Goal: Information Seeking & Learning: Learn about a topic

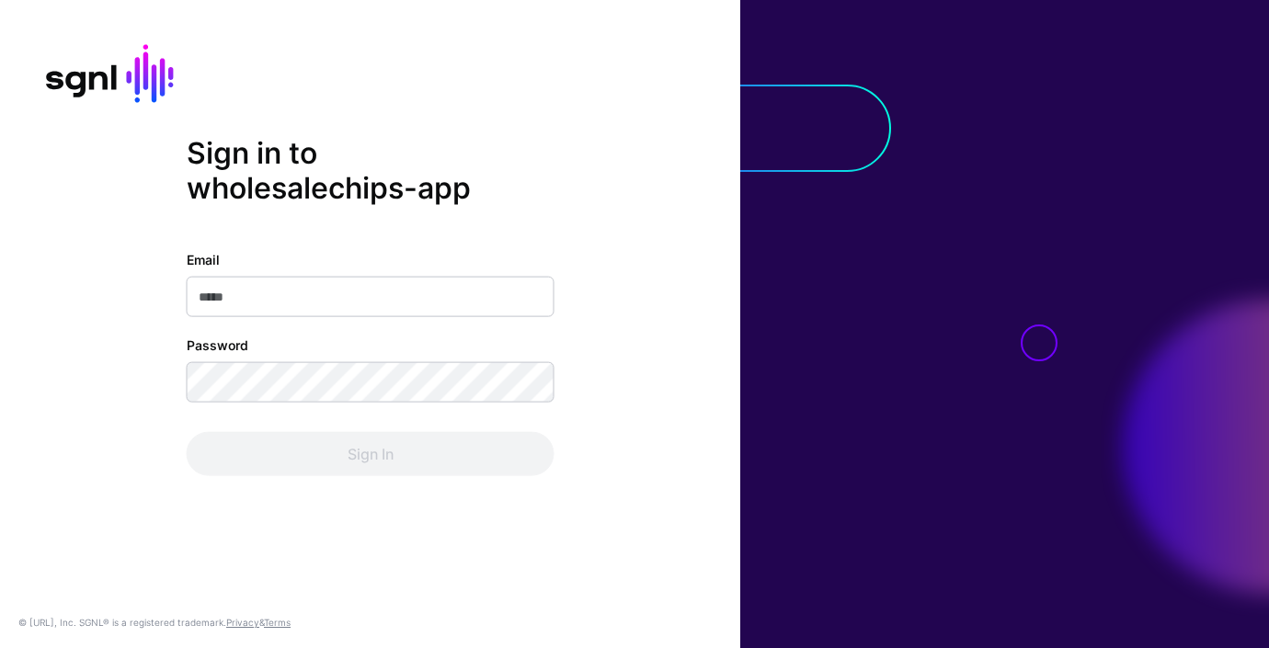
click at [357, 286] on input "Email" at bounding box center [371, 297] width 368 height 40
click at [0, 647] on com-1password-button at bounding box center [0, 648] width 0 height 0
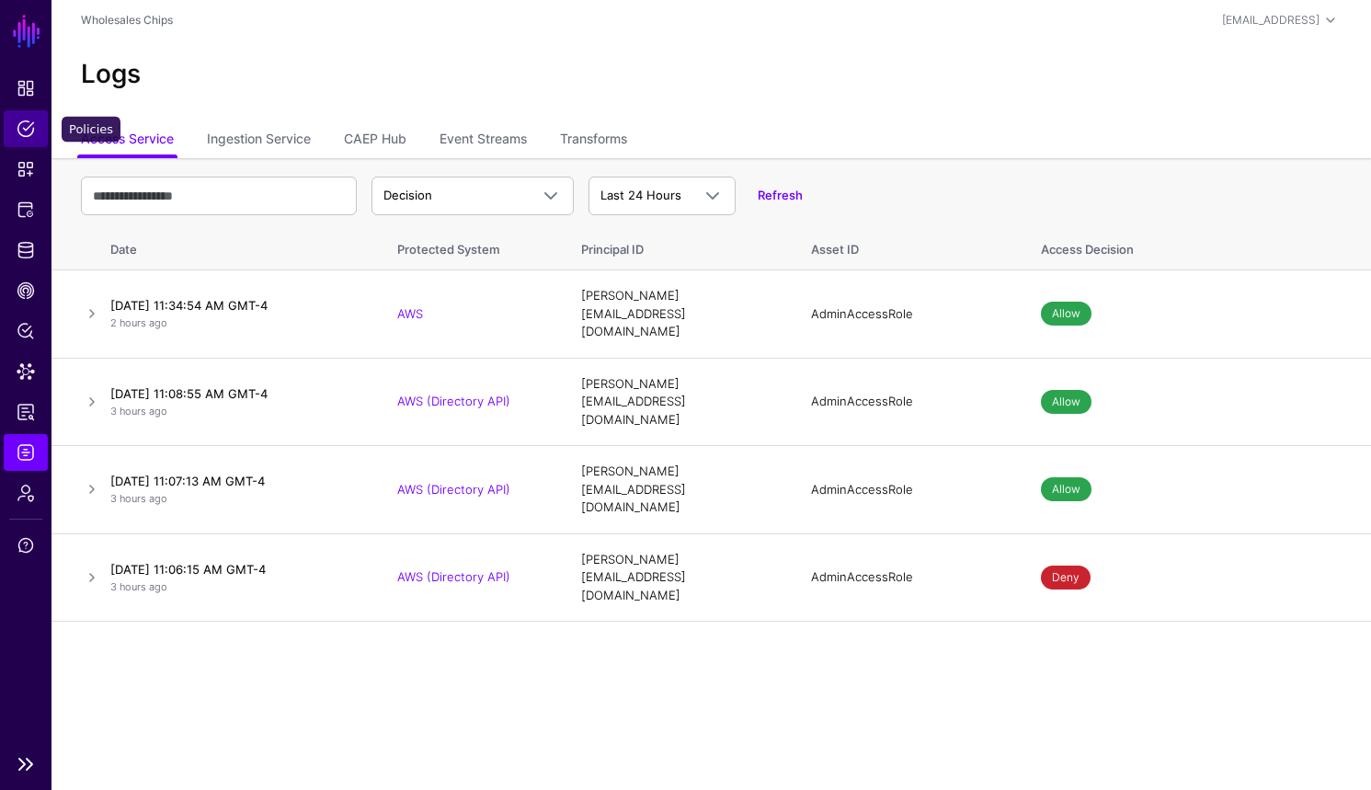
click at [25, 138] on link "Policies" at bounding box center [26, 128] width 44 height 37
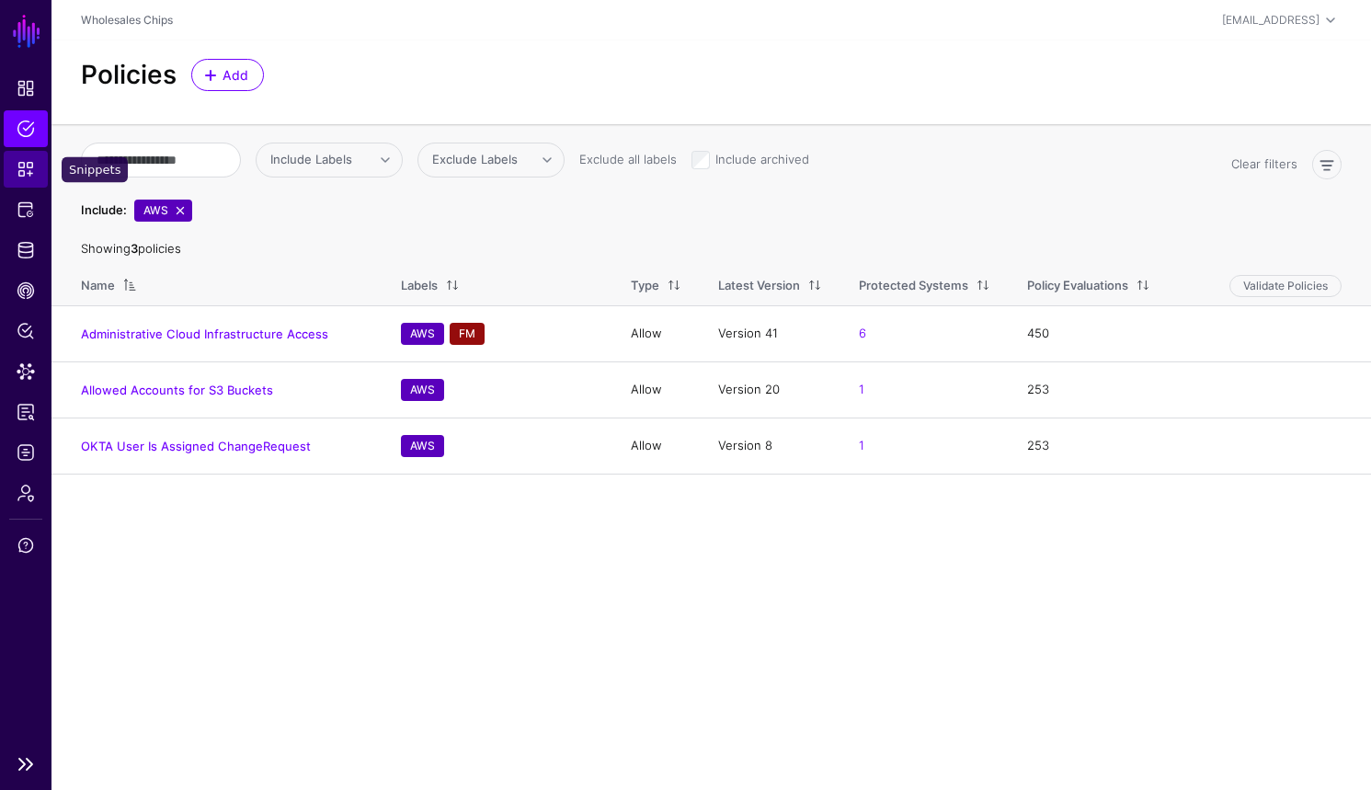
click at [30, 175] on span "Snippets" at bounding box center [26, 169] width 18 height 18
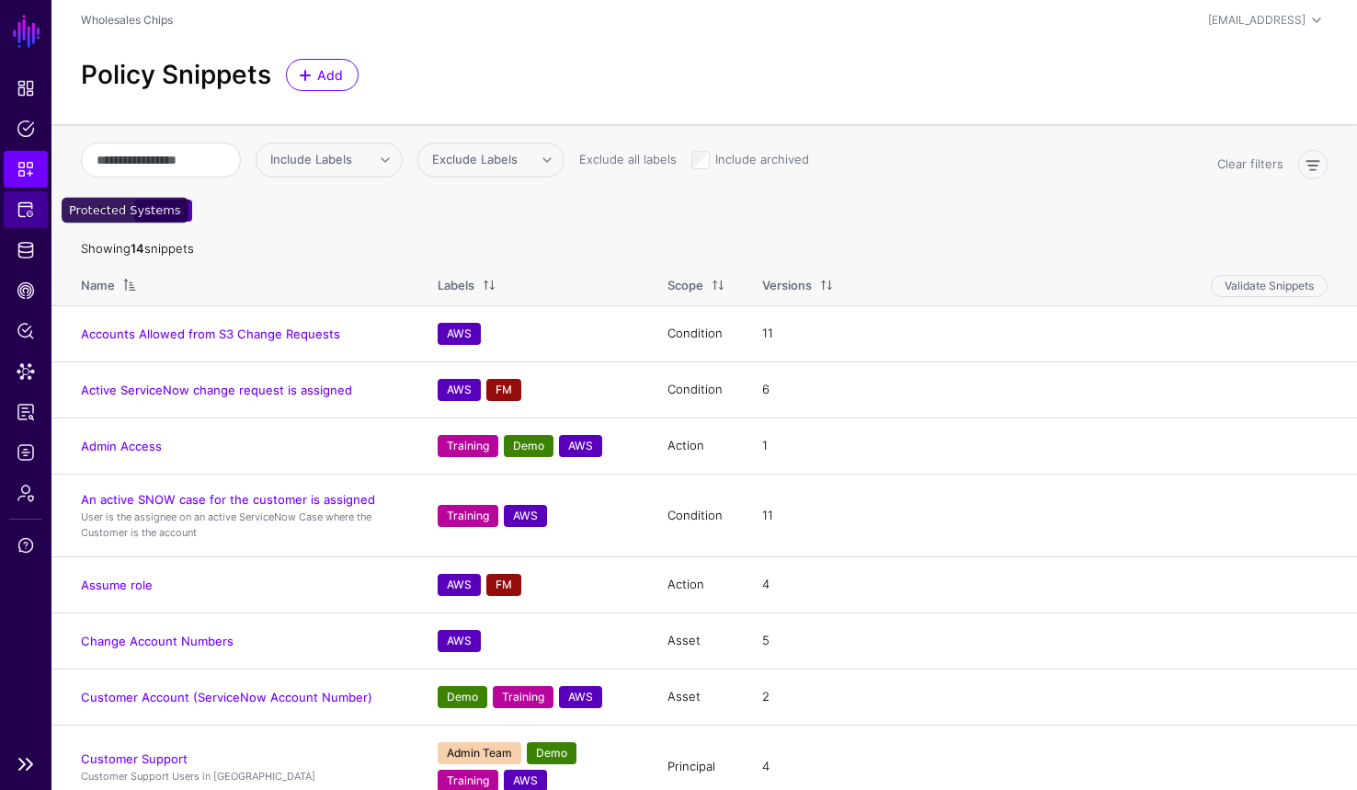
click at [24, 206] on span "Protected Systems" at bounding box center [26, 209] width 18 height 18
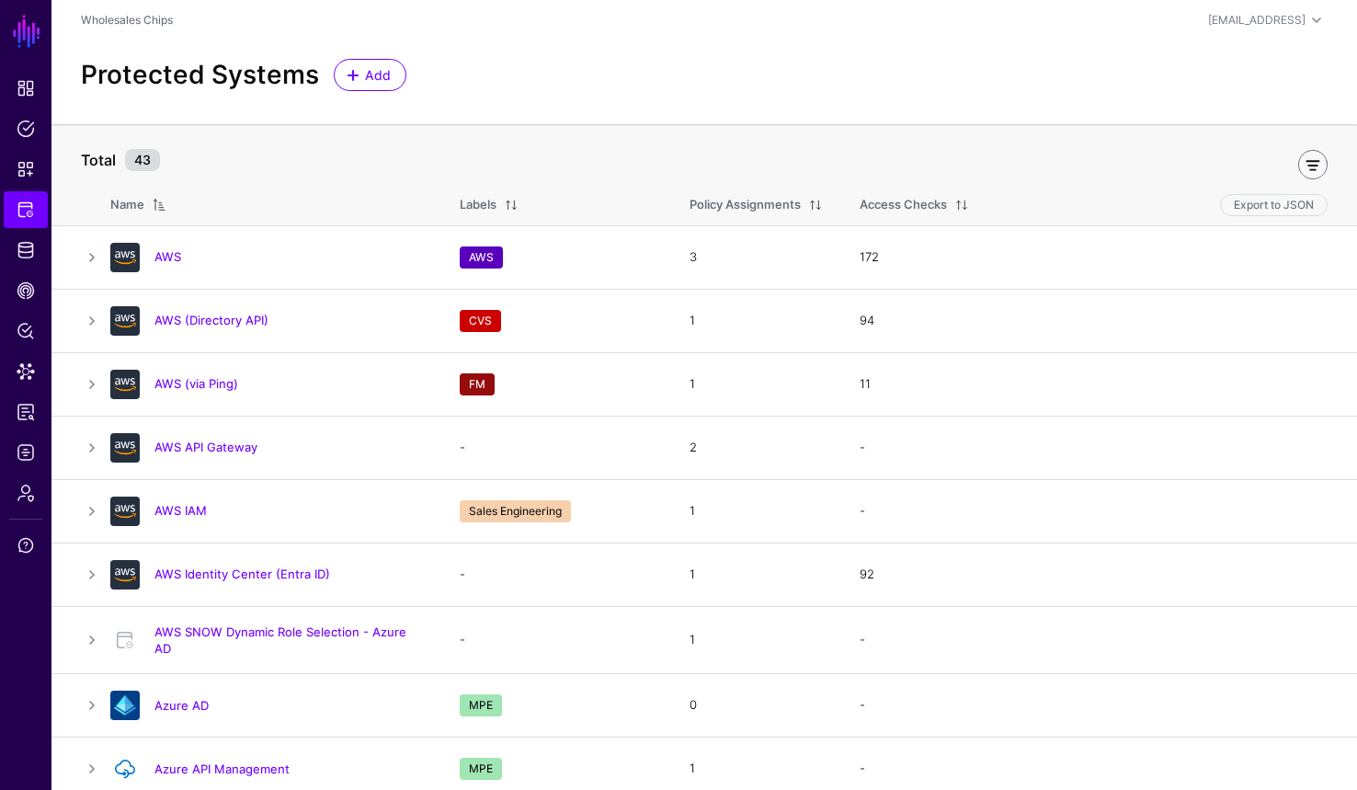
click at [1268, 161] on link at bounding box center [1312, 164] width 29 height 29
click at [166, 165] on span "Include Labels" at bounding box center [137, 159] width 82 height 15
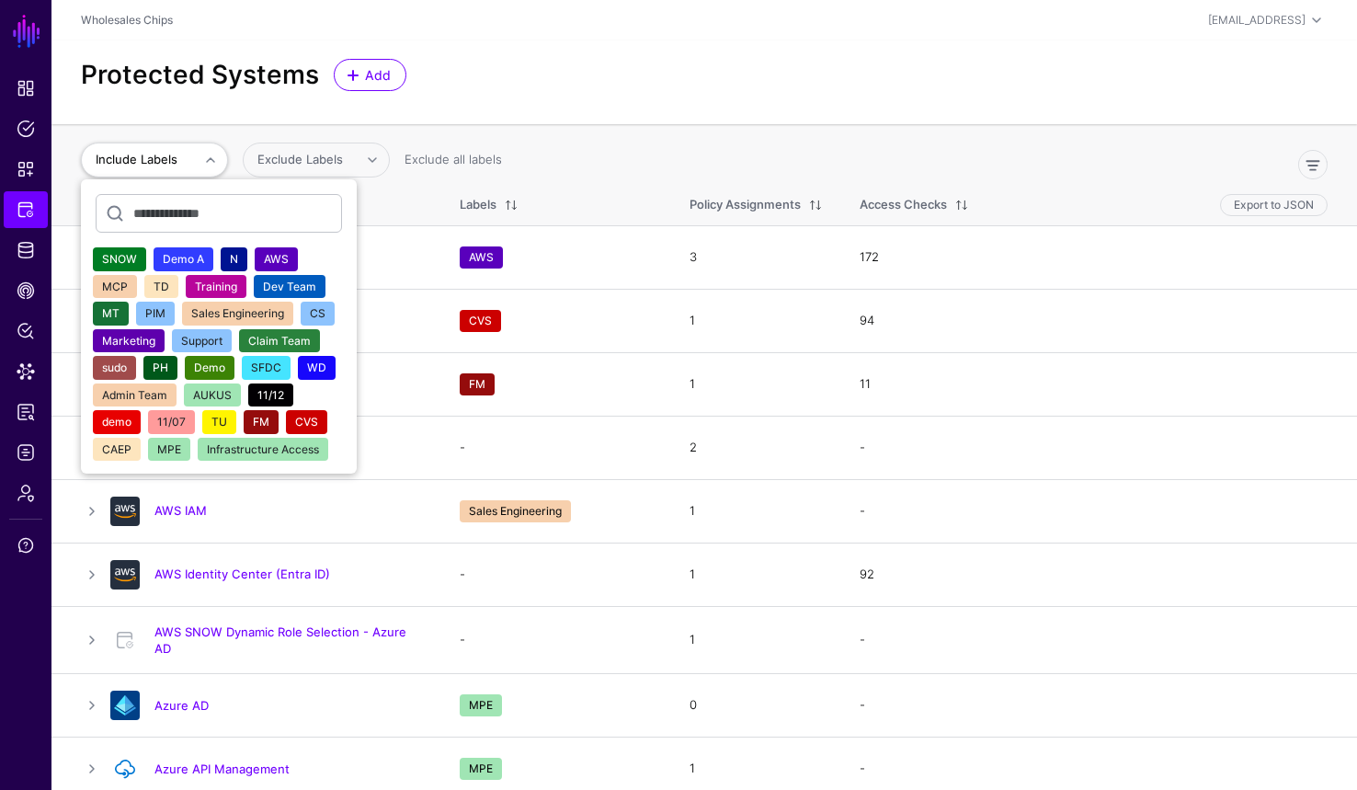
click at [266, 257] on span "AWS" at bounding box center [276, 259] width 25 height 14
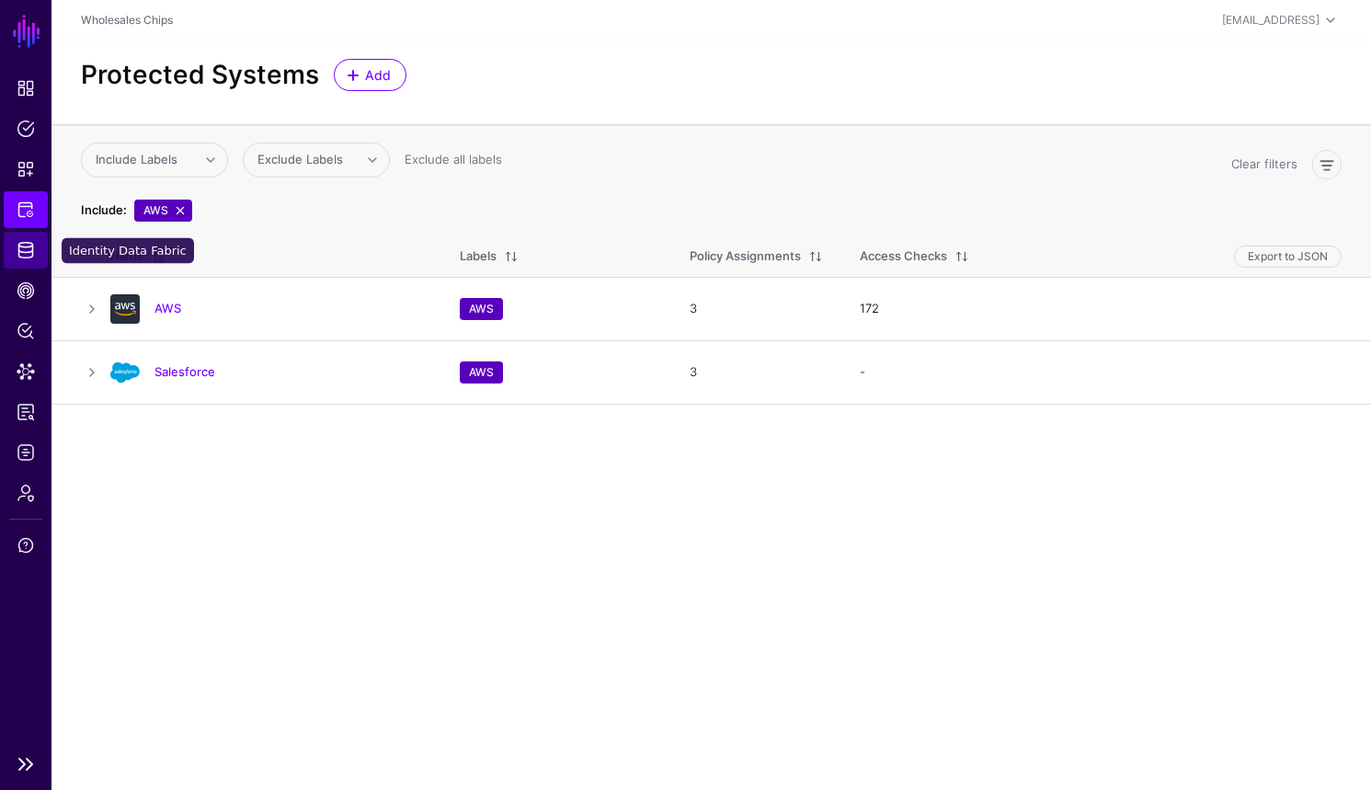
click at [25, 244] on span "Identity Data Fabric" at bounding box center [26, 250] width 18 height 18
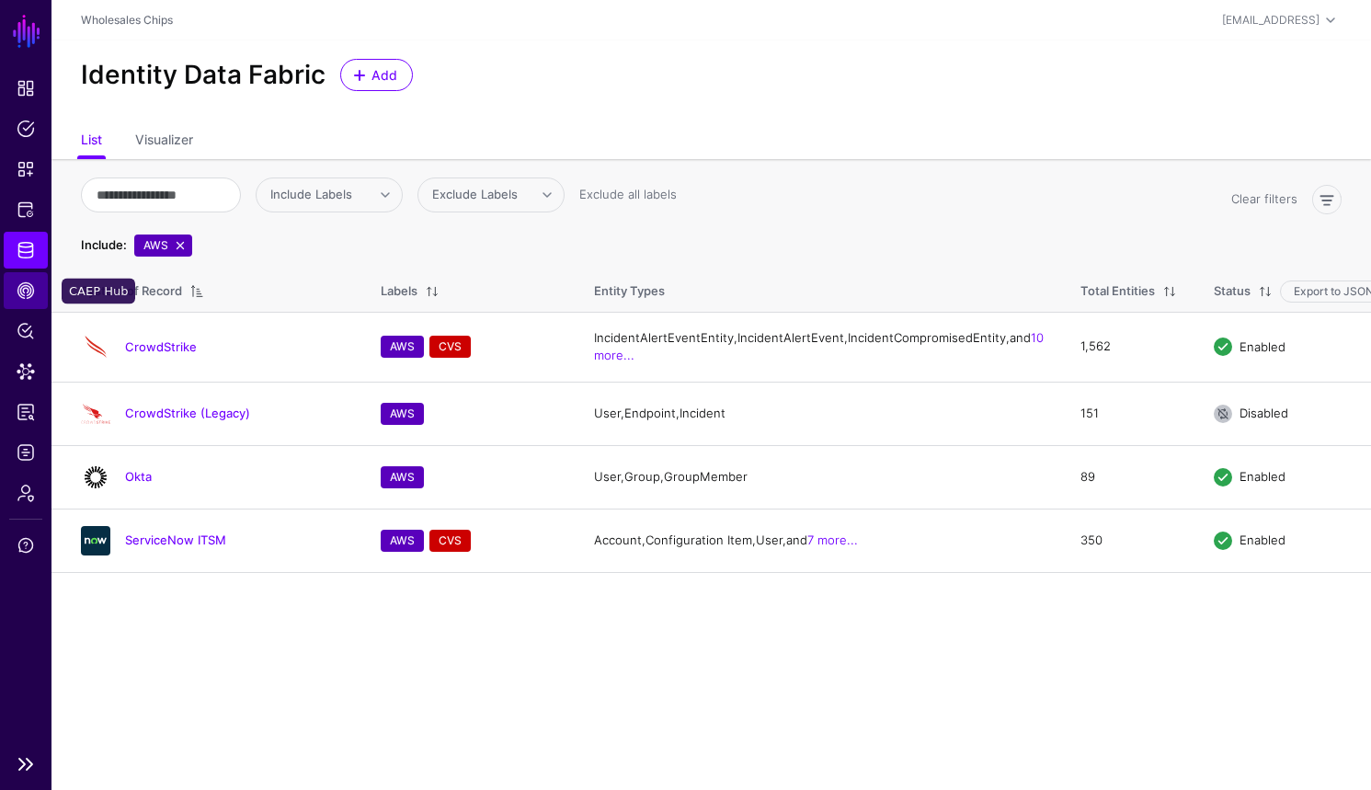
click at [38, 291] on link "CAEP Hub" at bounding box center [26, 290] width 44 height 37
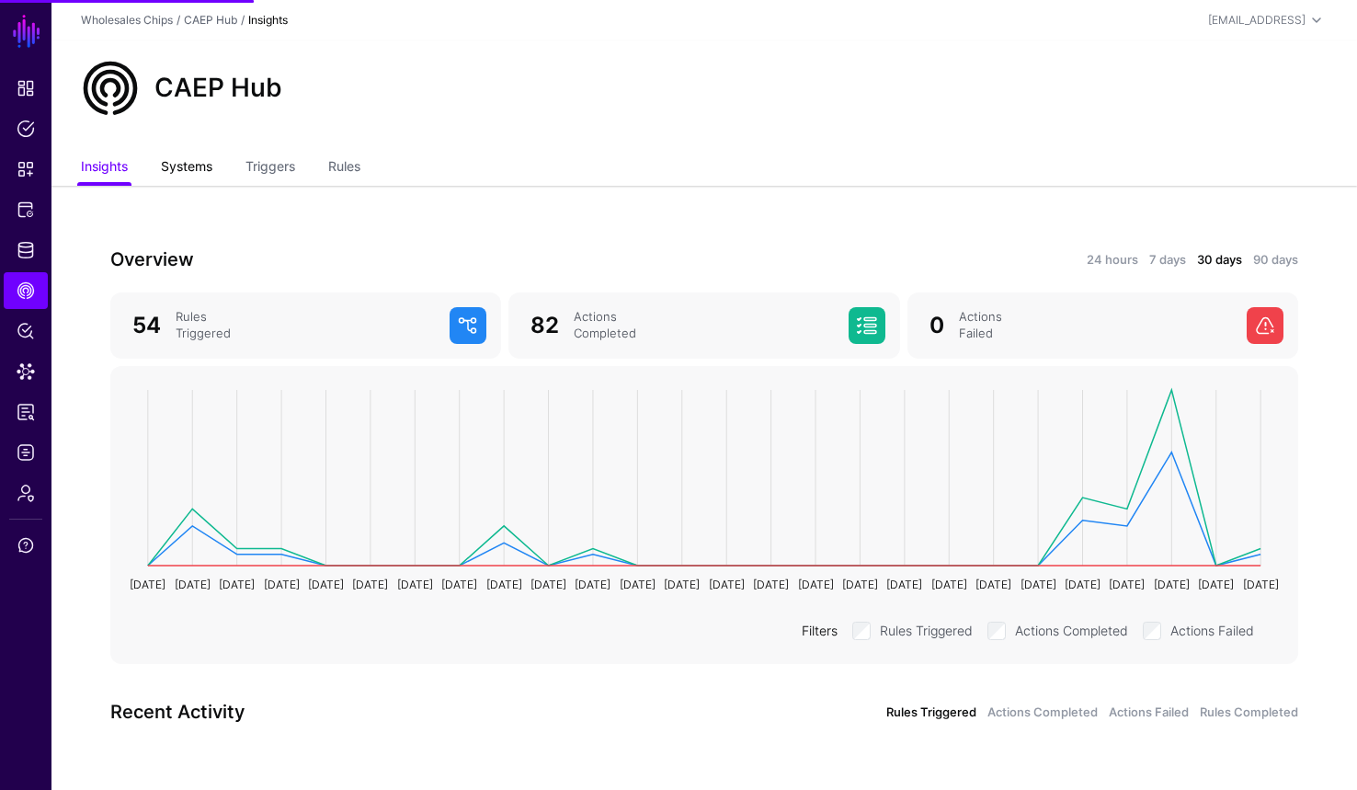
click at [174, 157] on link "Systems" at bounding box center [186, 168] width 51 height 35
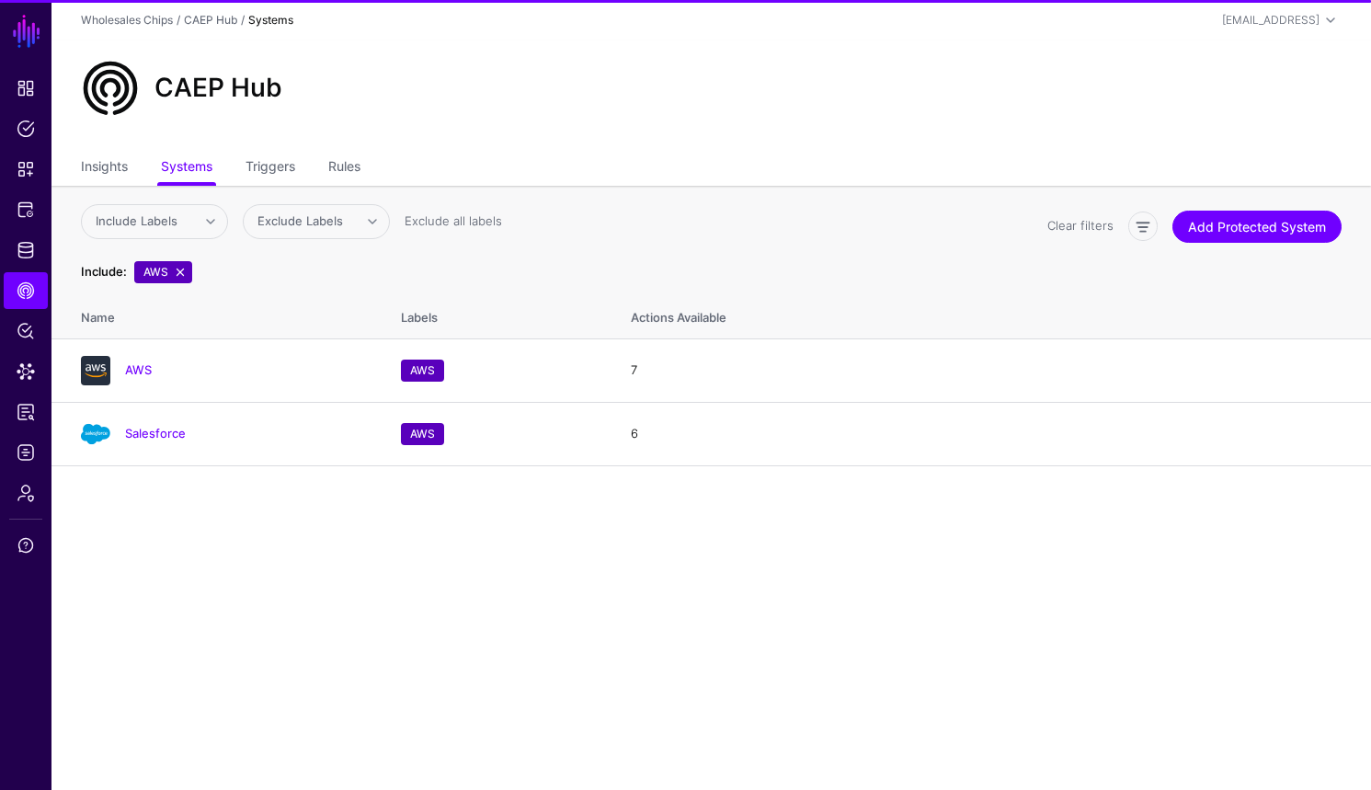
click at [222, 172] on ul "Insights Systems Triggers Rules" at bounding box center [711, 168] width 1261 height 35
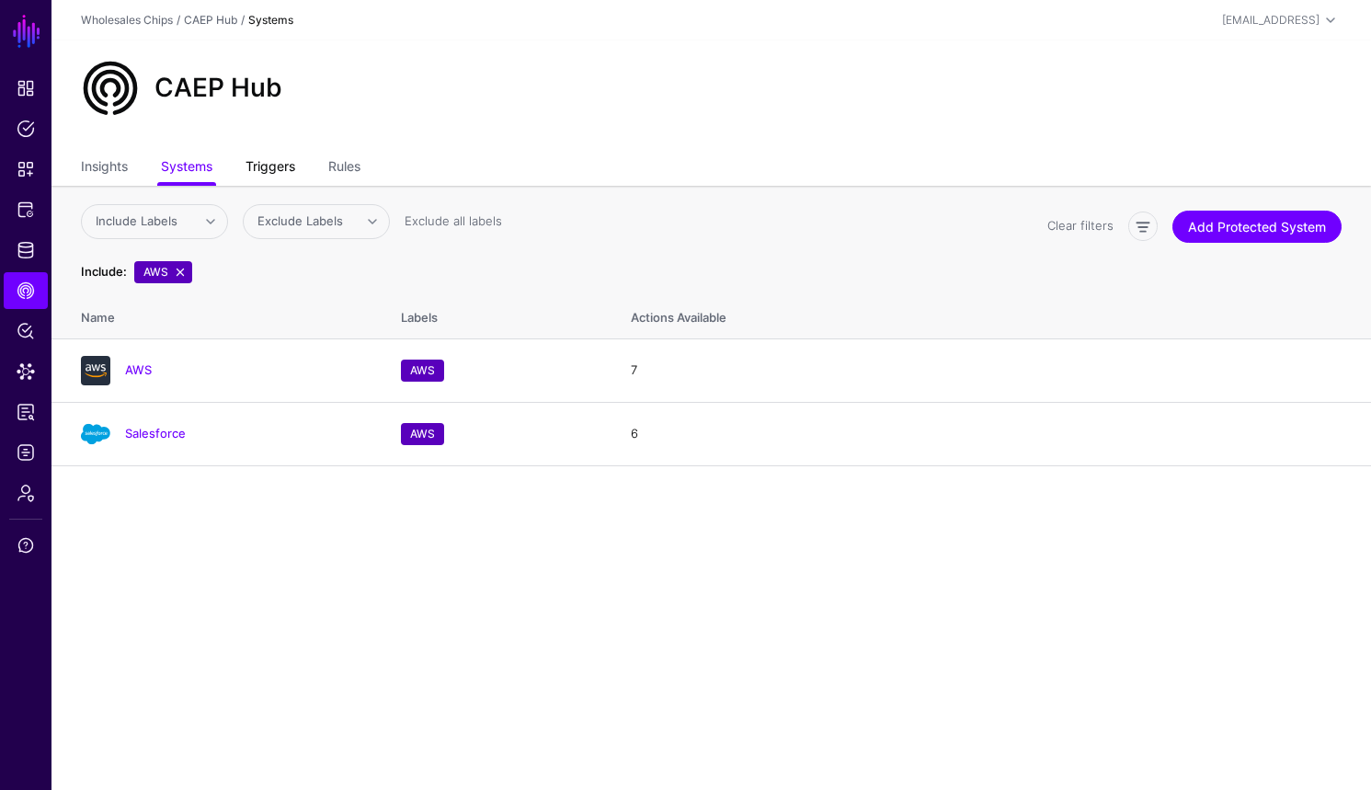
click at [258, 175] on link "Triggers" at bounding box center [271, 168] width 50 height 35
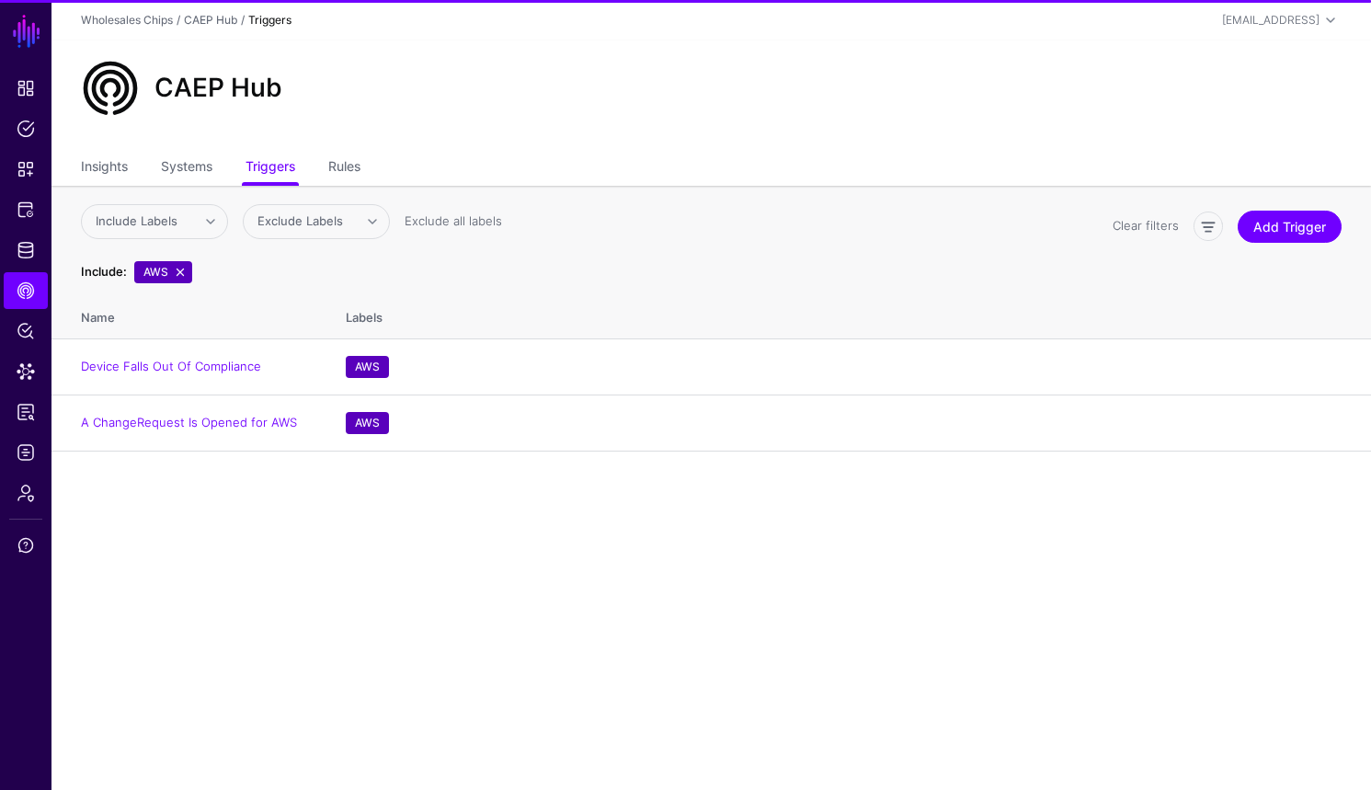
click at [371, 169] on ul "Insights Systems Triggers Rules" at bounding box center [711, 168] width 1261 height 35
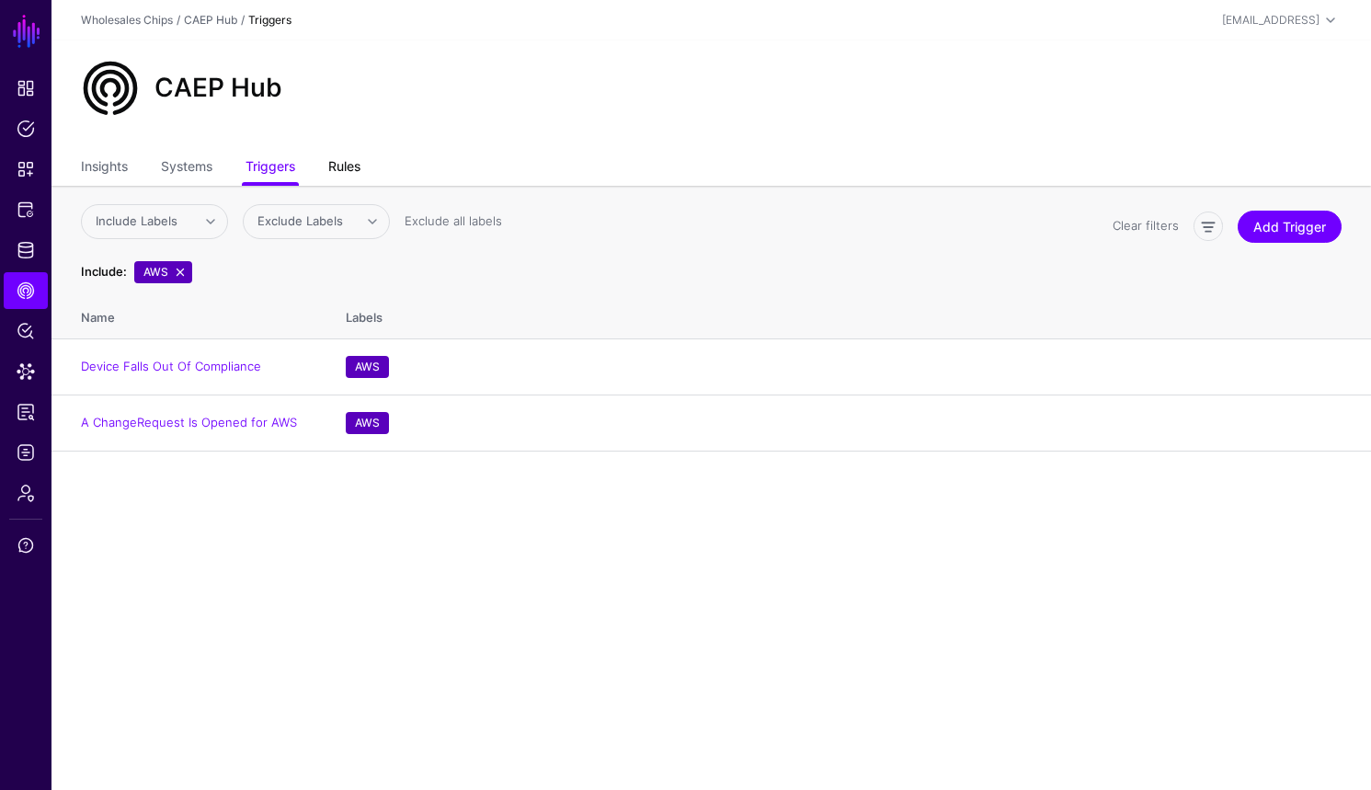
click at [353, 167] on link "Rules" at bounding box center [344, 168] width 32 height 35
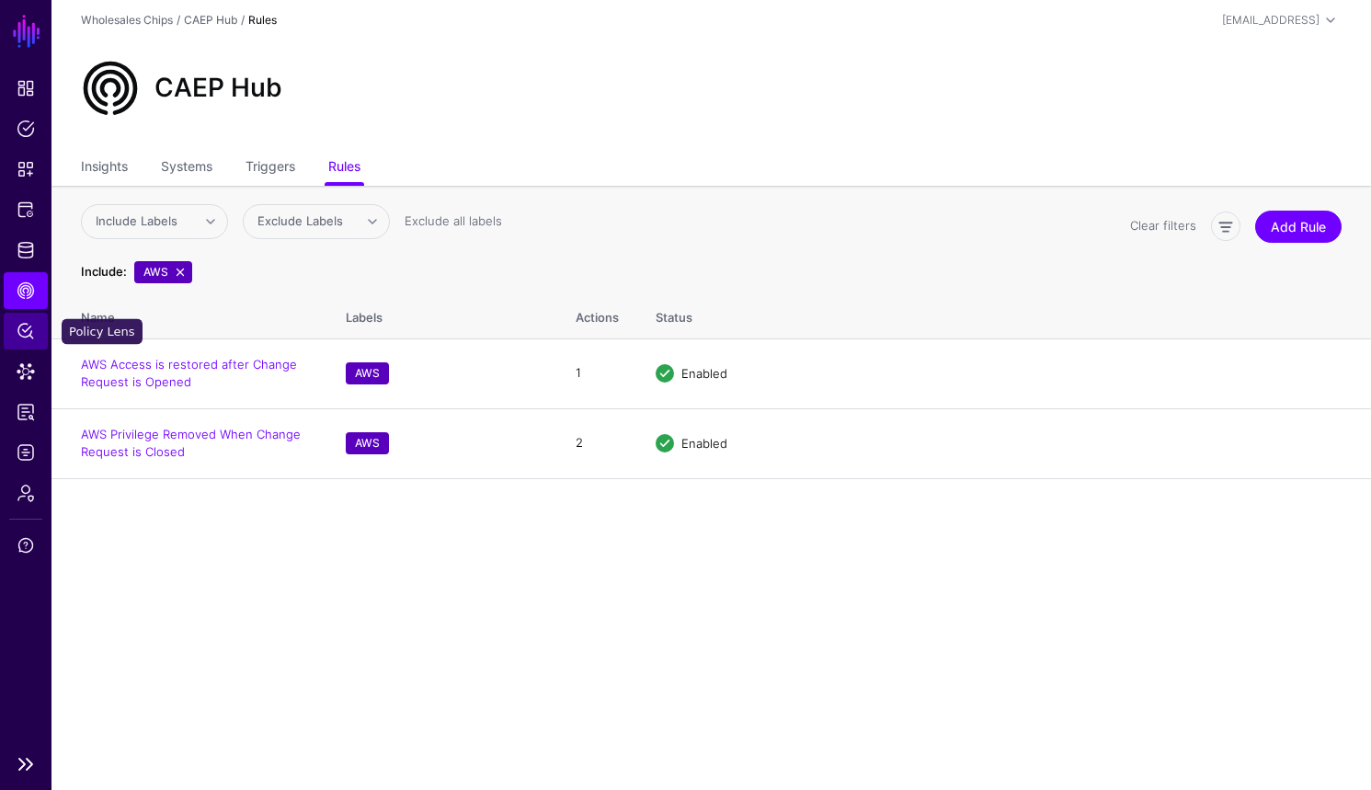
click at [20, 329] on span "Policy Lens" at bounding box center [26, 331] width 18 height 18
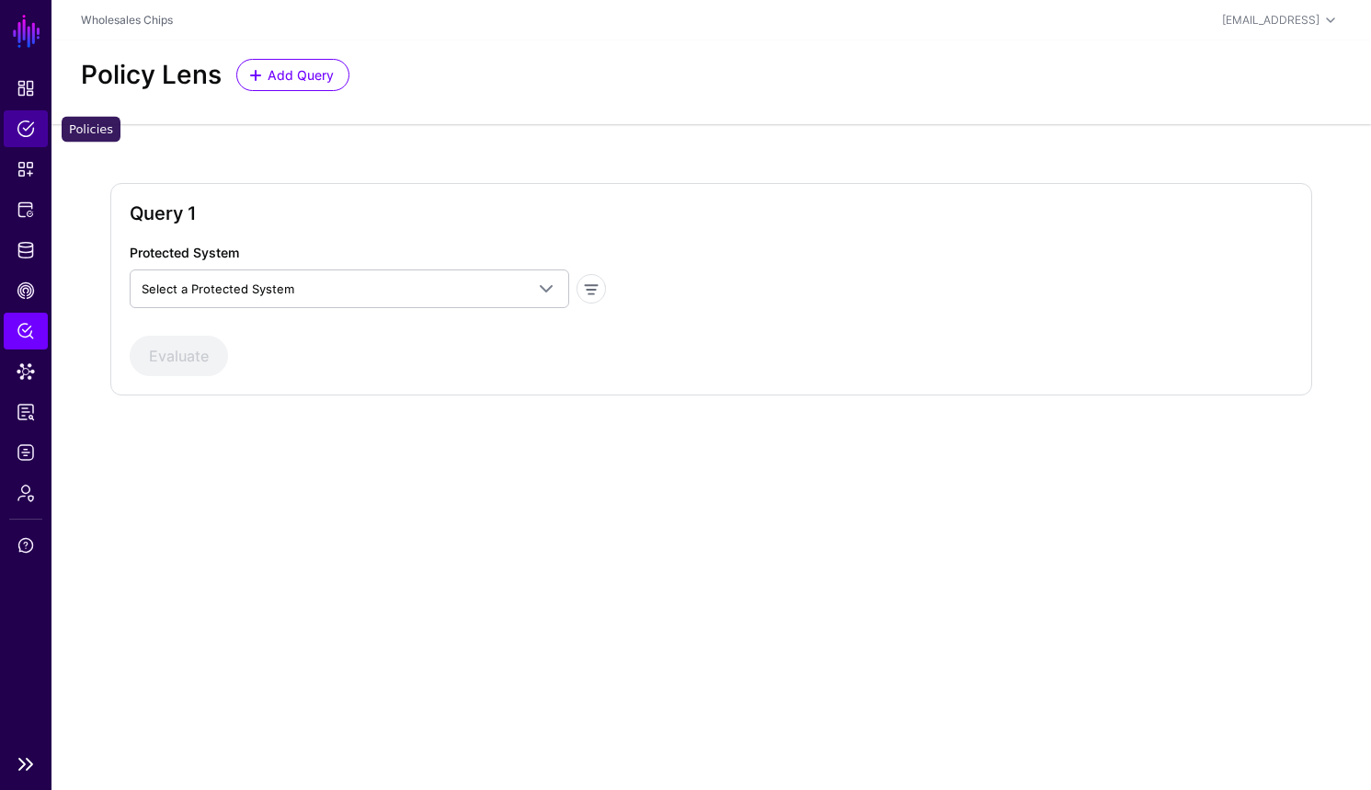
click at [21, 135] on span "Policies" at bounding box center [26, 129] width 18 height 18
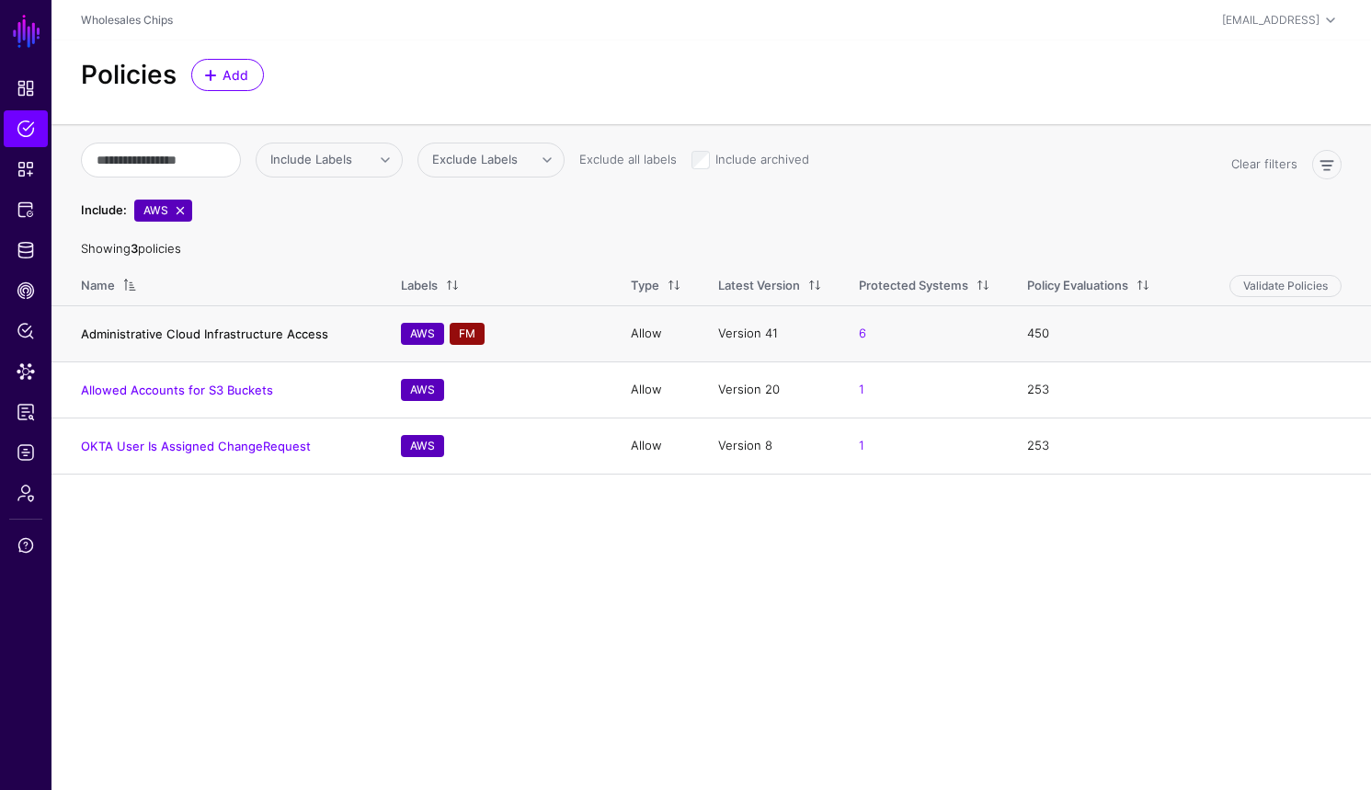
click at [251, 340] on link "Administrative Cloud Infrastructure Access" at bounding box center [204, 333] width 247 height 15
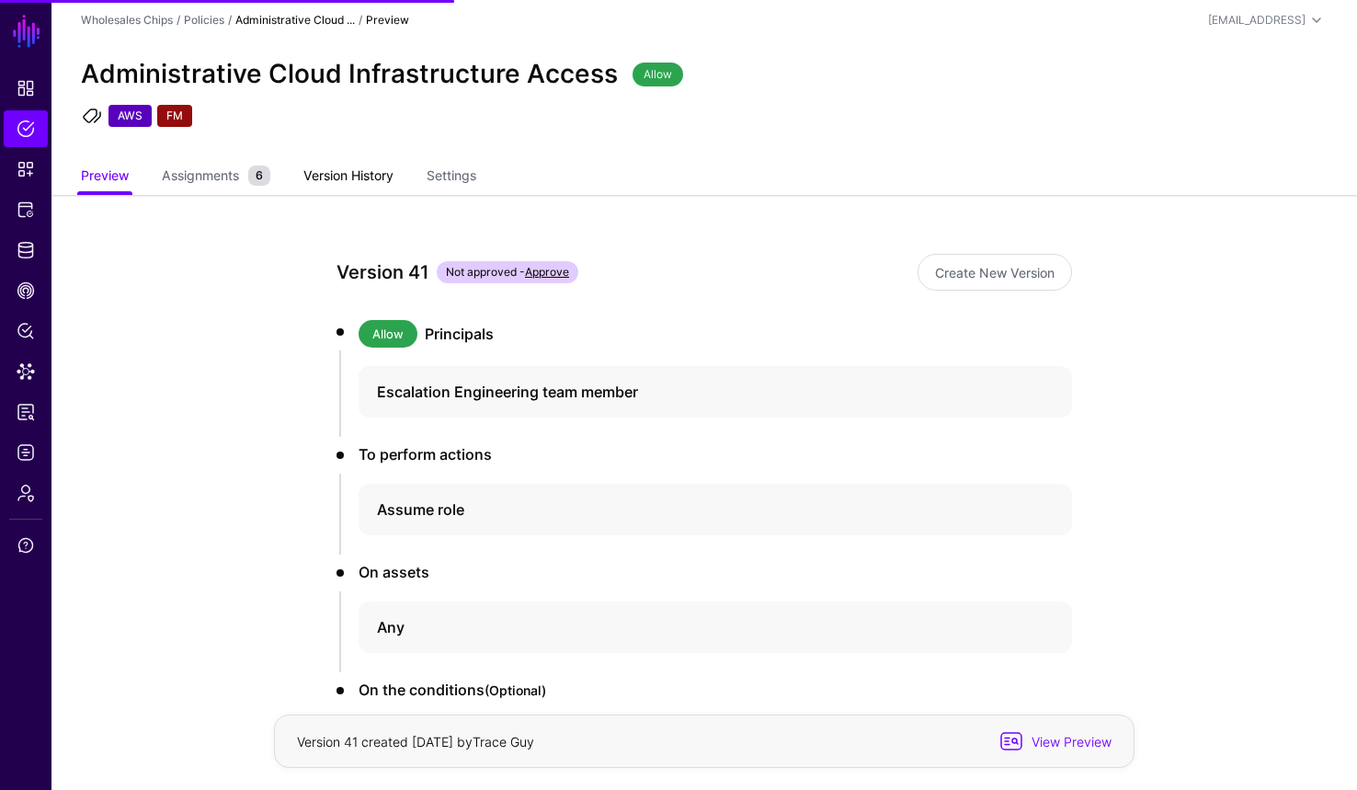
click at [360, 180] on link "Version History" at bounding box center [348, 177] width 90 height 35
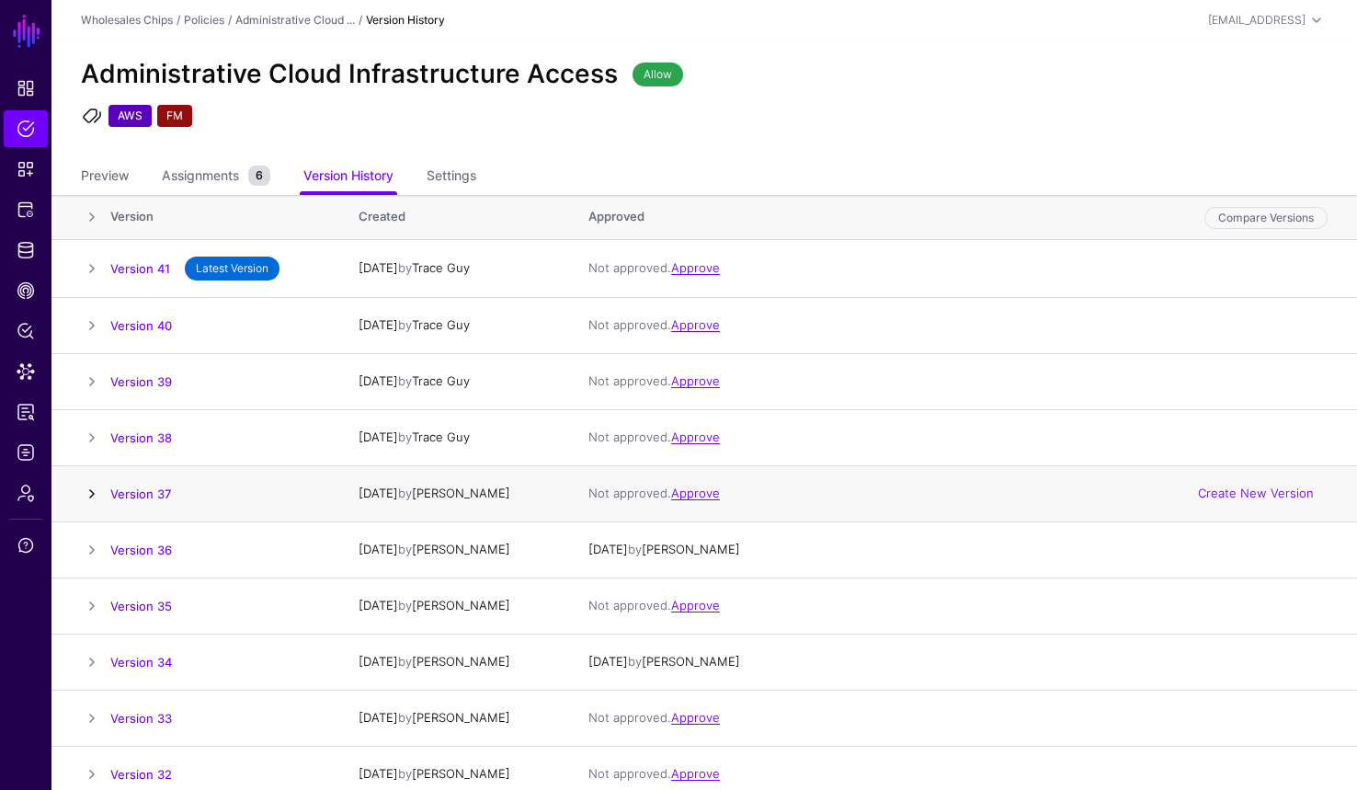
click at [96, 499] on link at bounding box center [92, 494] width 22 height 22
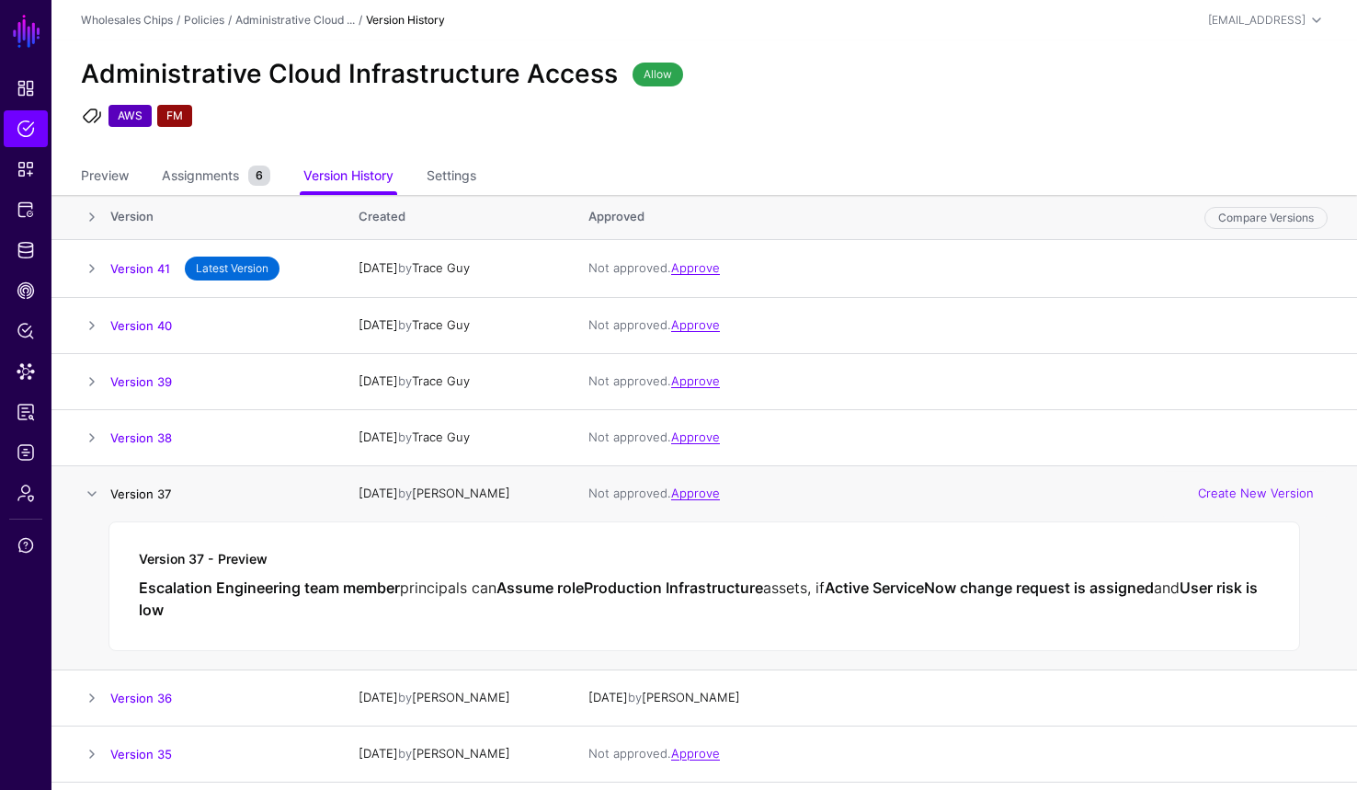
click at [136, 499] on link "Version 37" at bounding box center [140, 494] width 61 height 15
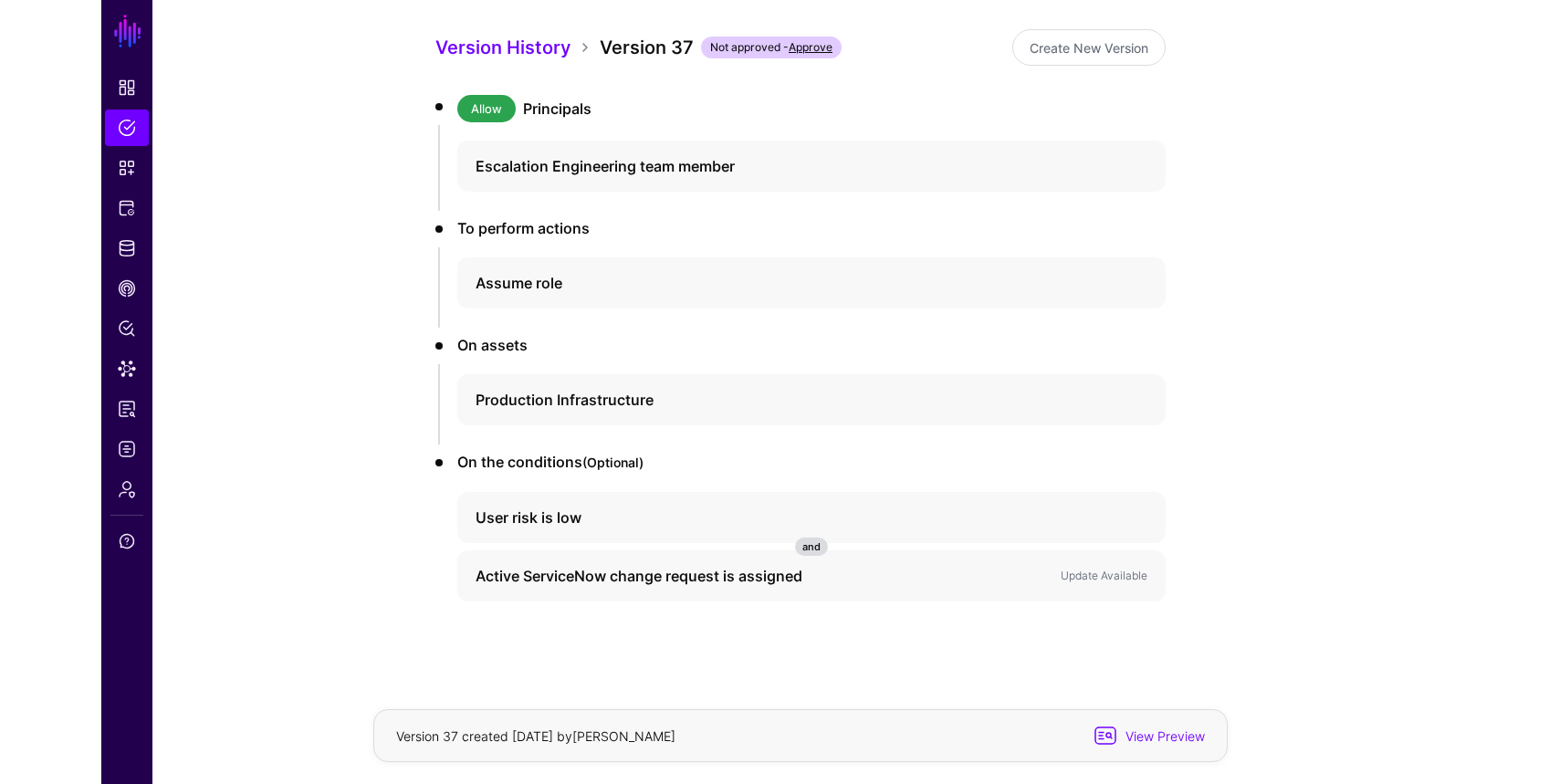
scroll to position [226, 0]
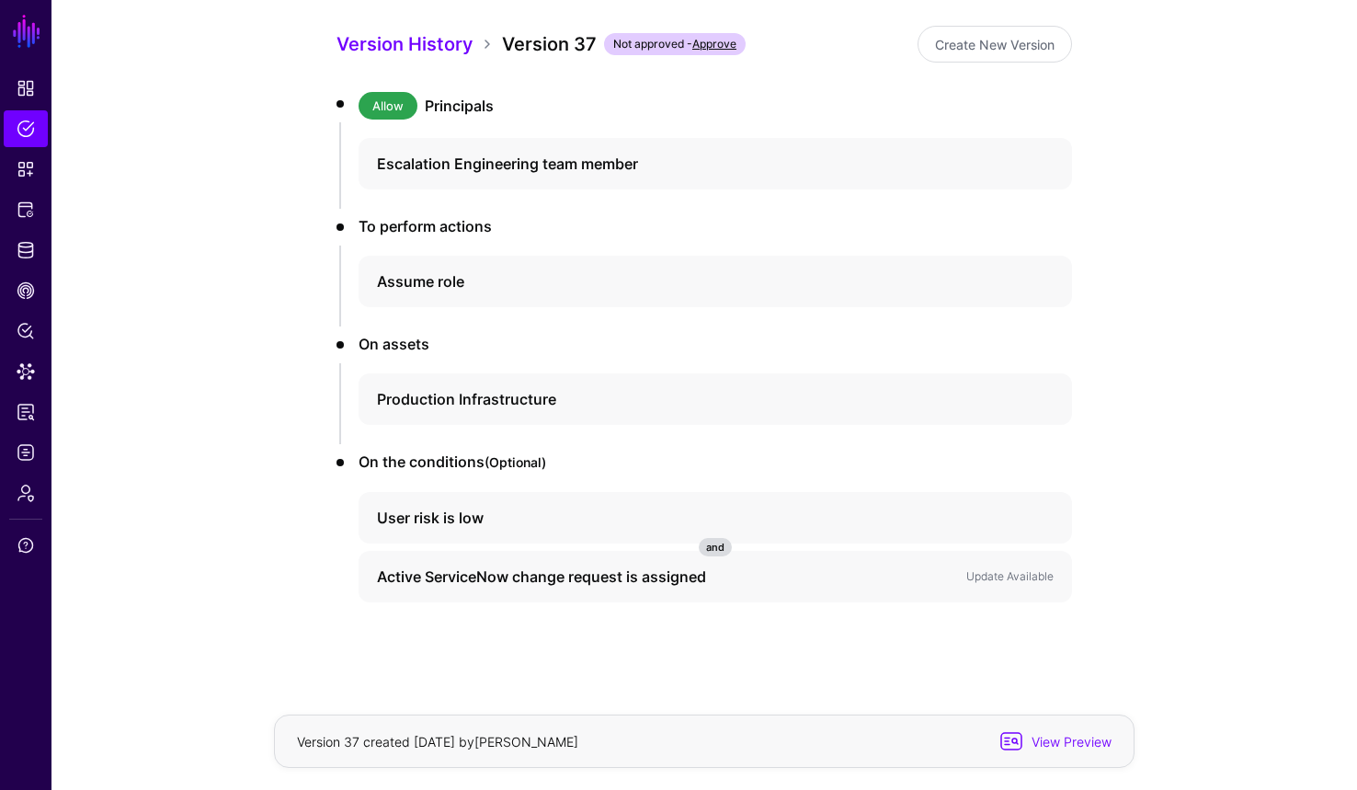
click at [1117, 647] on div "Version 37 created 1 month ago by Joe Welsh View Preview" at bounding box center [704, 740] width 861 height 53
click at [1104, 647] on span "View Preview" at bounding box center [1069, 741] width 90 height 19
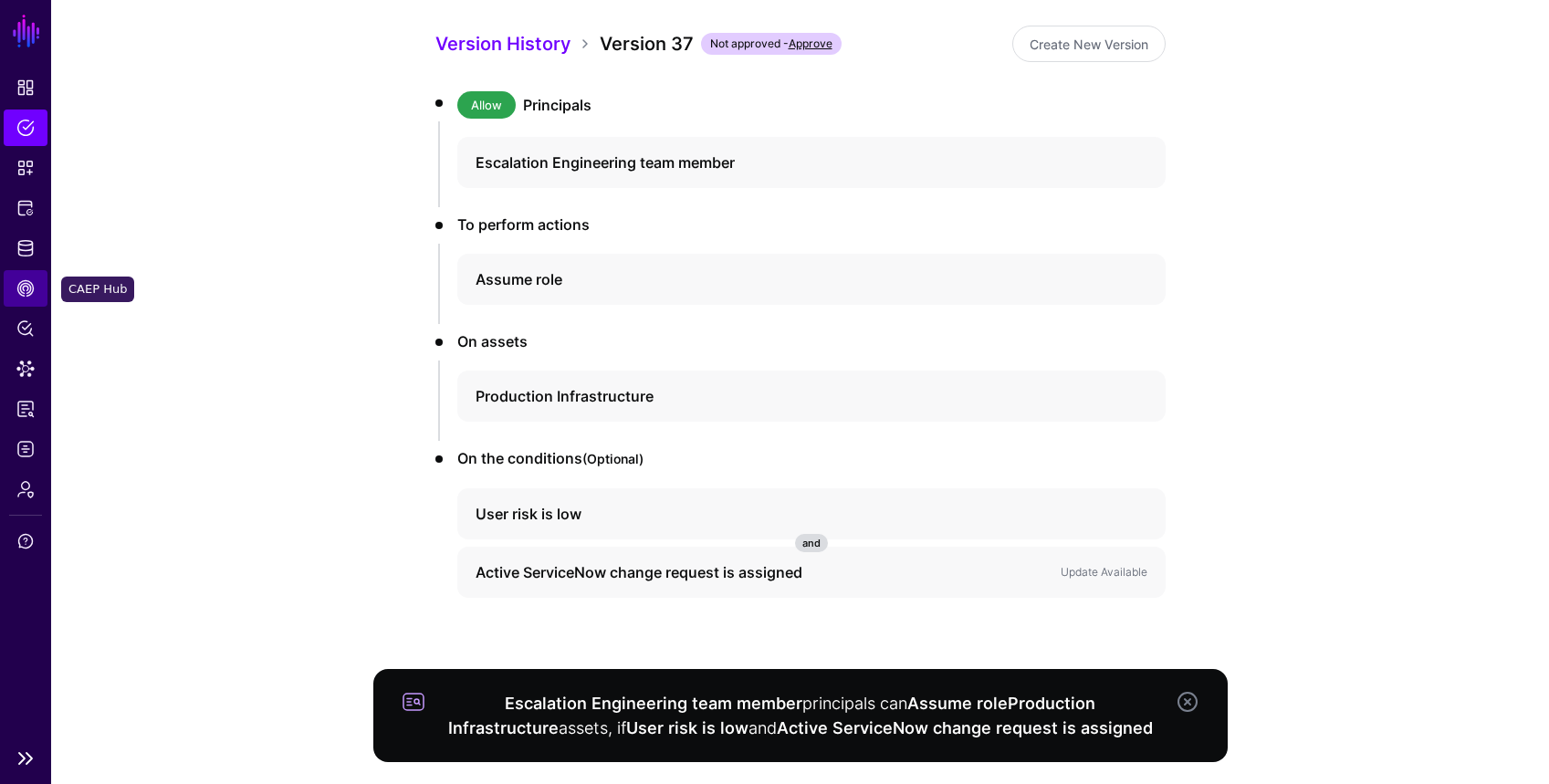
click at [21, 300] on link "CAEP Hub" at bounding box center [26, 288] width 44 height 37
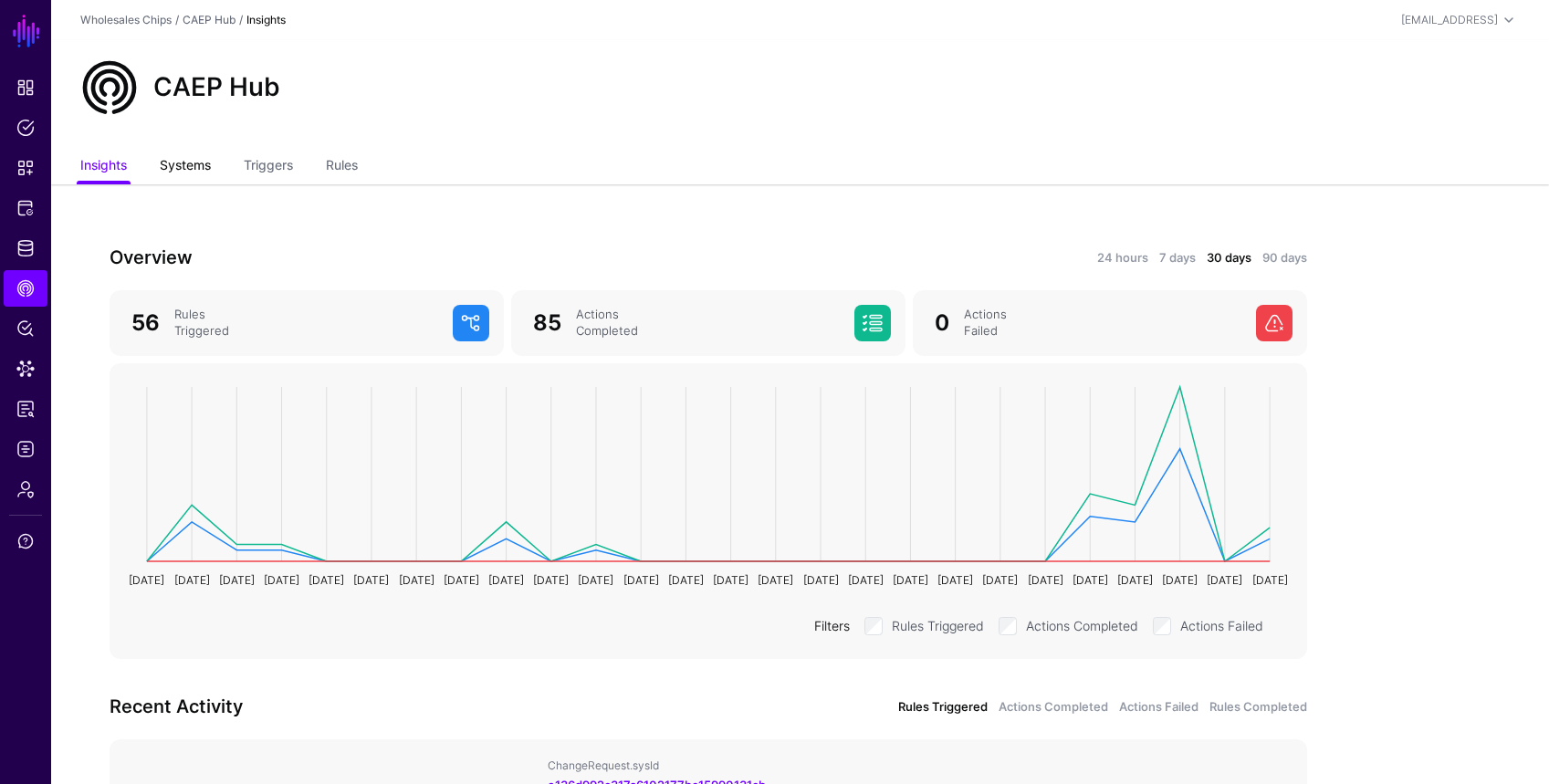
click at [187, 173] on link "Systems" at bounding box center [185, 167] width 51 height 35
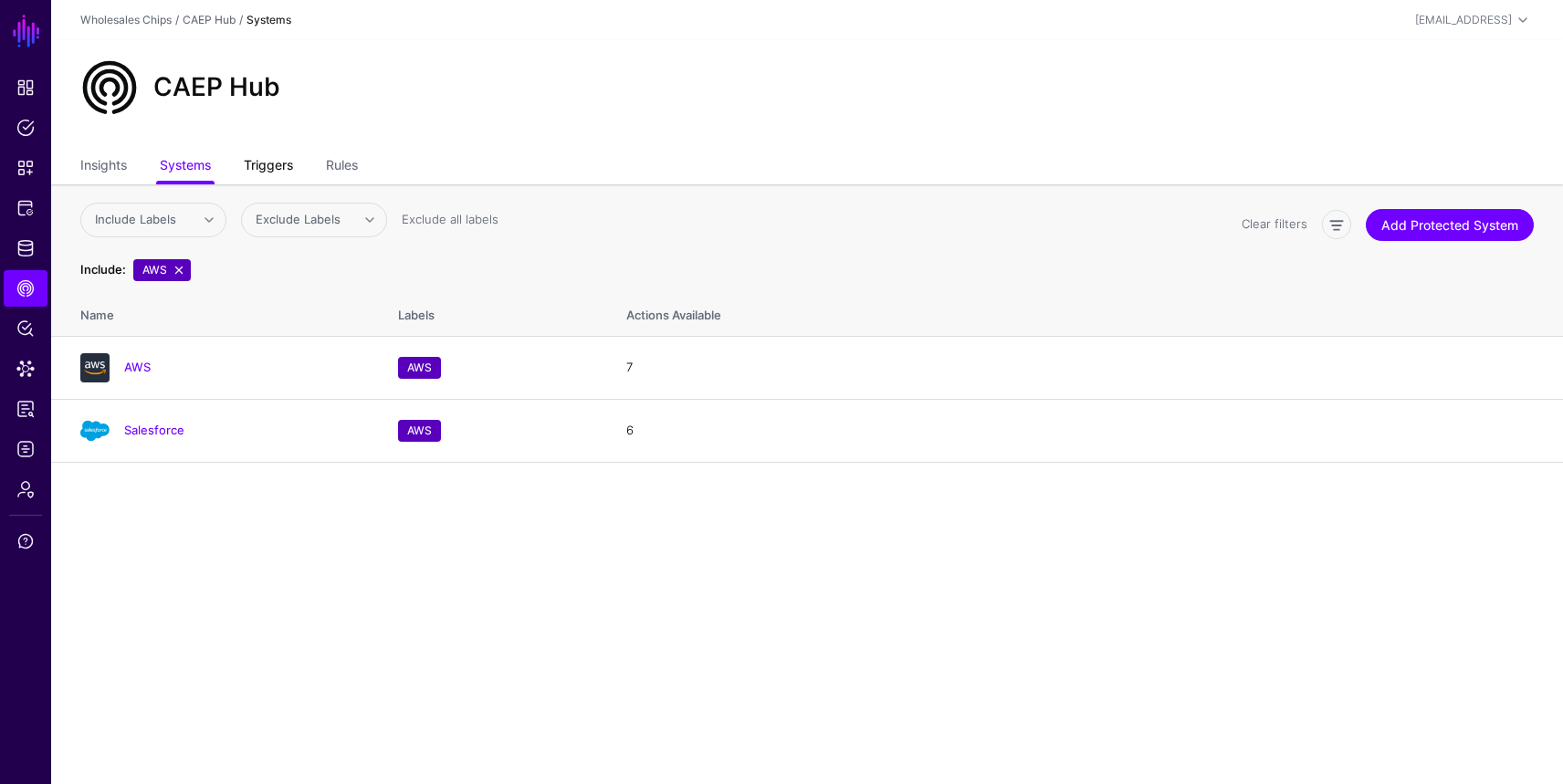
click at [262, 163] on link "Triggers" at bounding box center [269, 167] width 50 height 35
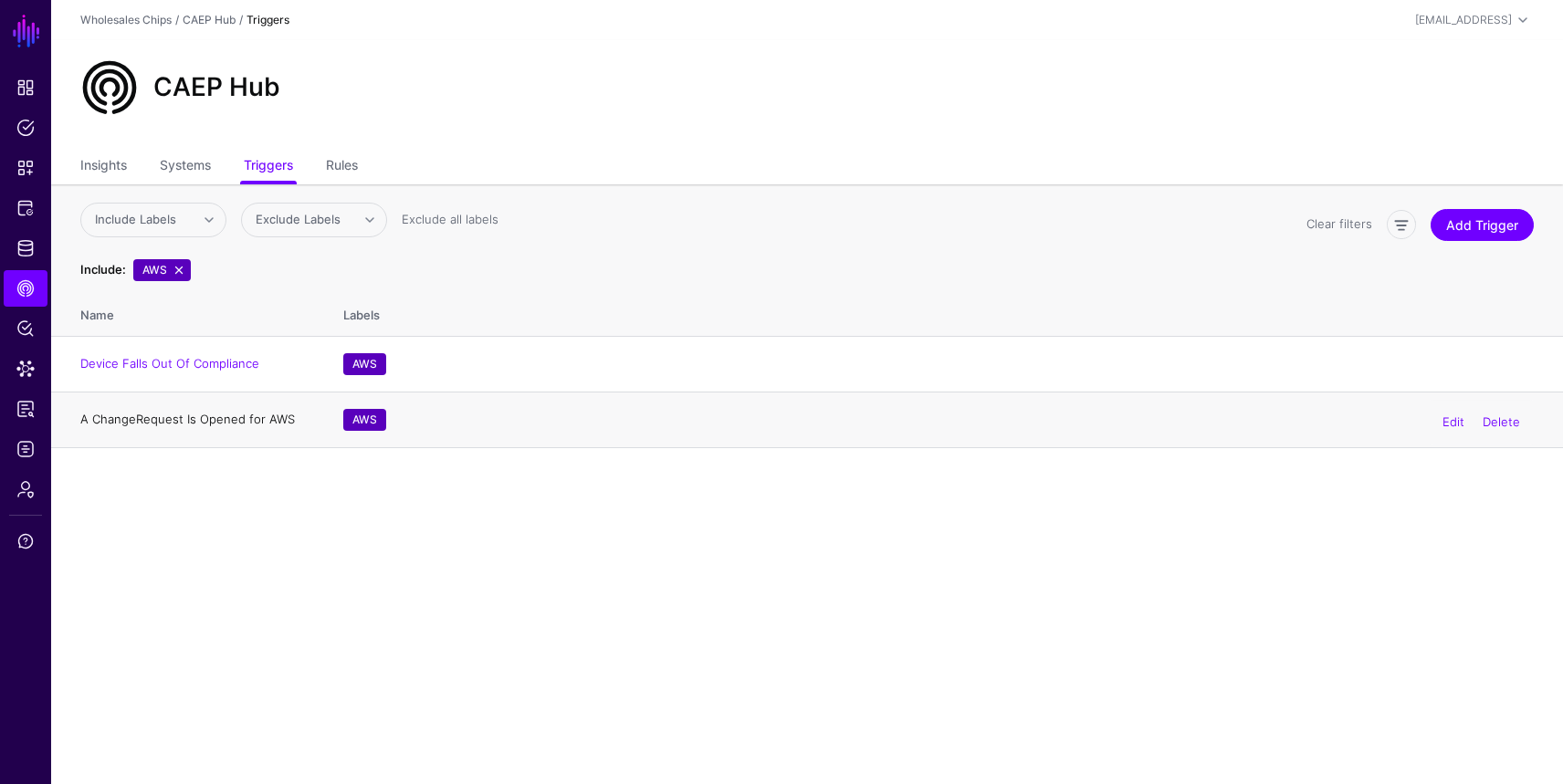
click at [130, 421] on link "A ChangeRequest Is Opened for AWS" at bounding box center [188, 419] width 214 height 15
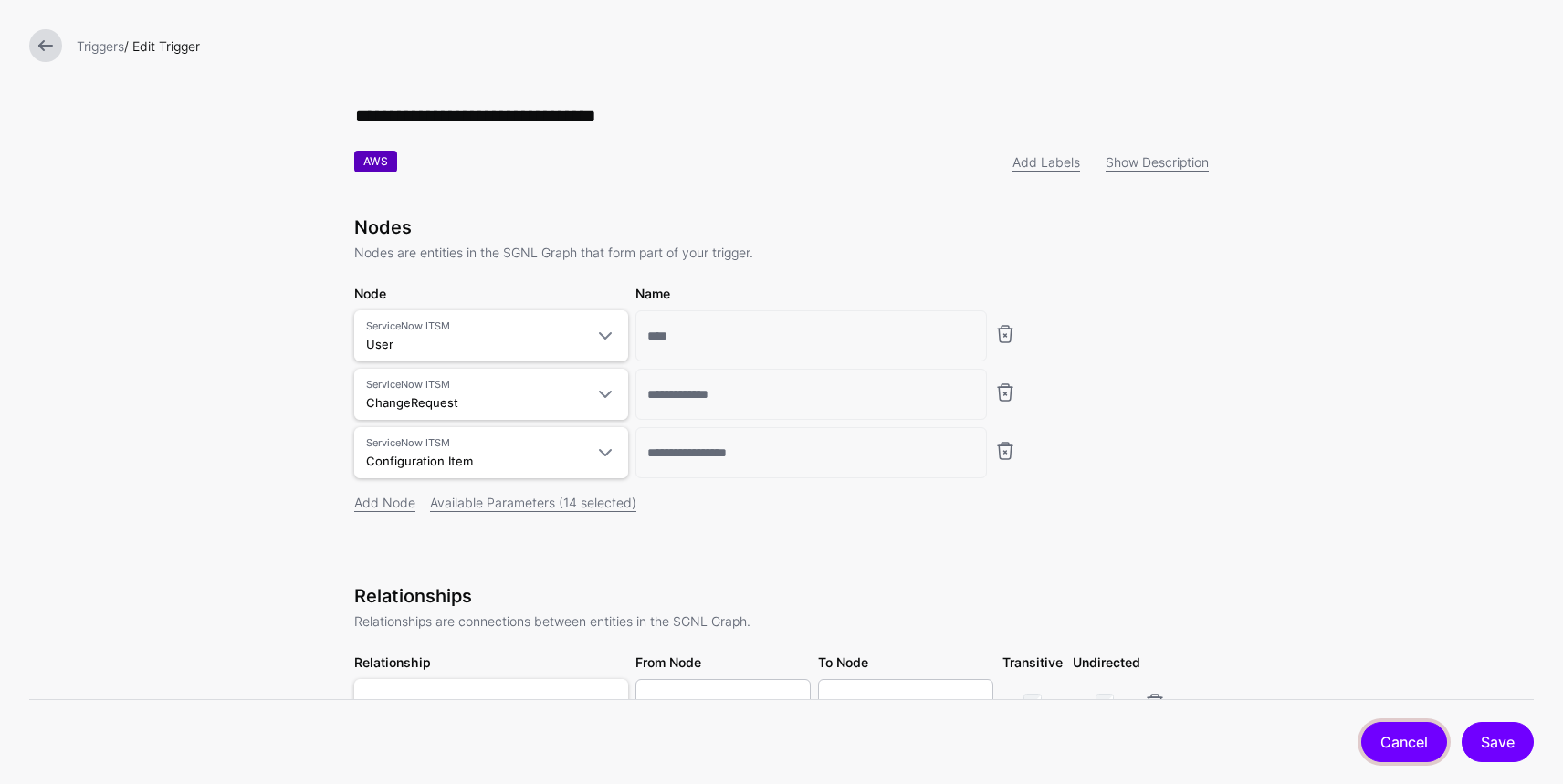
click at [1259, 642] on link "Cancel" at bounding box center [1404, 741] width 85 height 40
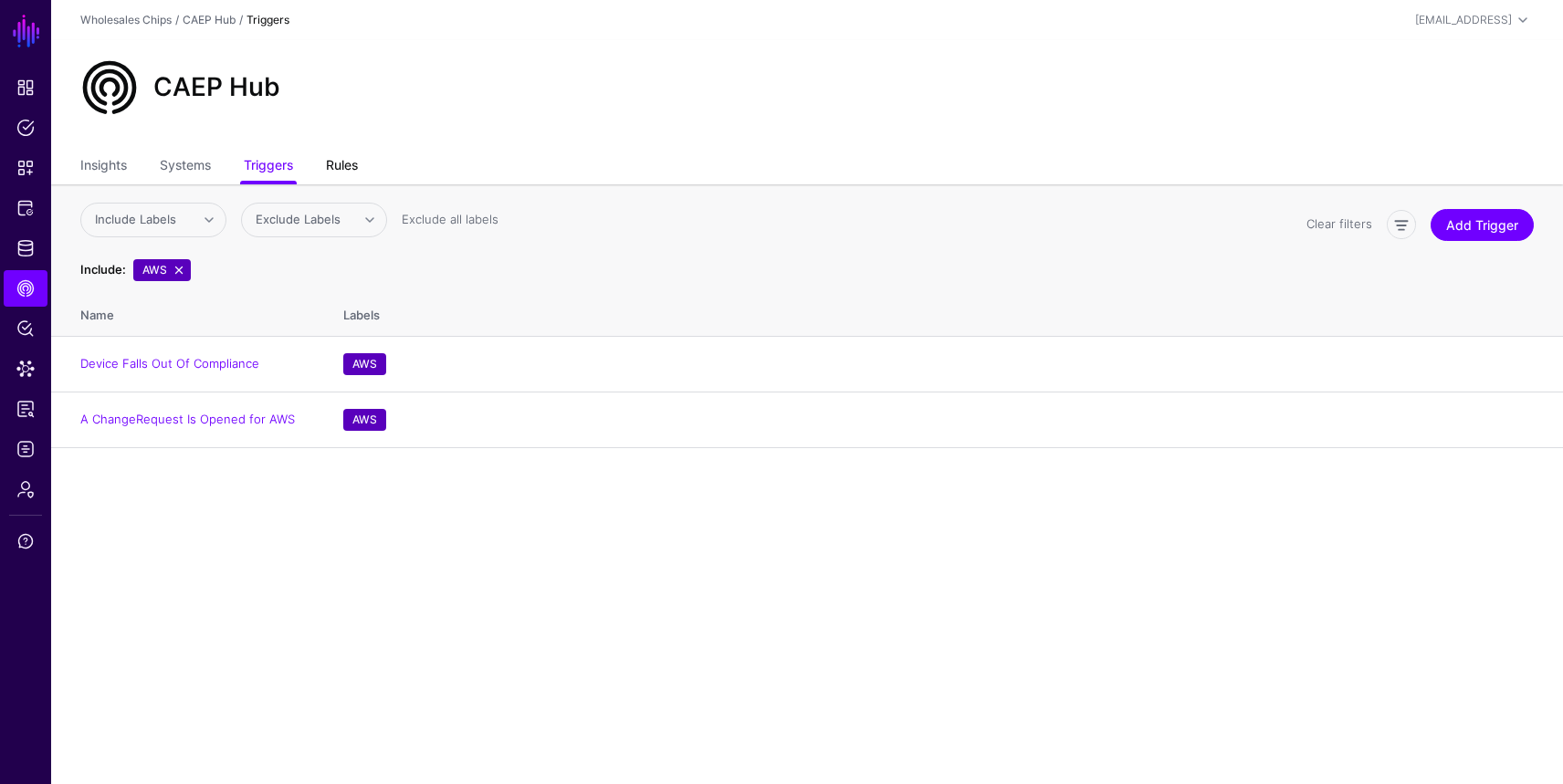
click at [340, 160] on link "Rules" at bounding box center [342, 167] width 32 height 35
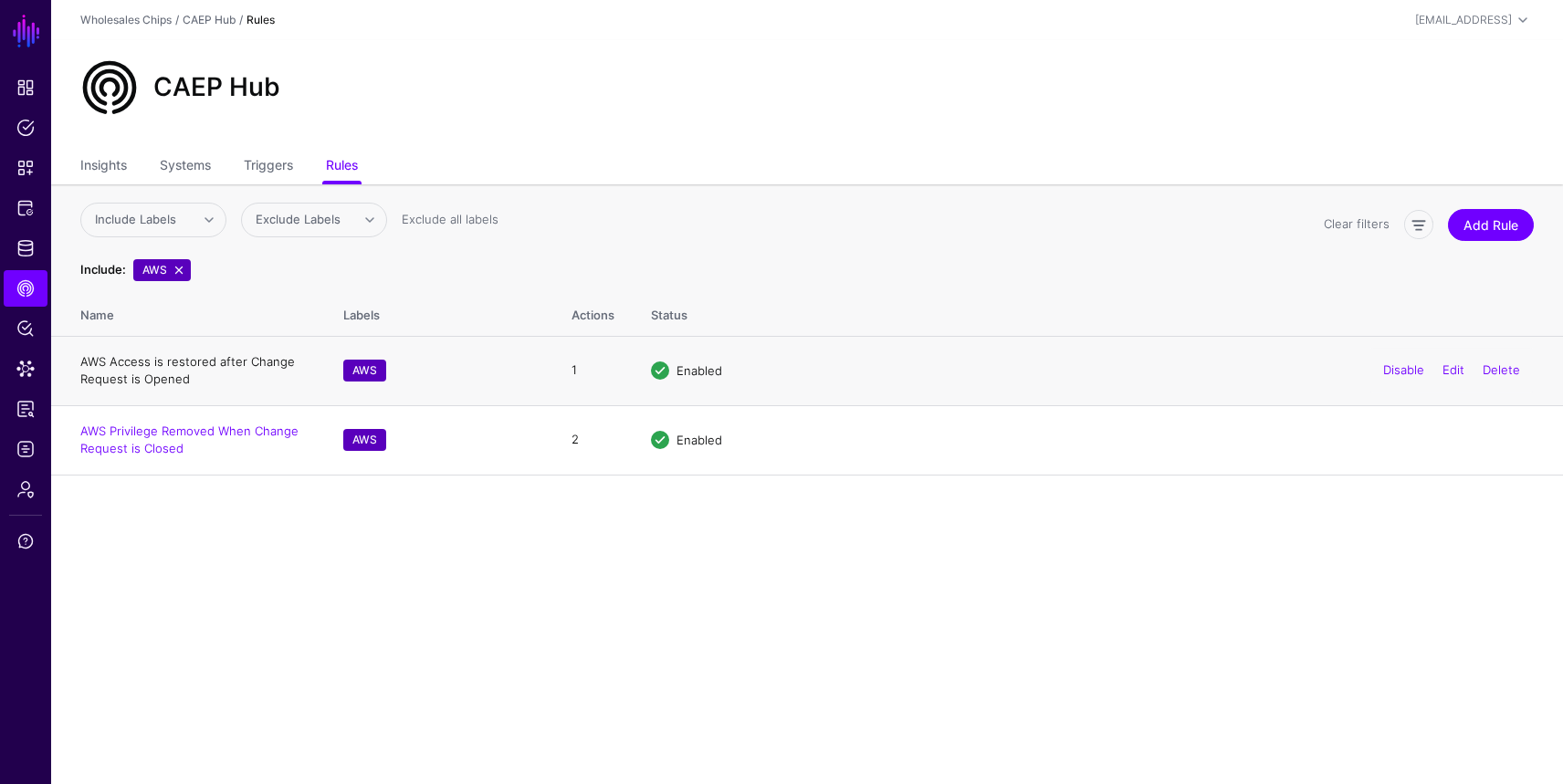
click at [158, 372] on link "AWS Access is restored after Change Request is Opened" at bounding box center [188, 370] width 214 height 33
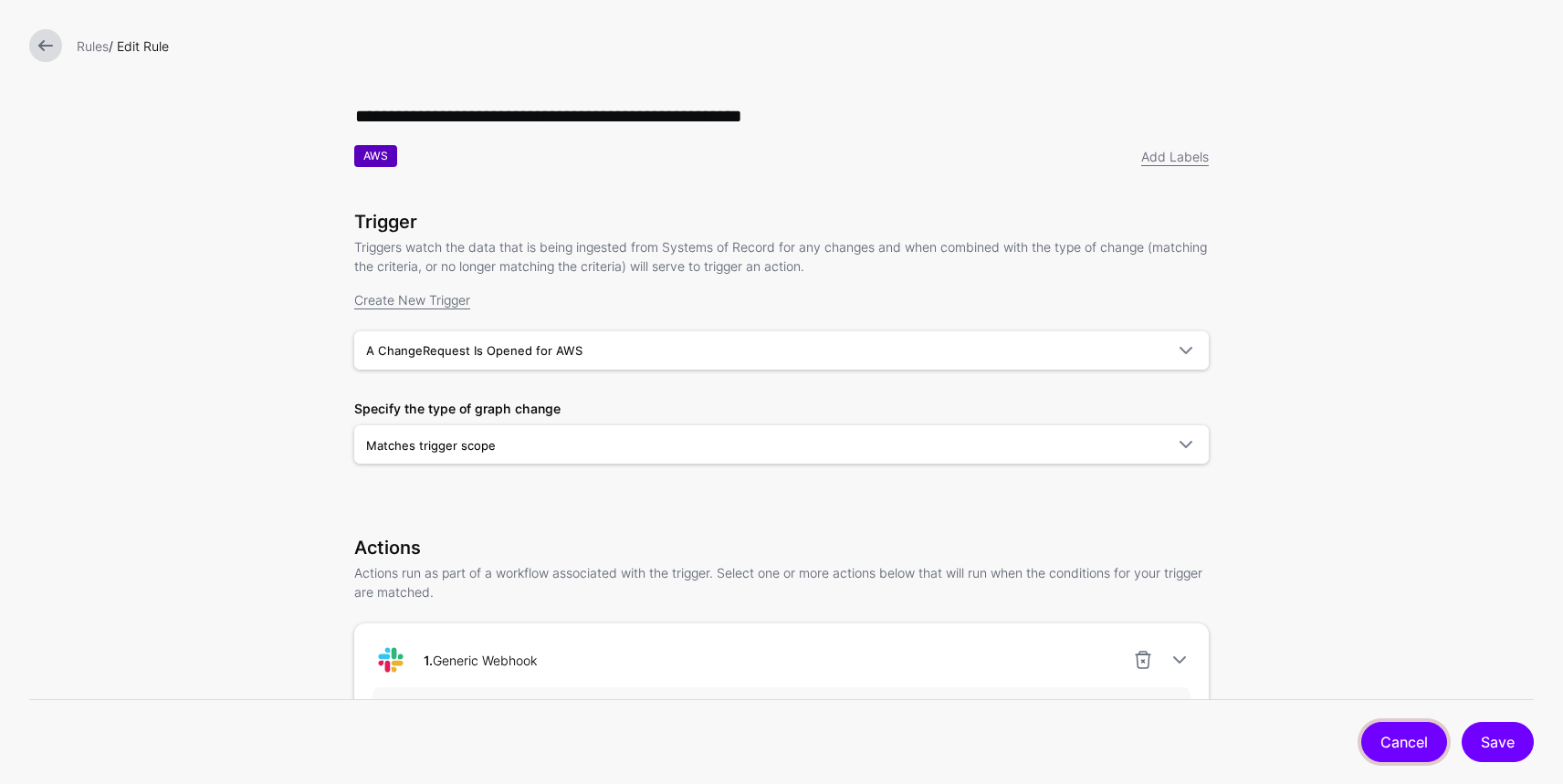
click at [1259, 642] on link "Cancel" at bounding box center [1404, 741] width 85 height 40
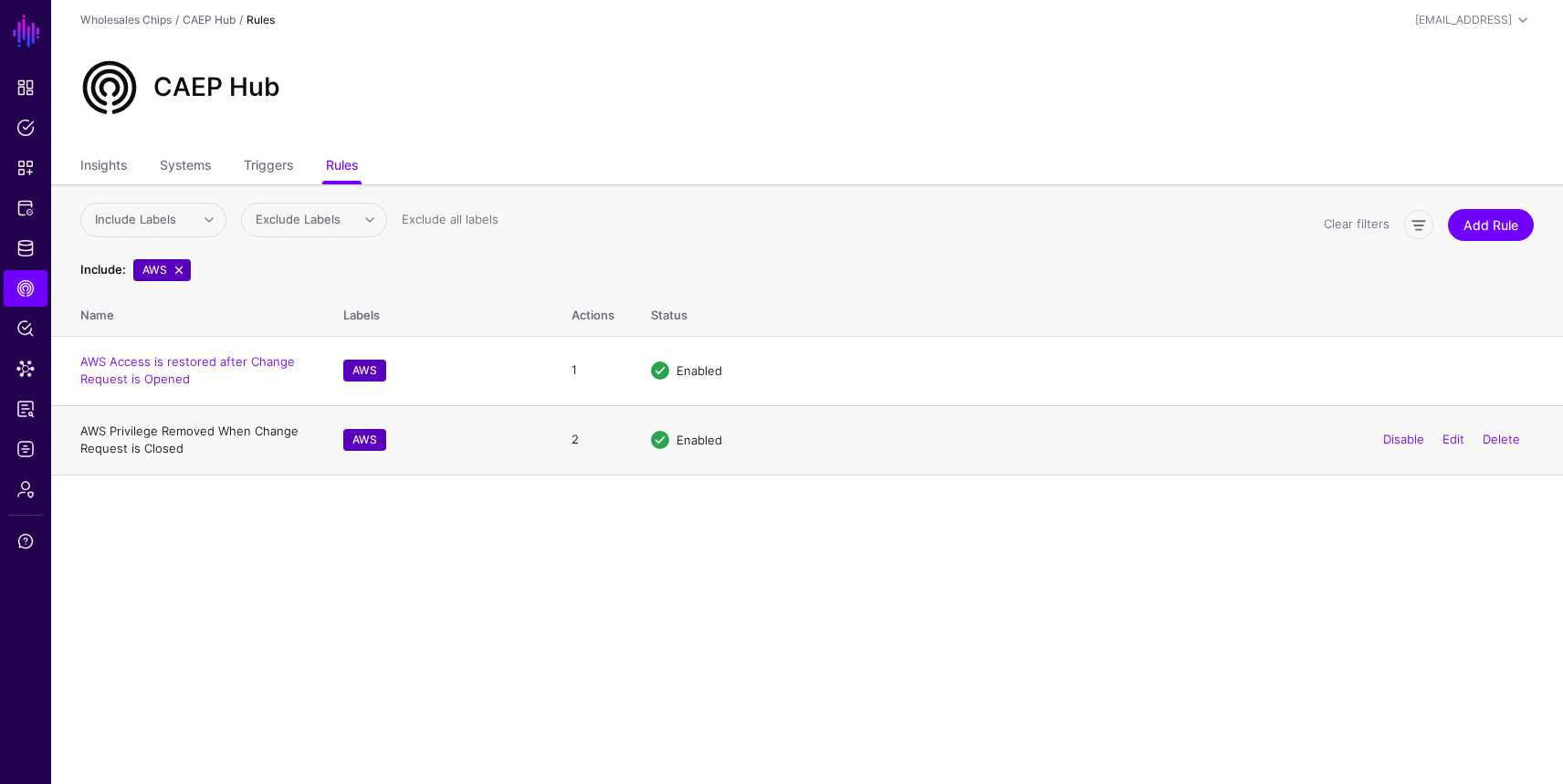
click at [213, 435] on link "AWS Privilege Removed When Change Request is Closed" at bounding box center [190, 440] width 218 height 33
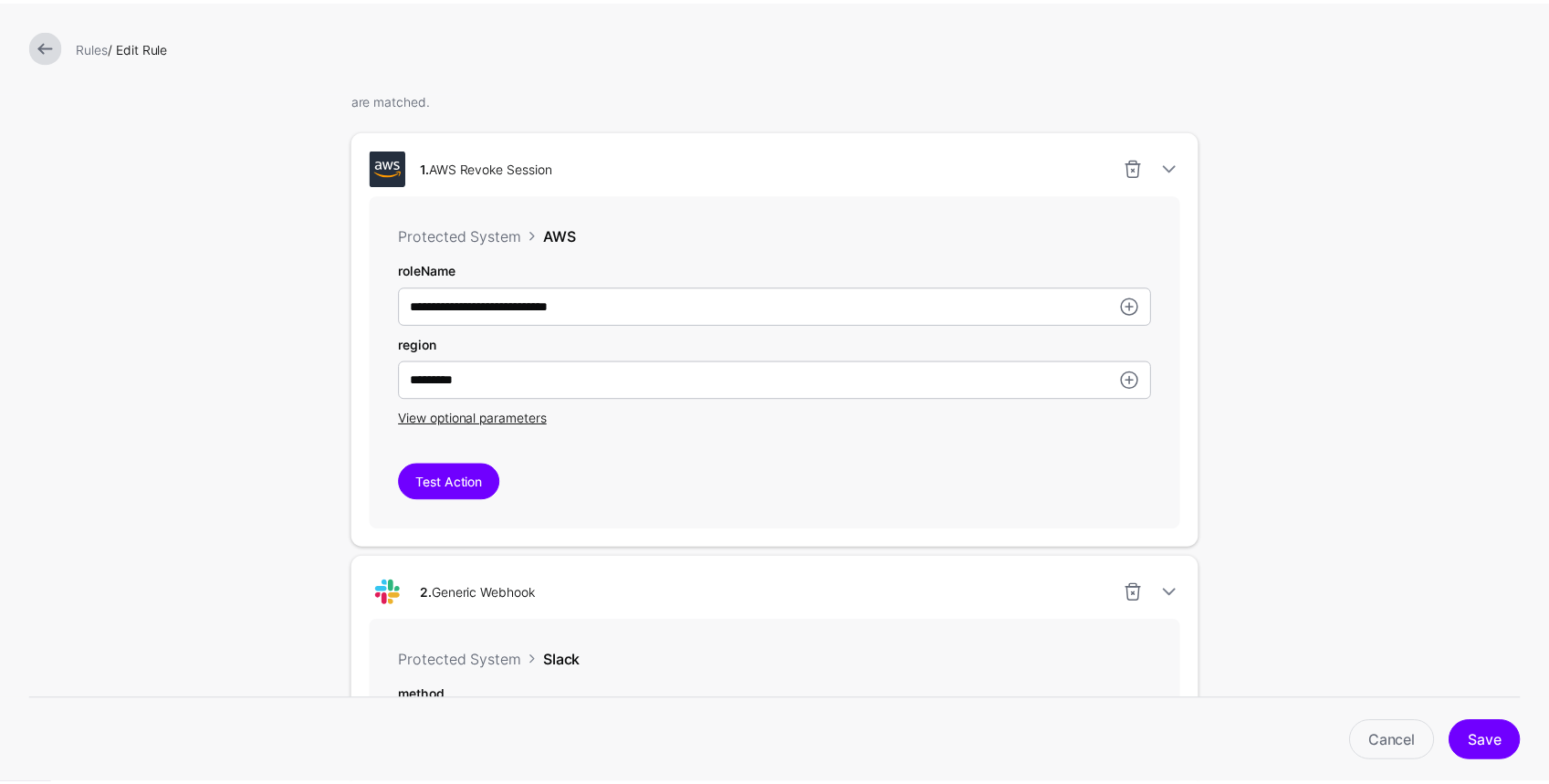
scroll to position [494, 0]
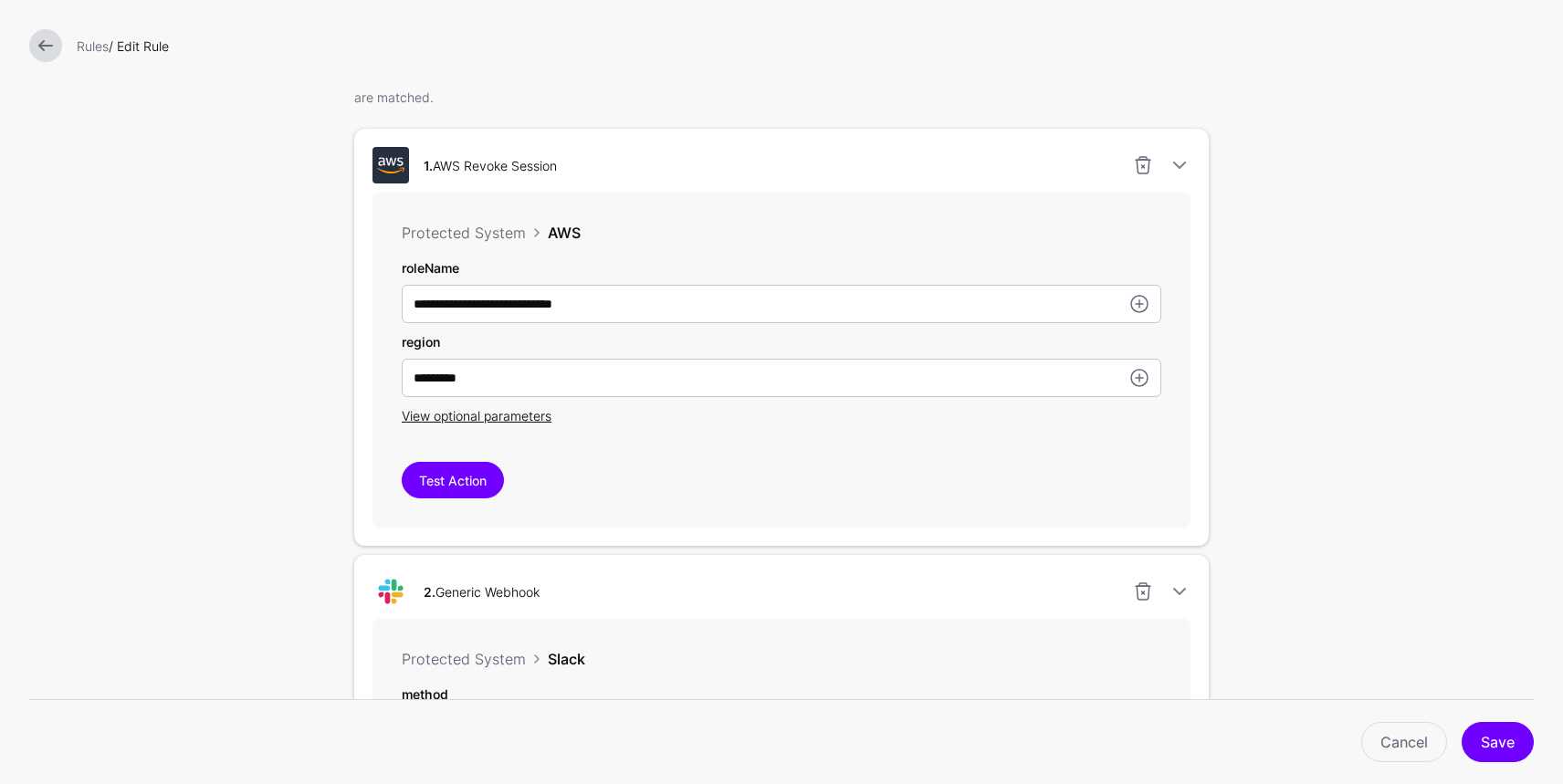
click at [35, 53] on link at bounding box center [45, 45] width 33 height 33
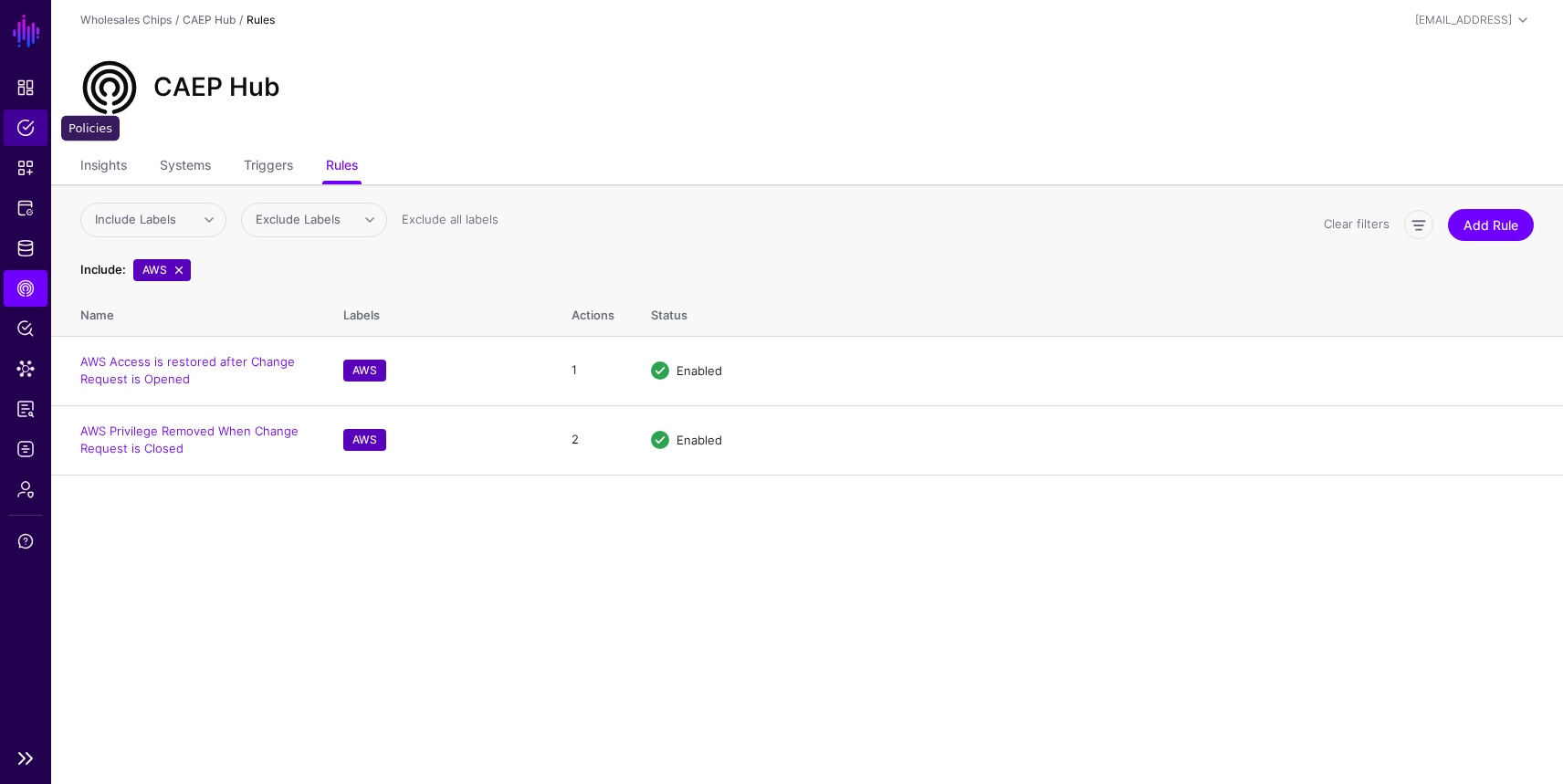
click at [27, 132] on span "Policies" at bounding box center [26, 128] width 18 height 18
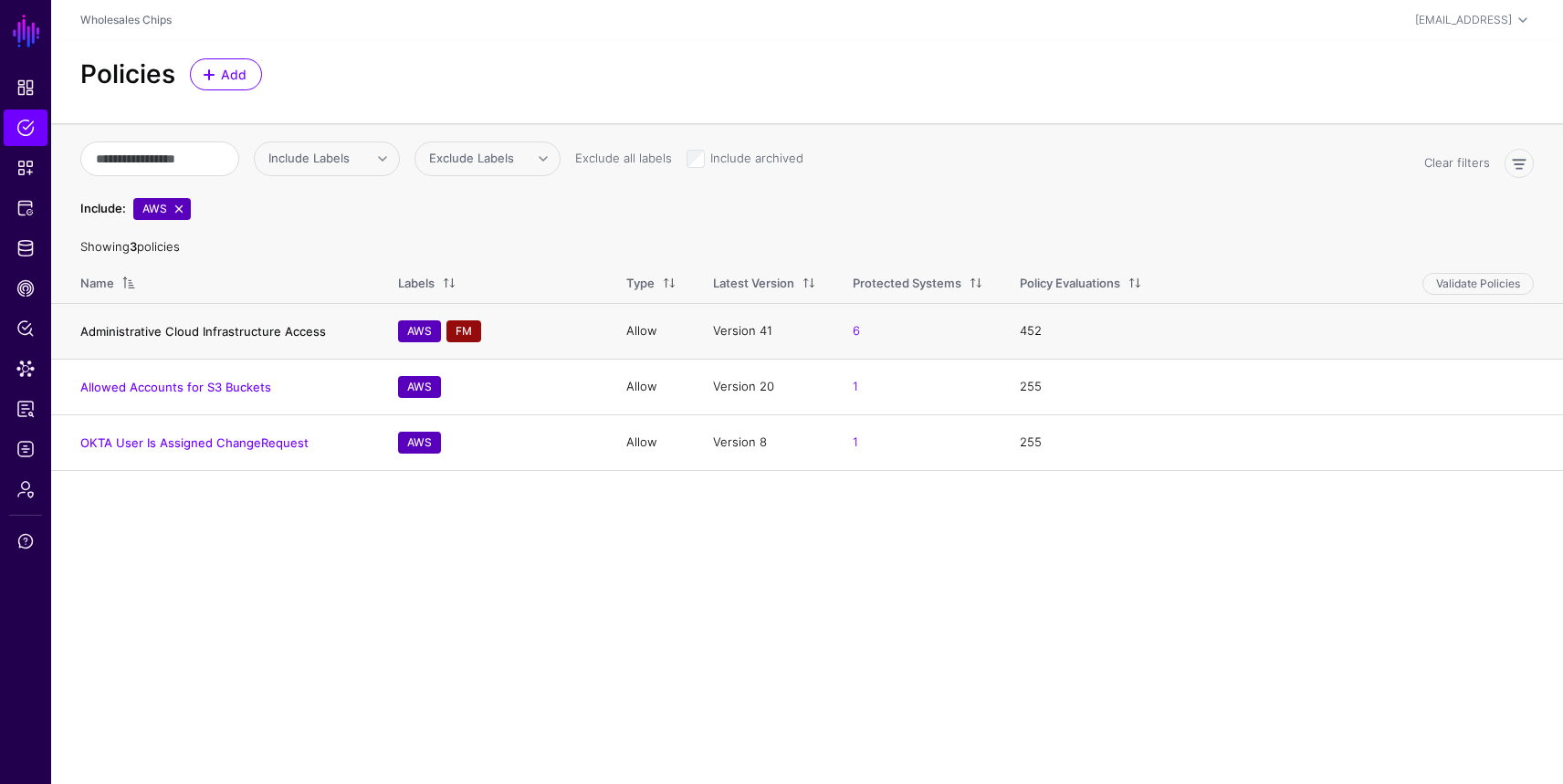
click at [224, 331] on link "Administrative Cloud Infrastructure Access" at bounding box center [203, 330] width 245 height 15
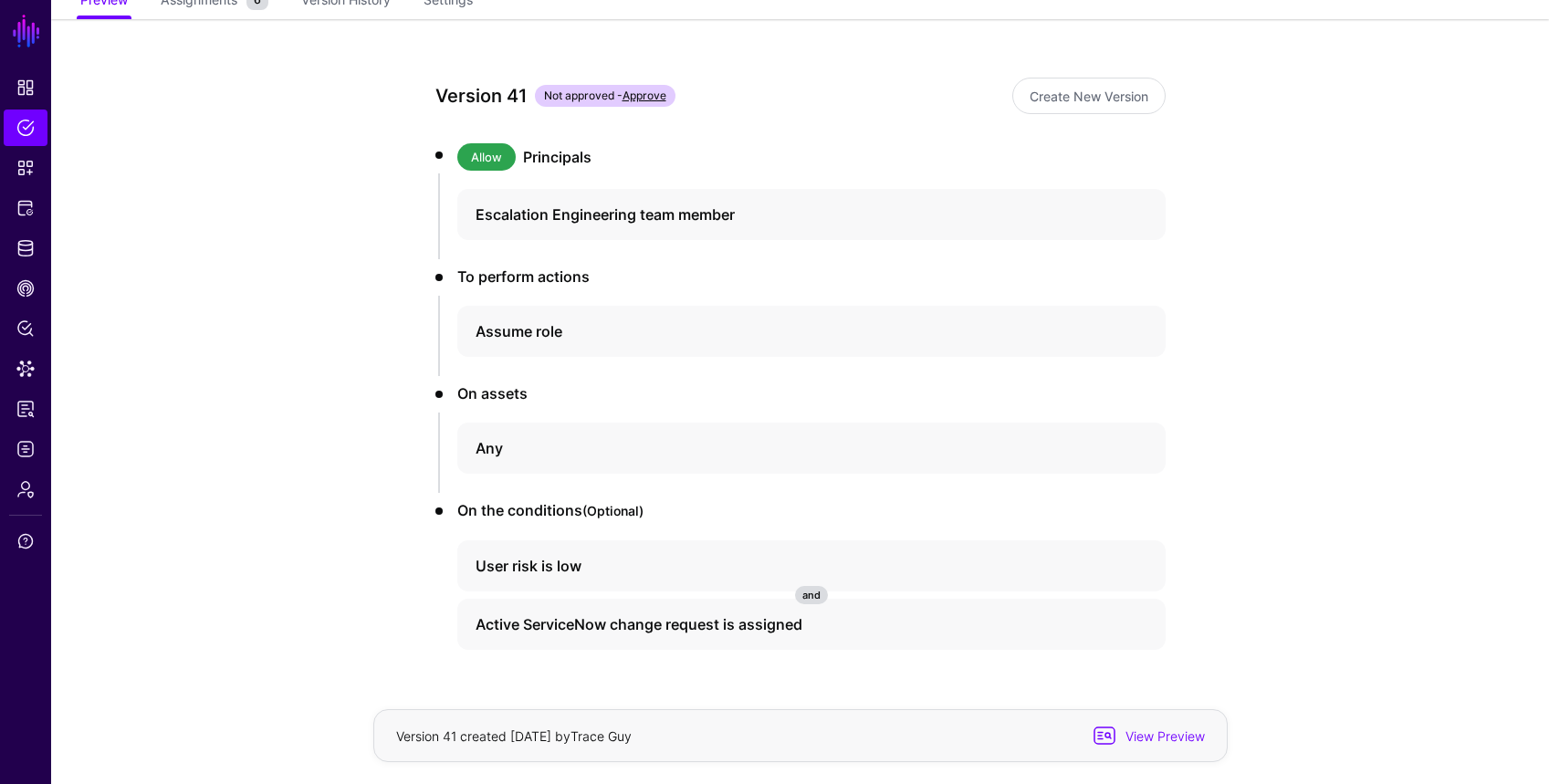
scroll to position [195, 0]
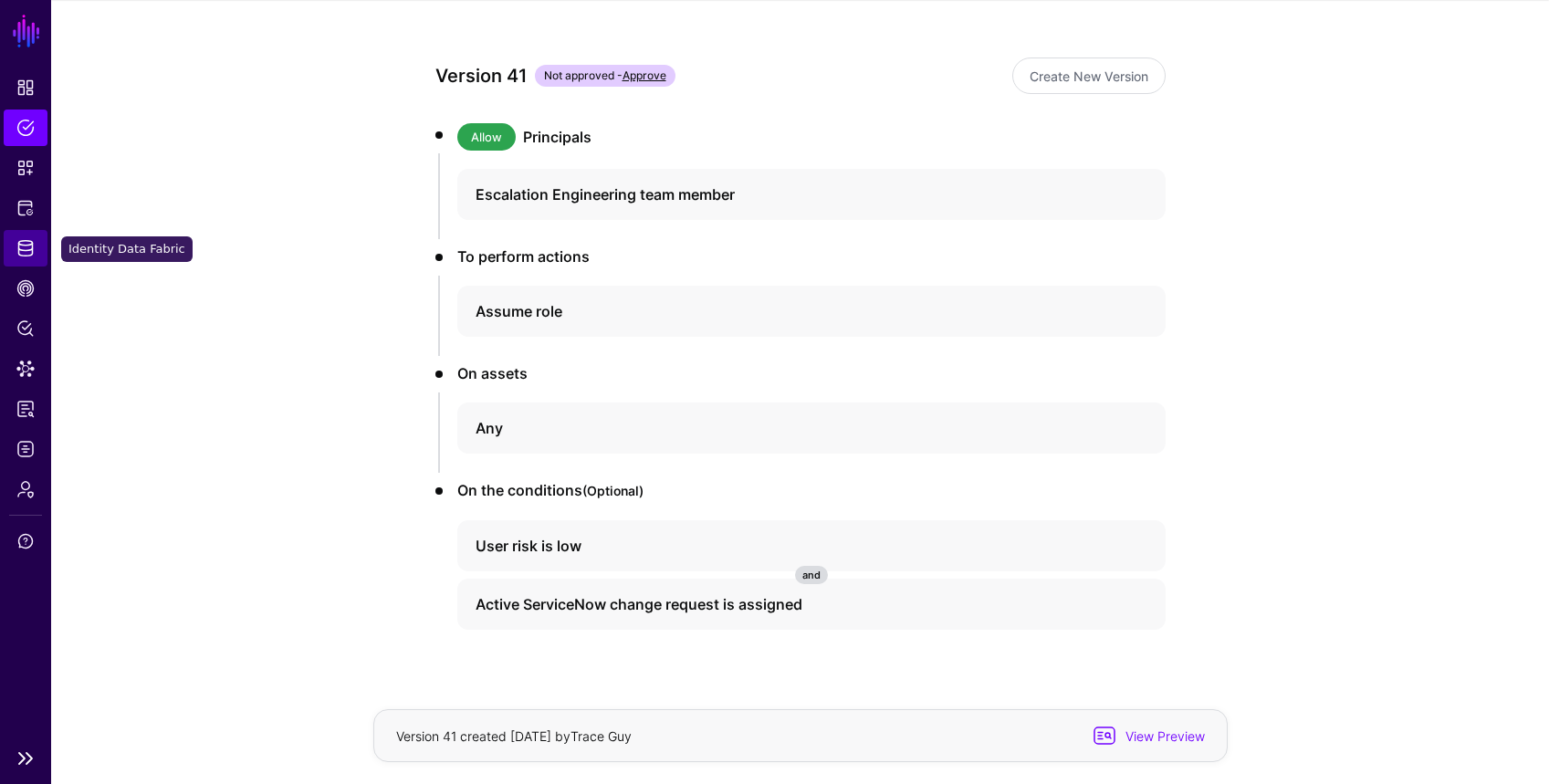
click at [29, 242] on span "Identity Data Fabric" at bounding box center [26, 248] width 18 height 18
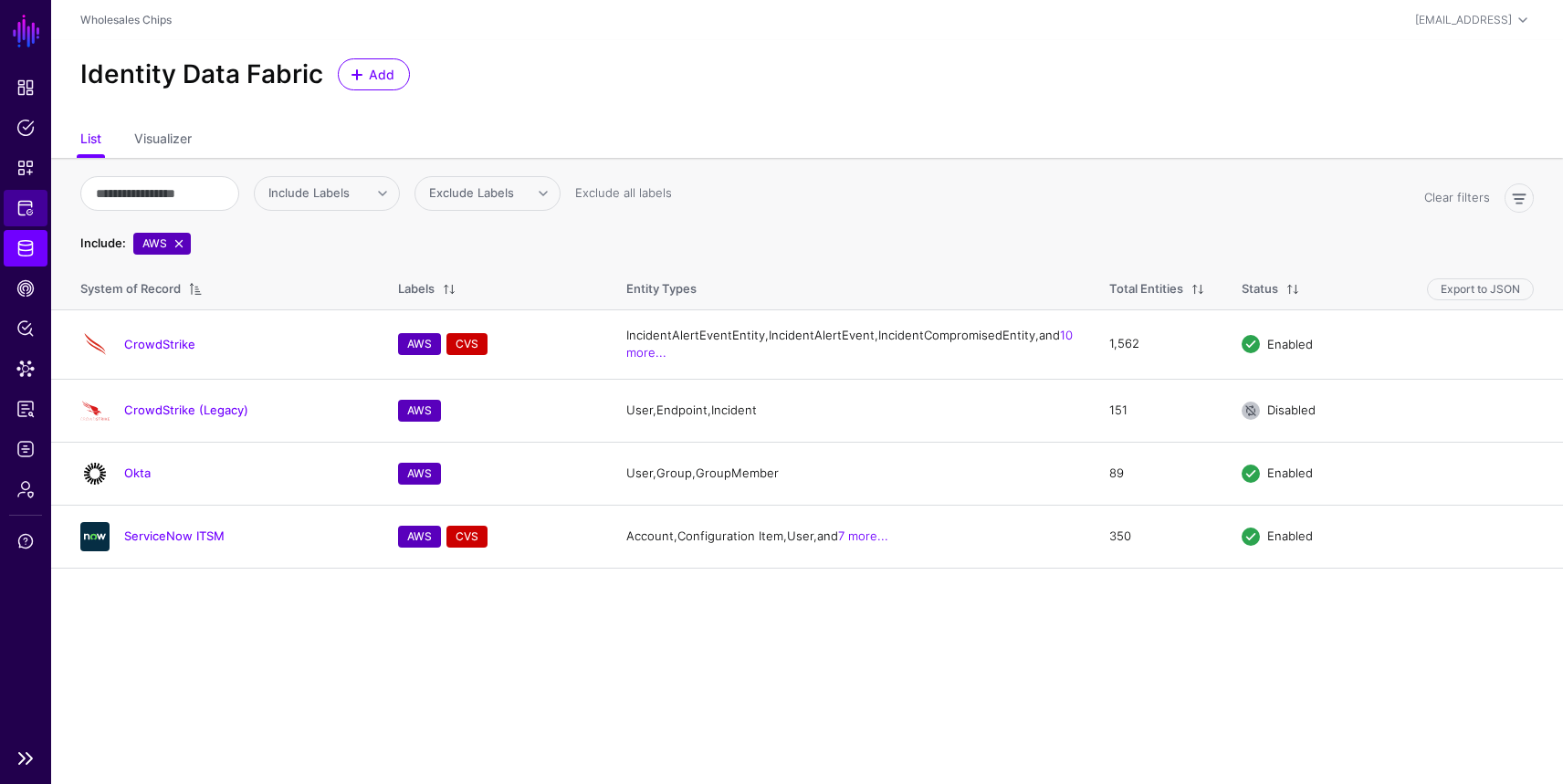
click at [24, 205] on span "Protected Systems" at bounding box center [26, 207] width 18 height 18
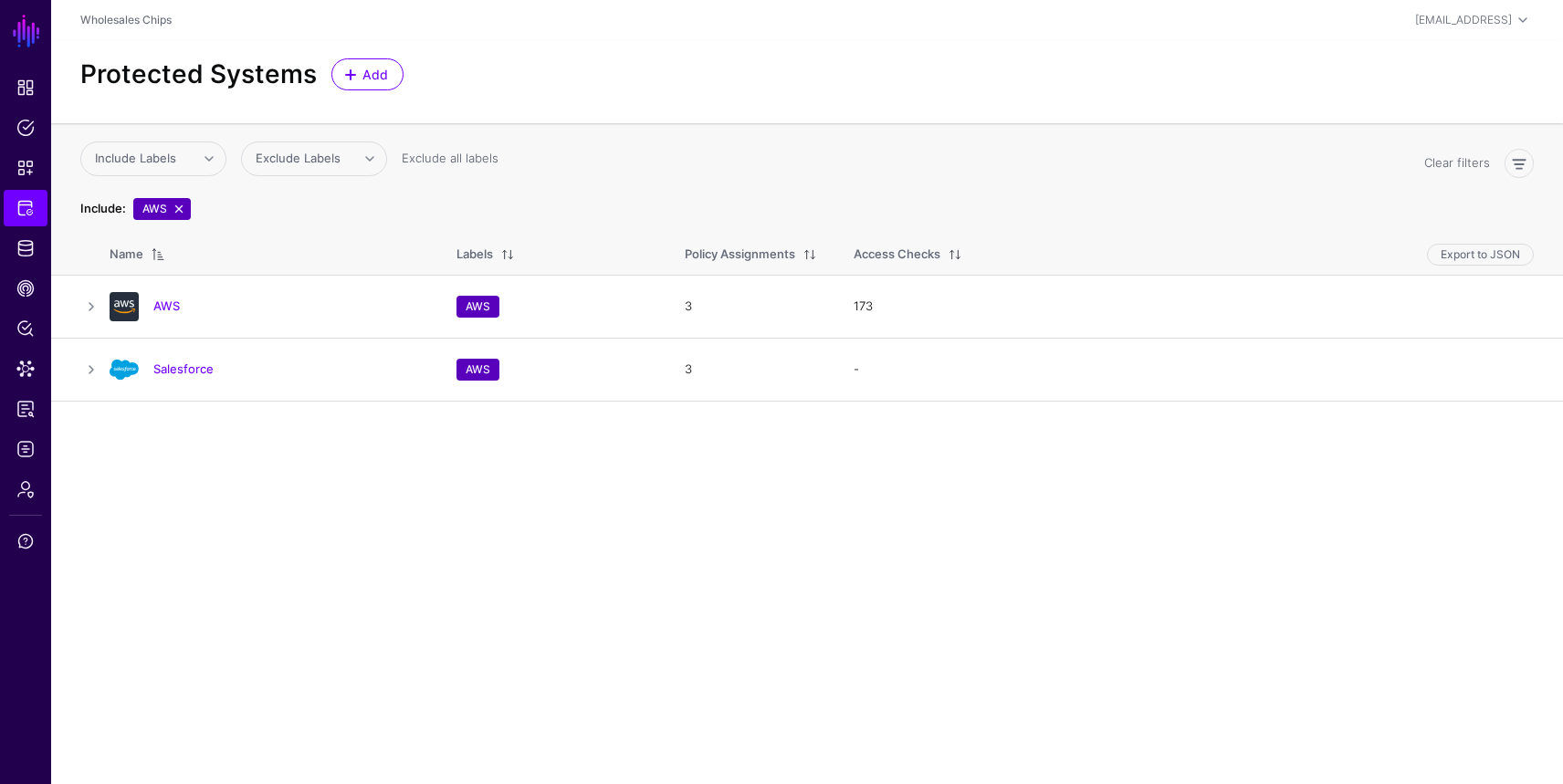
click at [183, 203] on link at bounding box center [179, 208] width 15 height 15
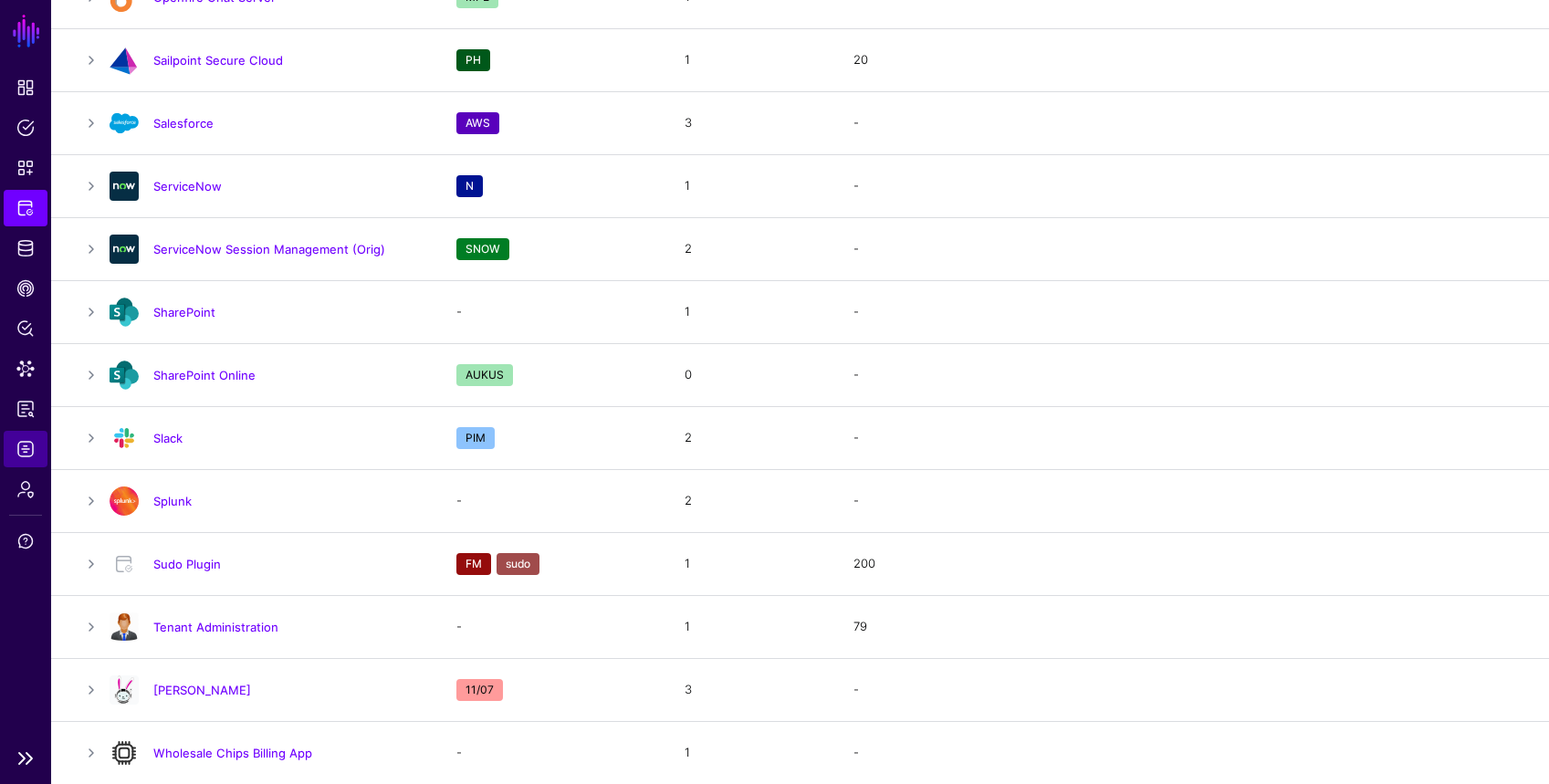
scroll to position [2152, 0]
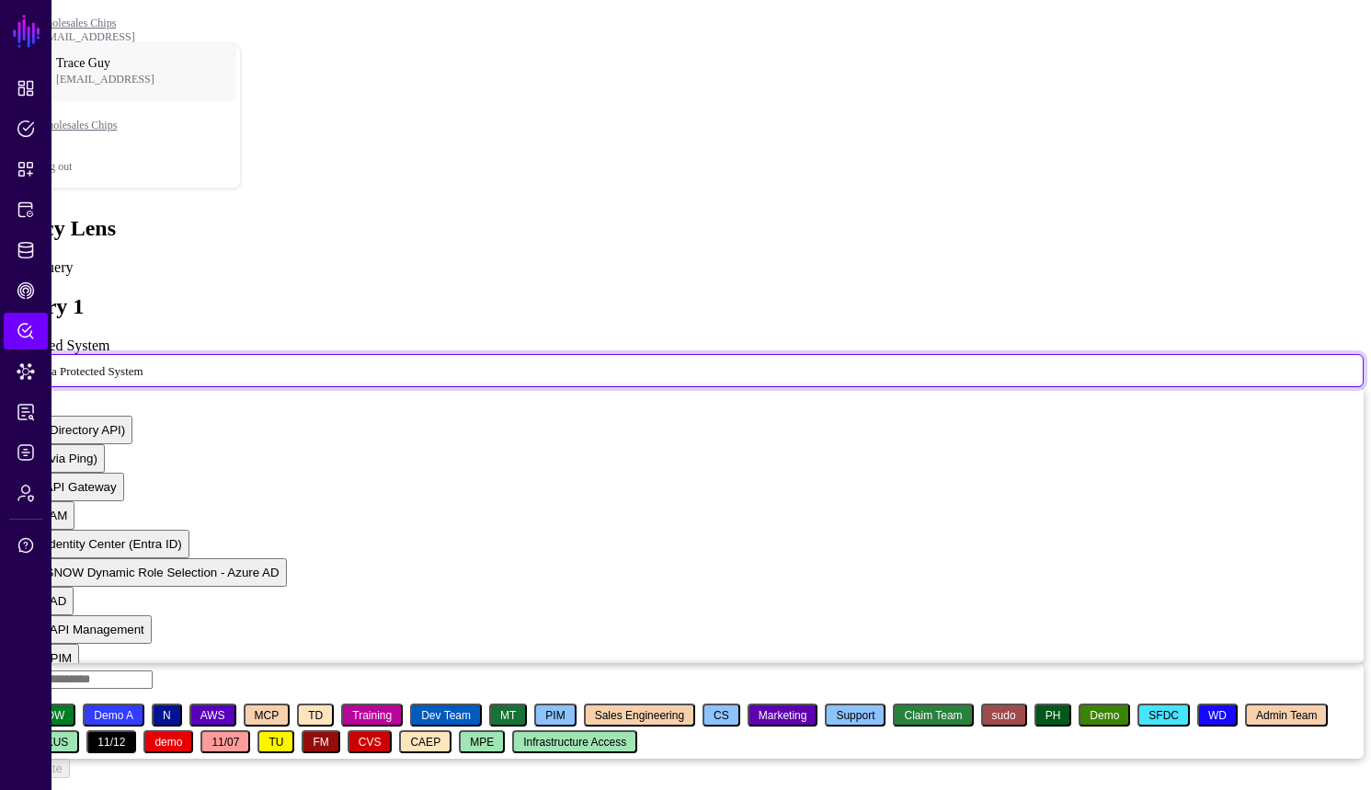
click at [143, 362] on span "Select a Protected System" at bounding box center [81, 370] width 124 height 16
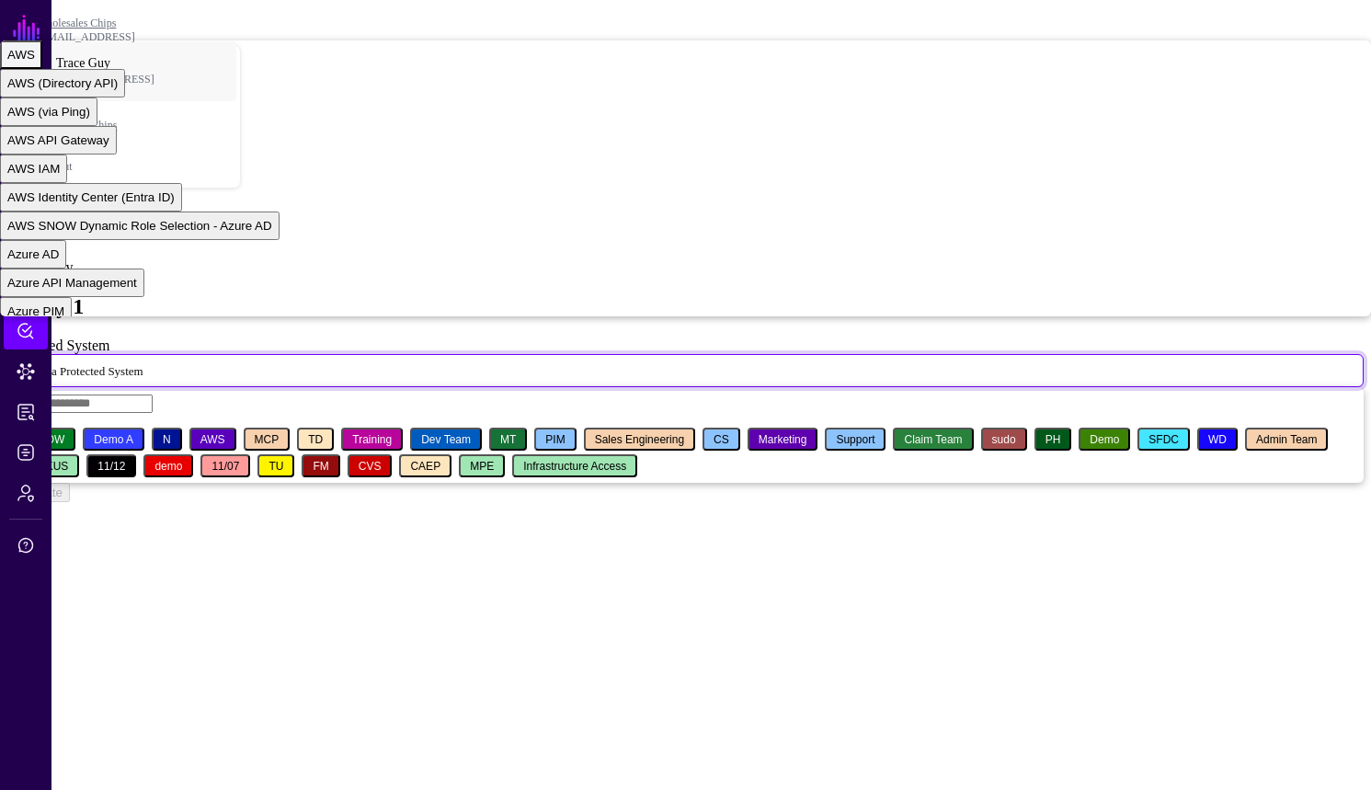
click at [35, 62] on div "AWS" at bounding box center [21, 55] width 28 height 14
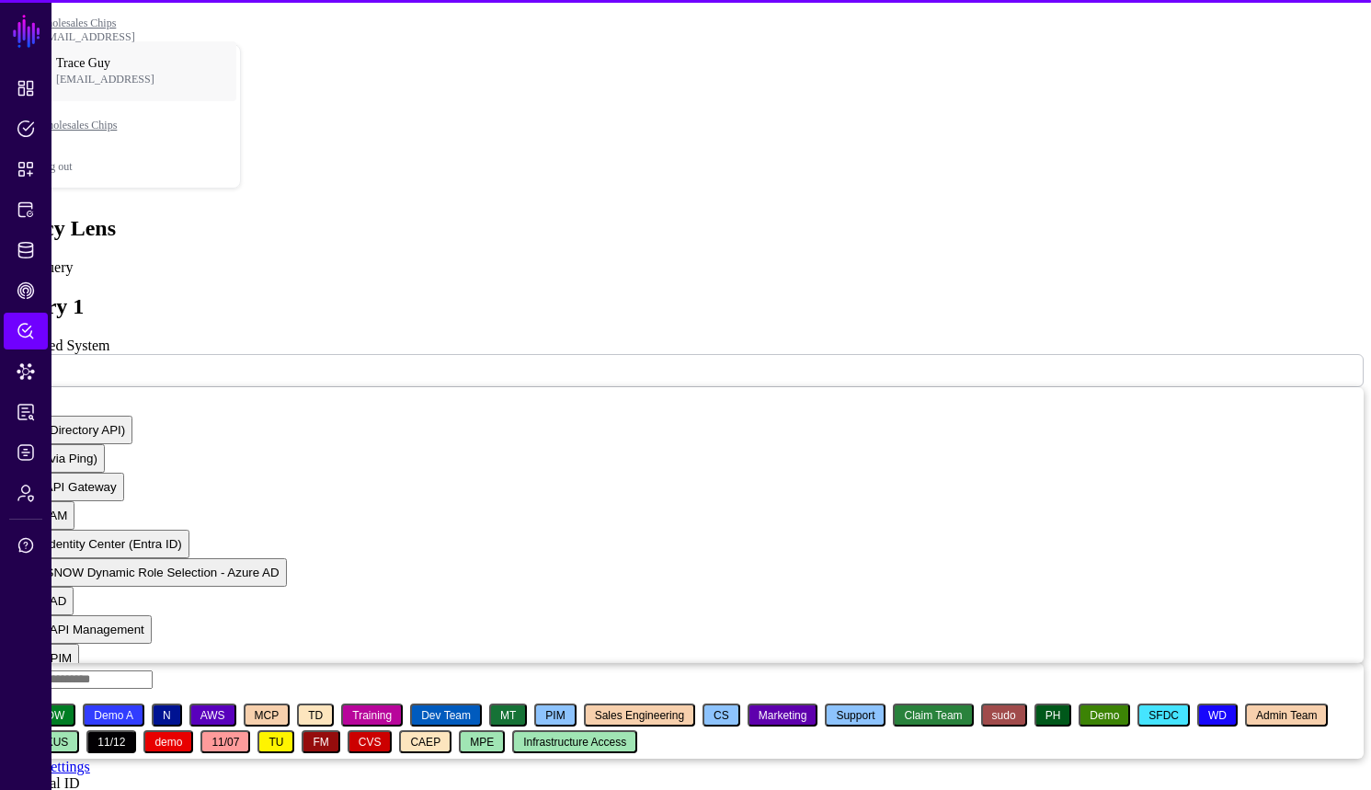
click at [138, 789] on input "Principal ID" at bounding box center [72, 802] width 131 height 18
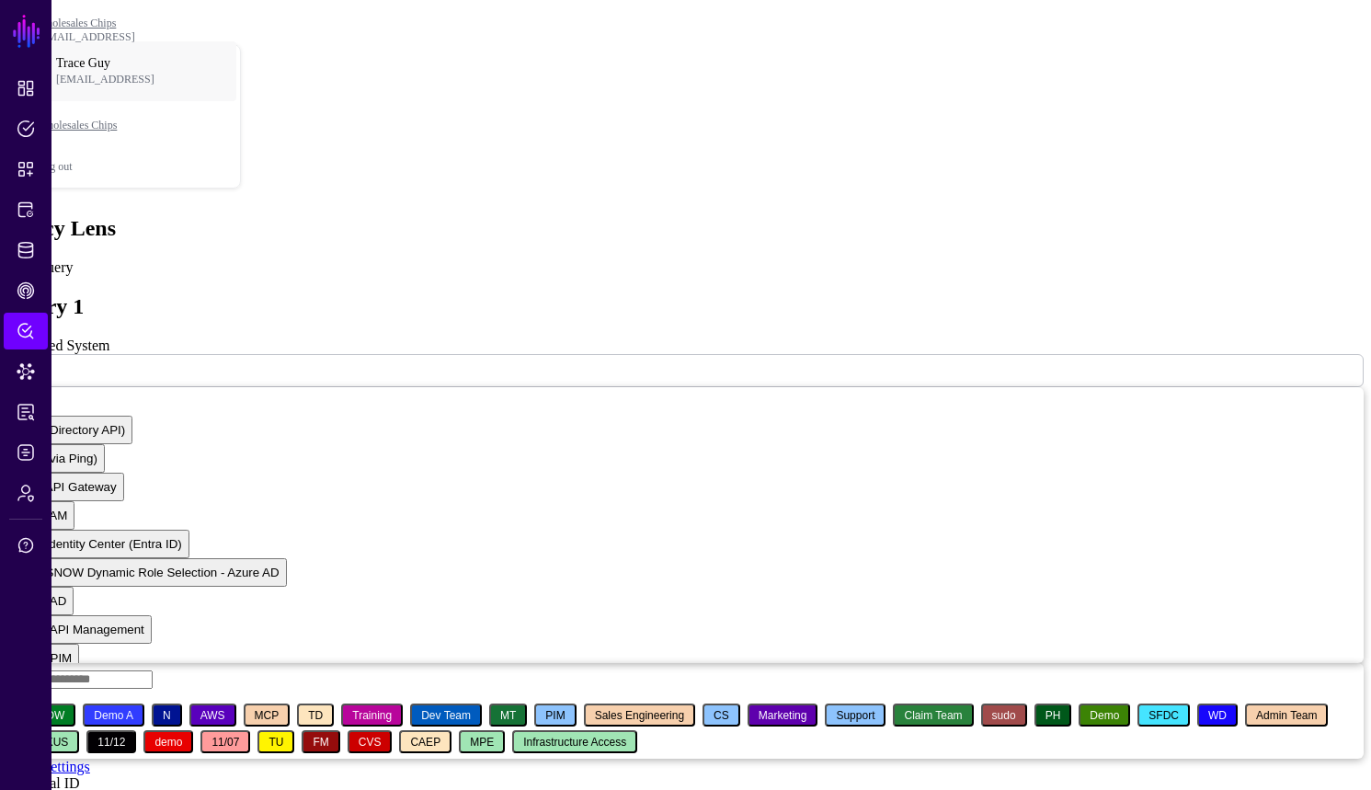
paste input "**********"
type input "**********"
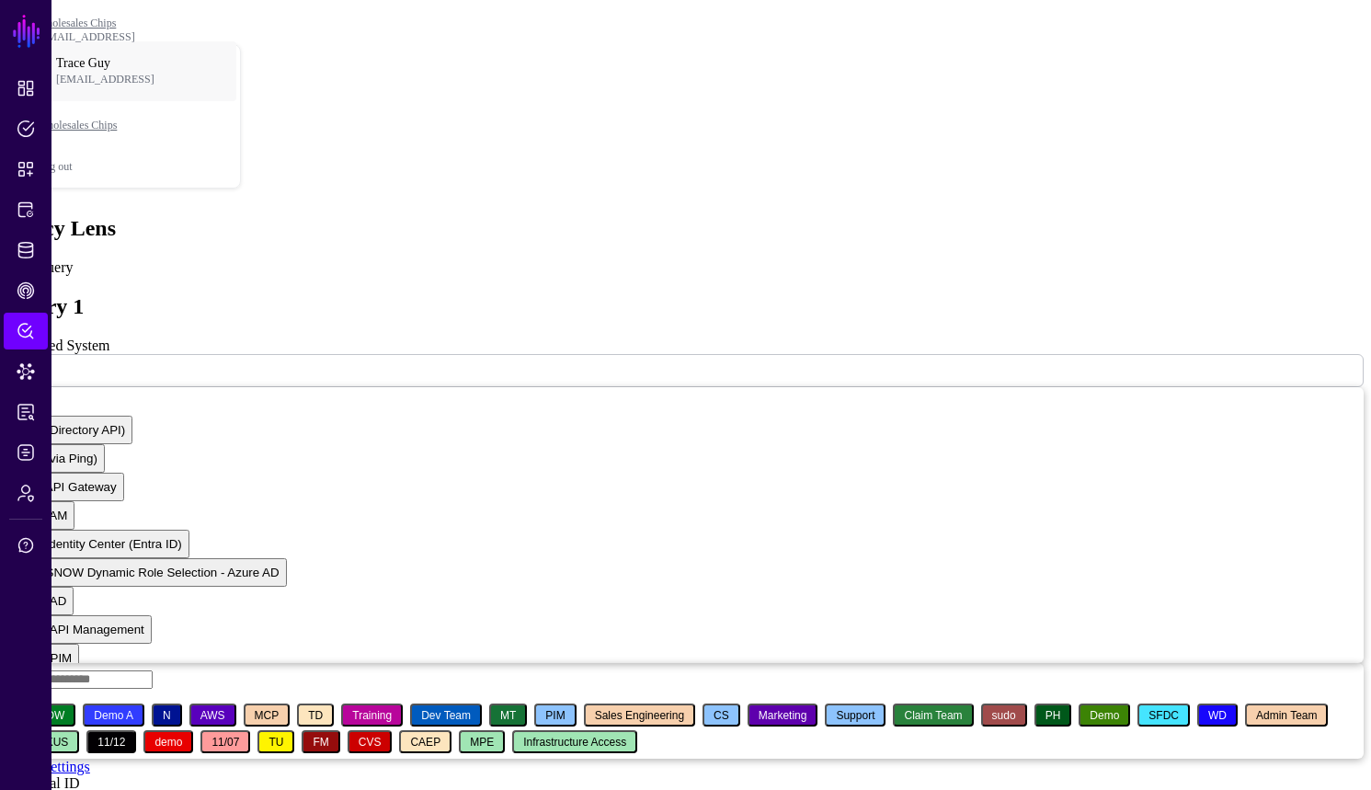
paste input "**********"
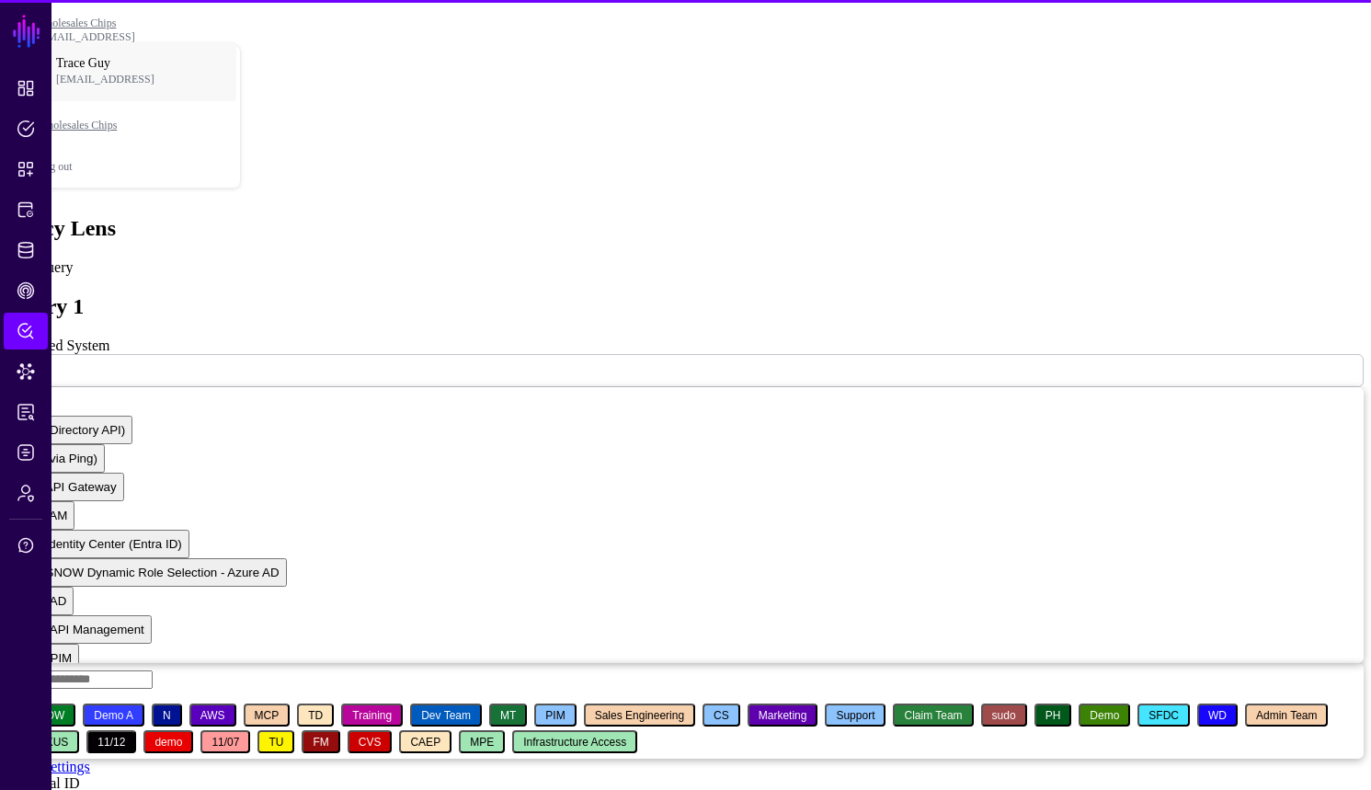
type input "**********"
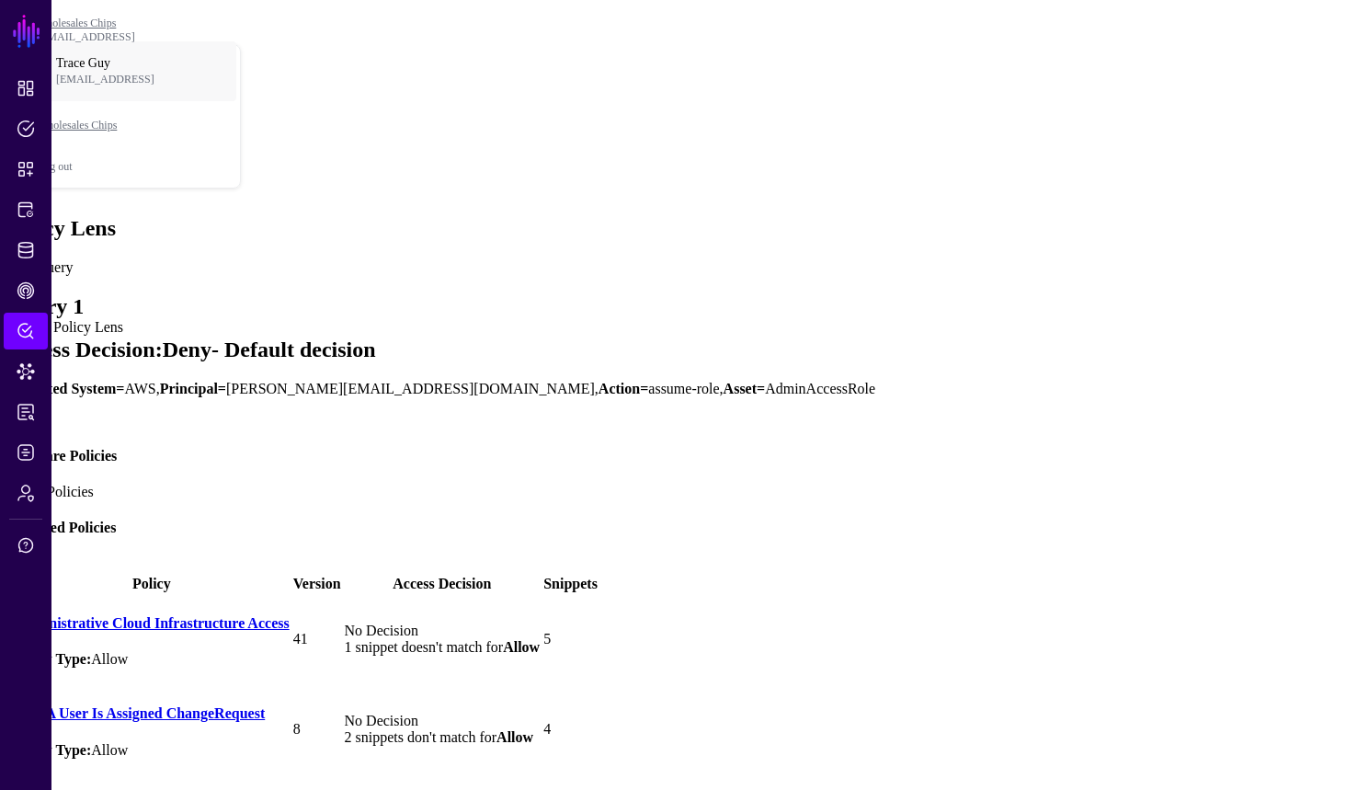
click at [27, 339] on span "Policy Lens" at bounding box center [26, 331] width 18 height 18
click at [1235, 337] on div "Access Decision: Deny - Default decision Protected System= AWS, Principal= alej…" at bounding box center [678, 382] width 1343 height 91
click at [32, 412] on link "Edit" at bounding box center [19, 420] width 25 height 16
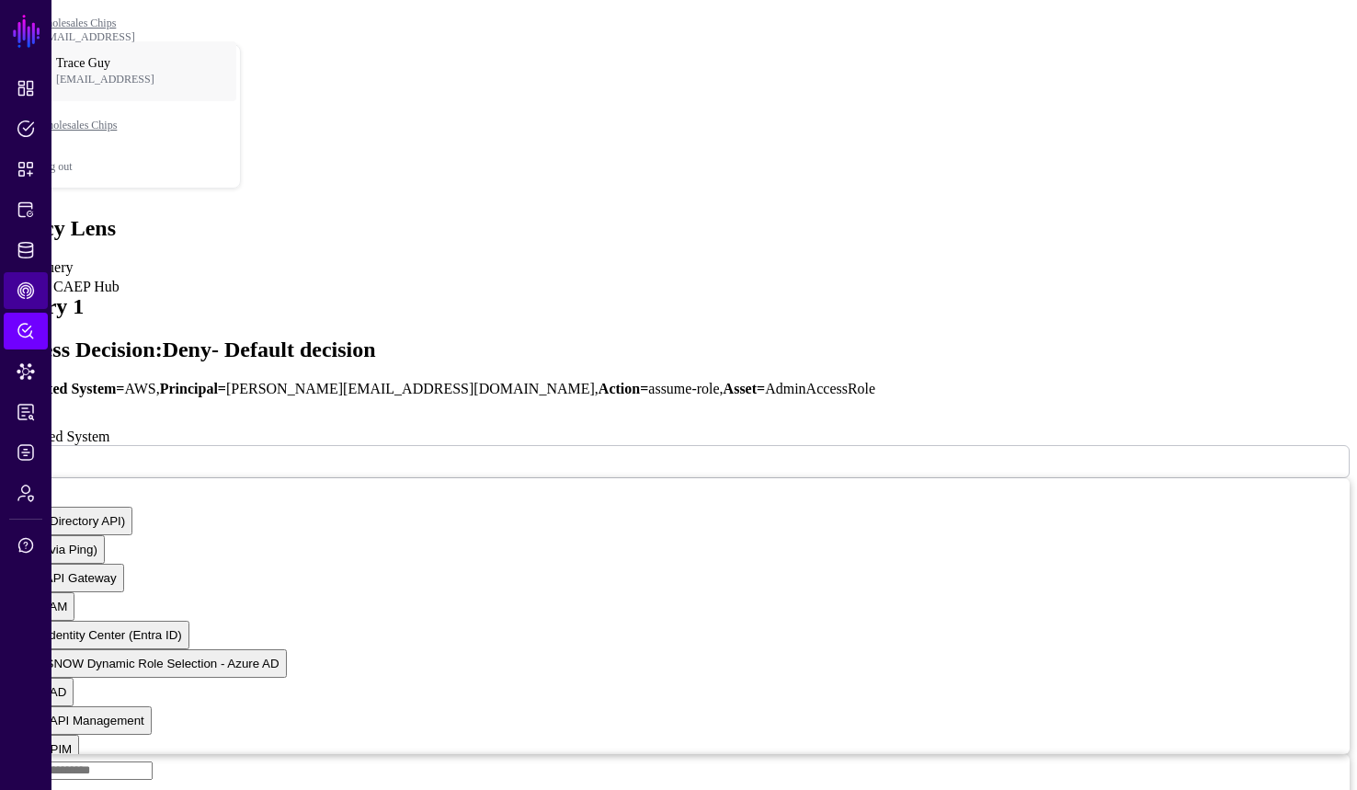
click at [17, 298] on span "CAEP Hub" at bounding box center [26, 290] width 18 height 18
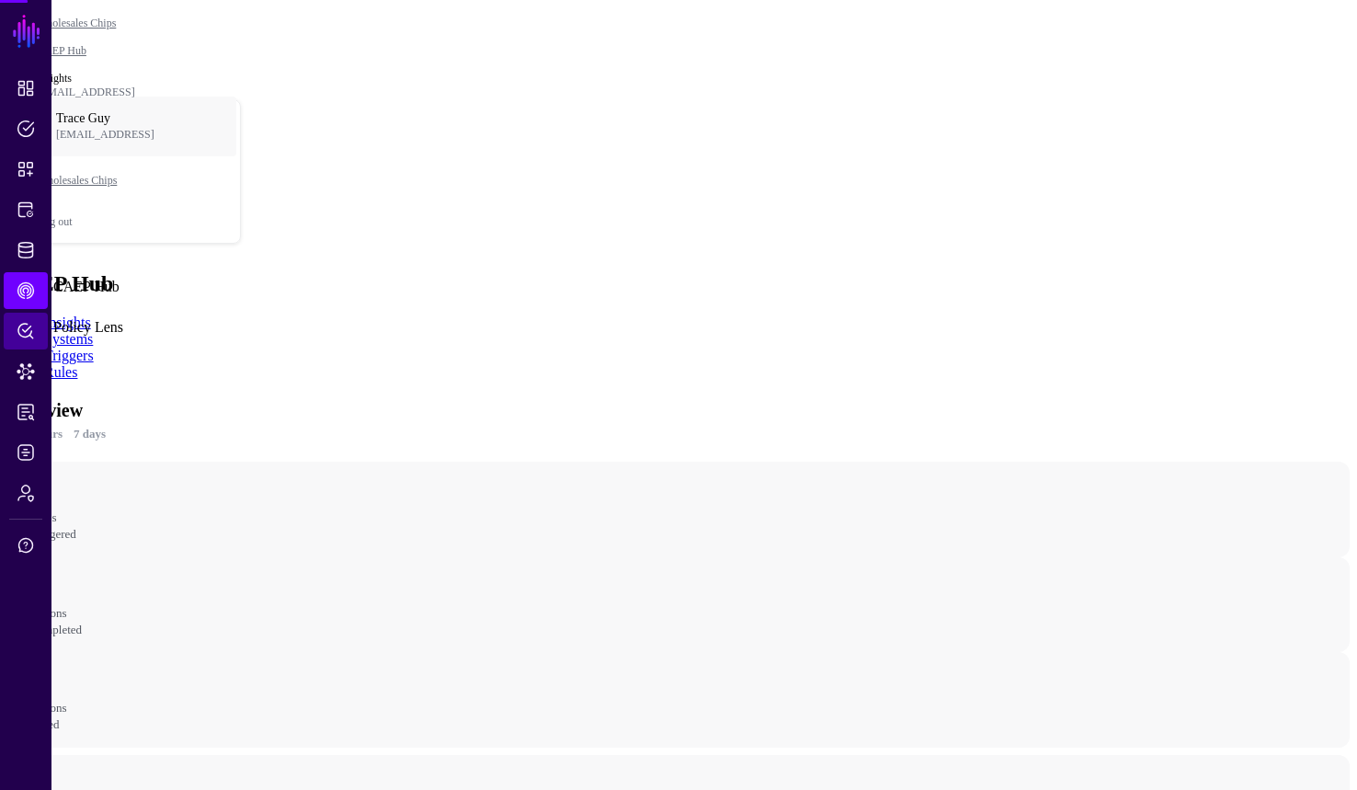
click at [35, 327] on link "Policy Lens" at bounding box center [26, 331] width 44 height 37
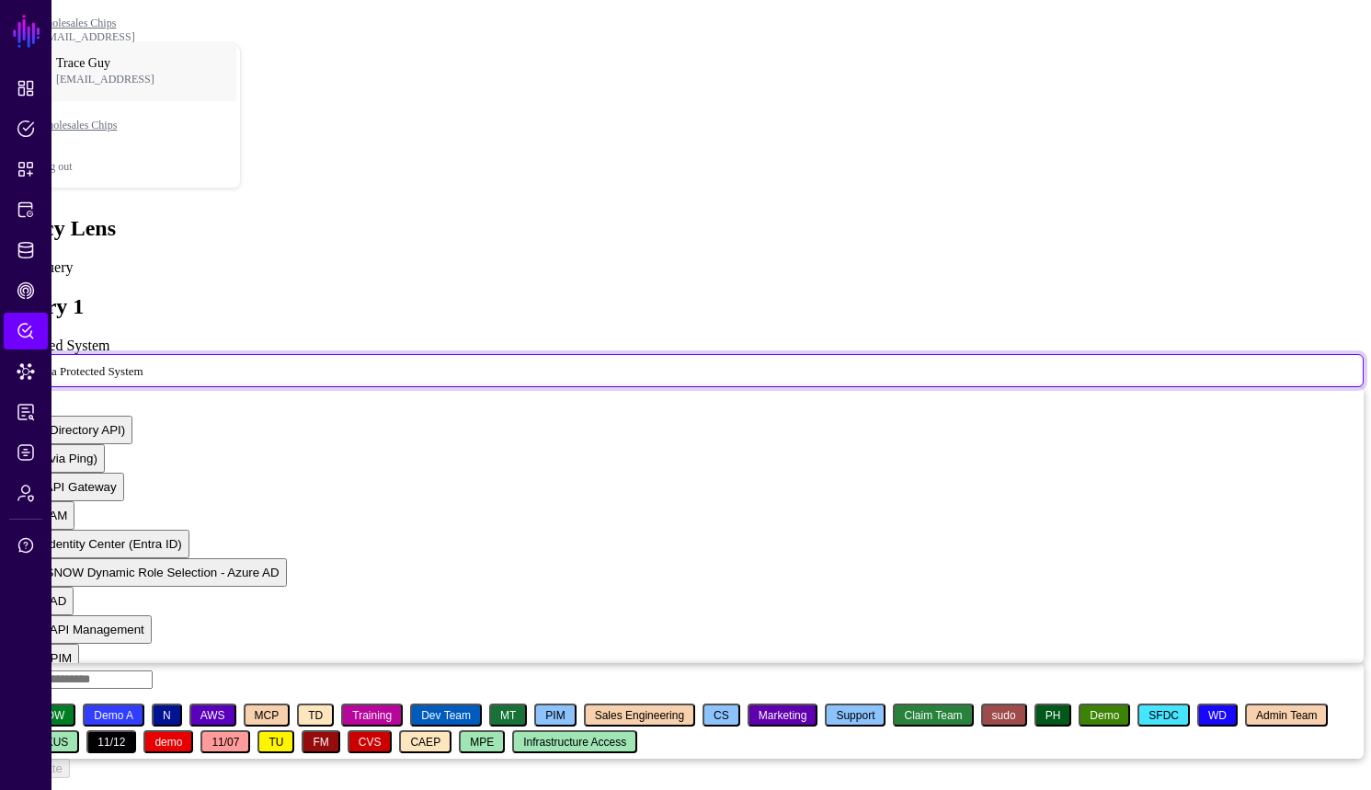
click at [143, 364] on span "Select a Protected System" at bounding box center [81, 371] width 124 height 14
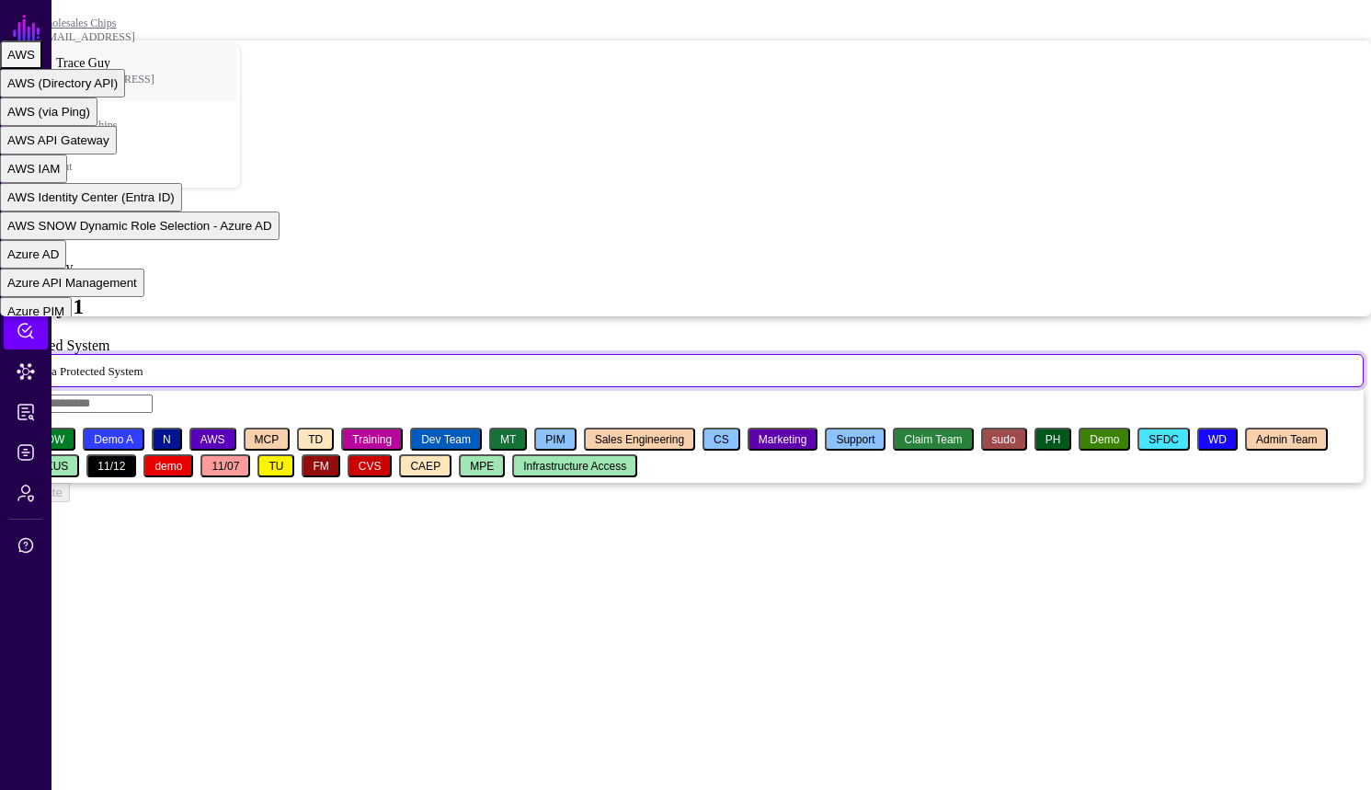
click at [35, 62] on div "AWS" at bounding box center [21, 55] width 28 height 14
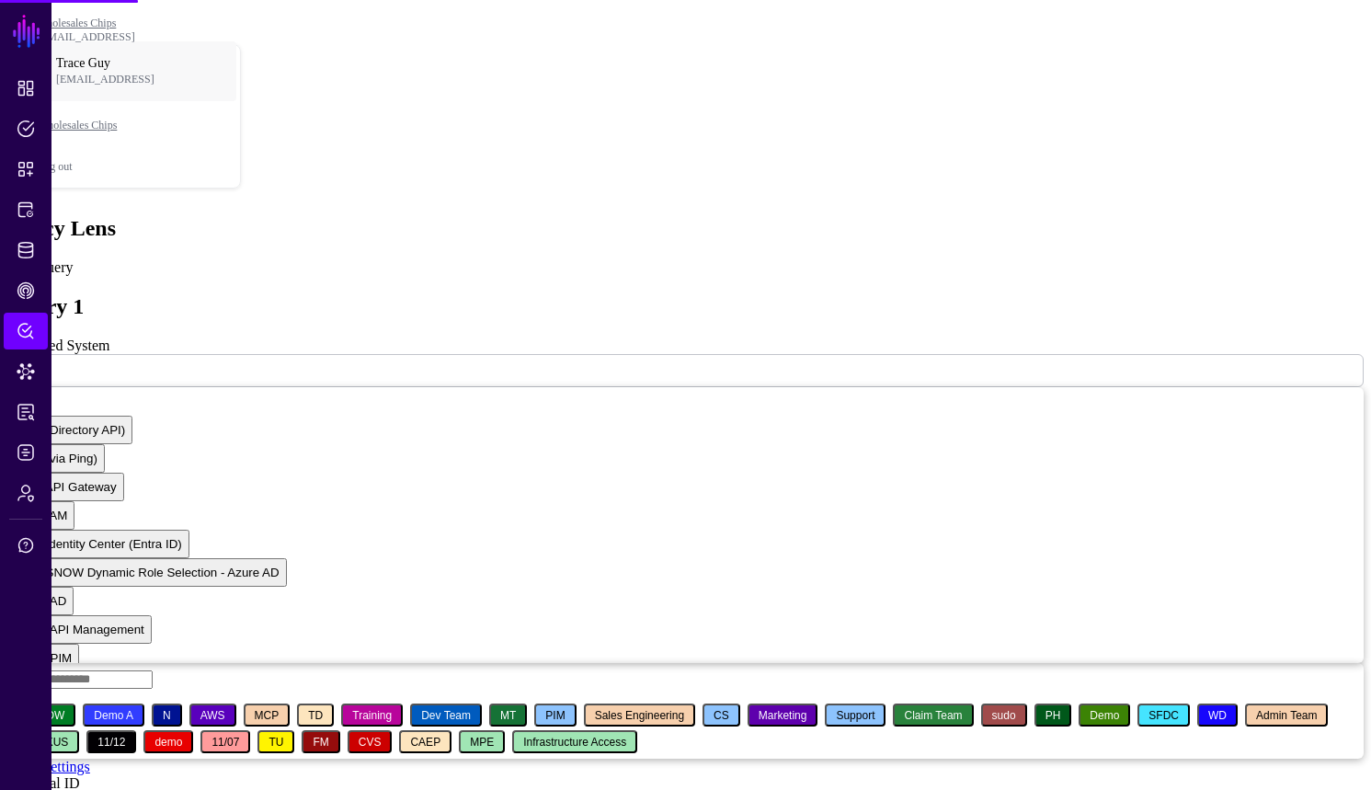
click at [138, 789] on input "Principal ID" at bounding box center [72, 802] width 131 height 18
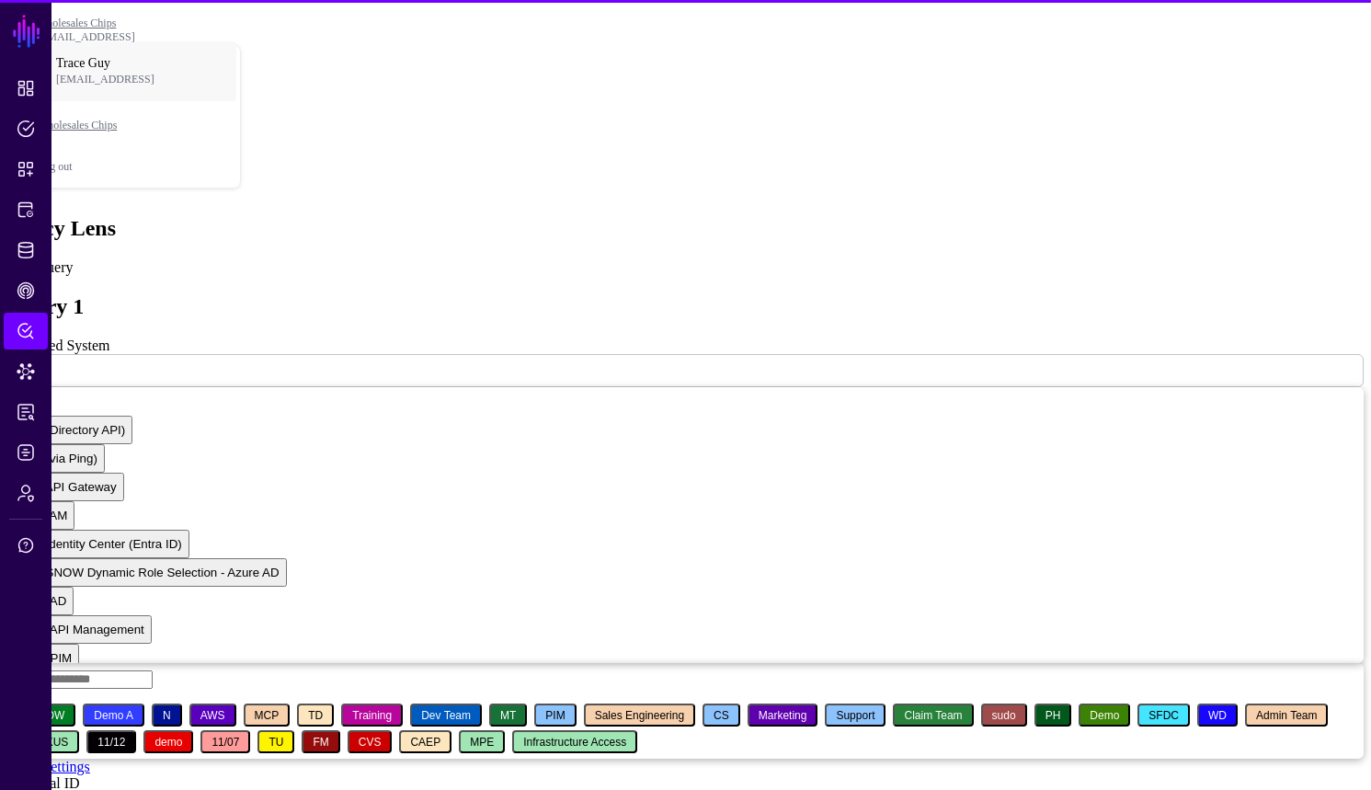
paste input "**********"
type input "**********"
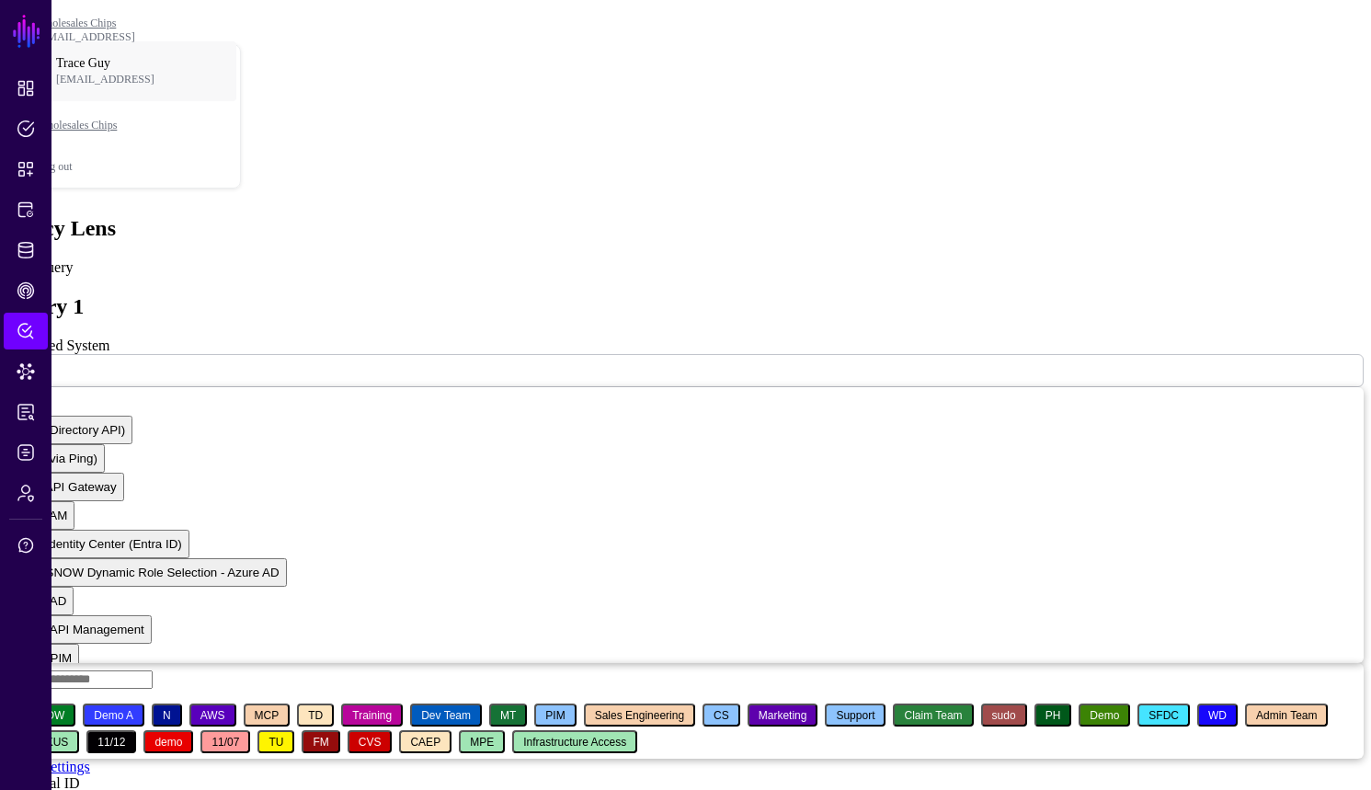
paste input "**********"
type input "**********"
paste input "**********"
type input "**********"
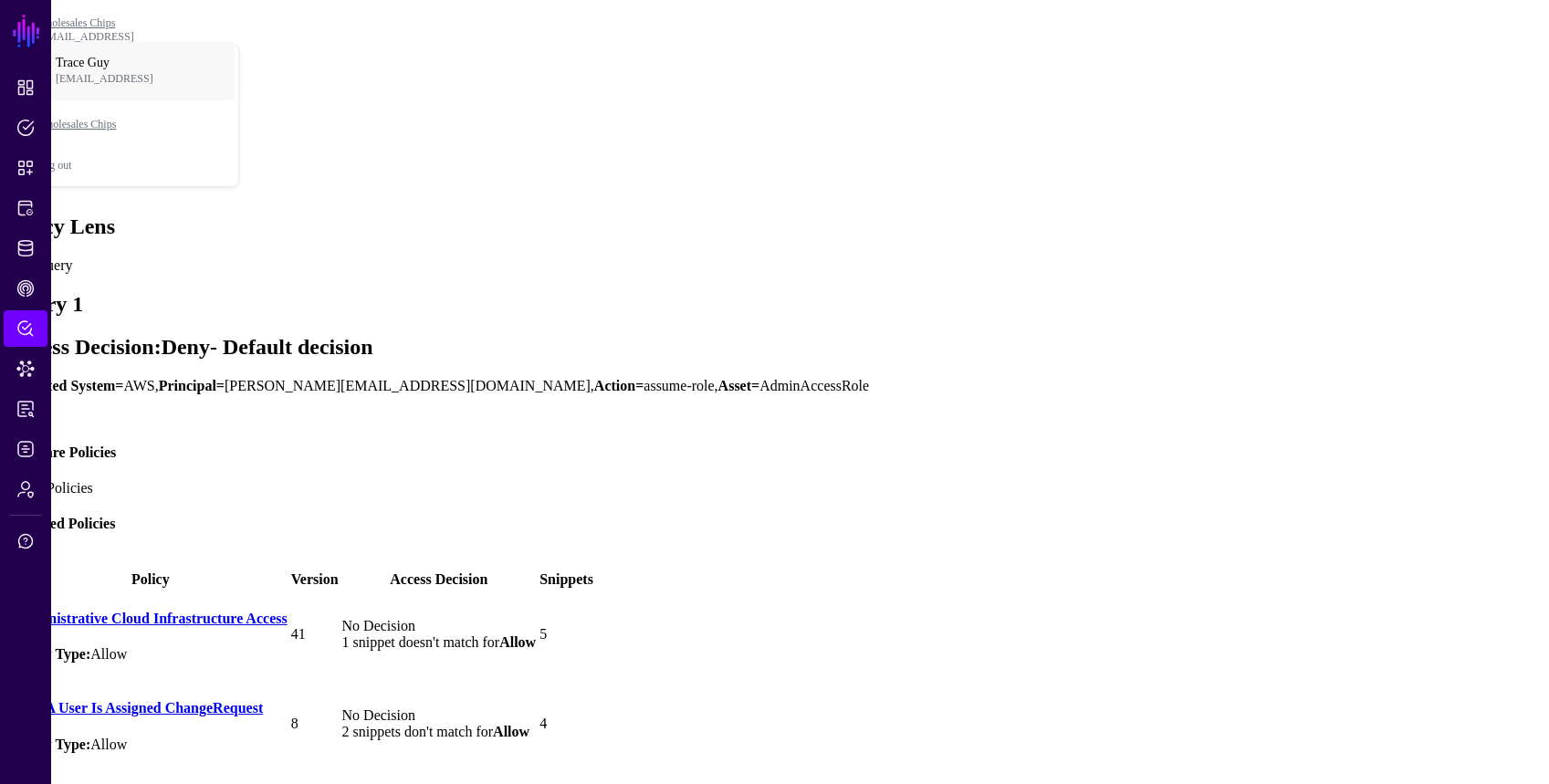
drag, startPoint x: 328, startPoint y: 272, endPoint x: 458, endPoint y: 272, distance: 130.0
click at [458, 334] on h2 "Access Decision: Deny - Default decision" at bounding box center [774, 346] width 1535 height 25
click at [33, 377] on span "Data Lens" at bounding box center [26, 368] width 18 height 18
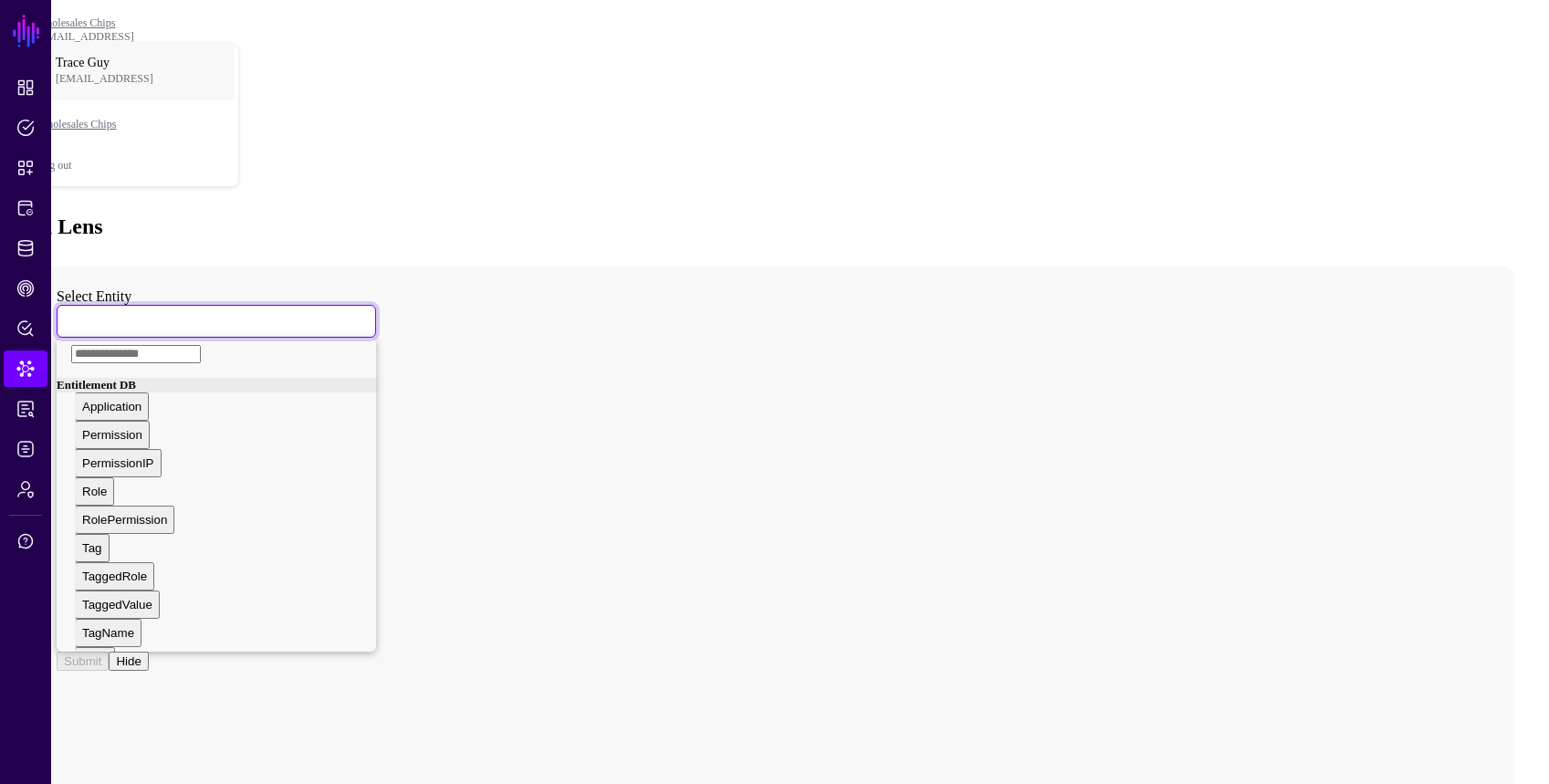
click at [324, 305] on link at bounding box center [216, 321] width 320 height 33
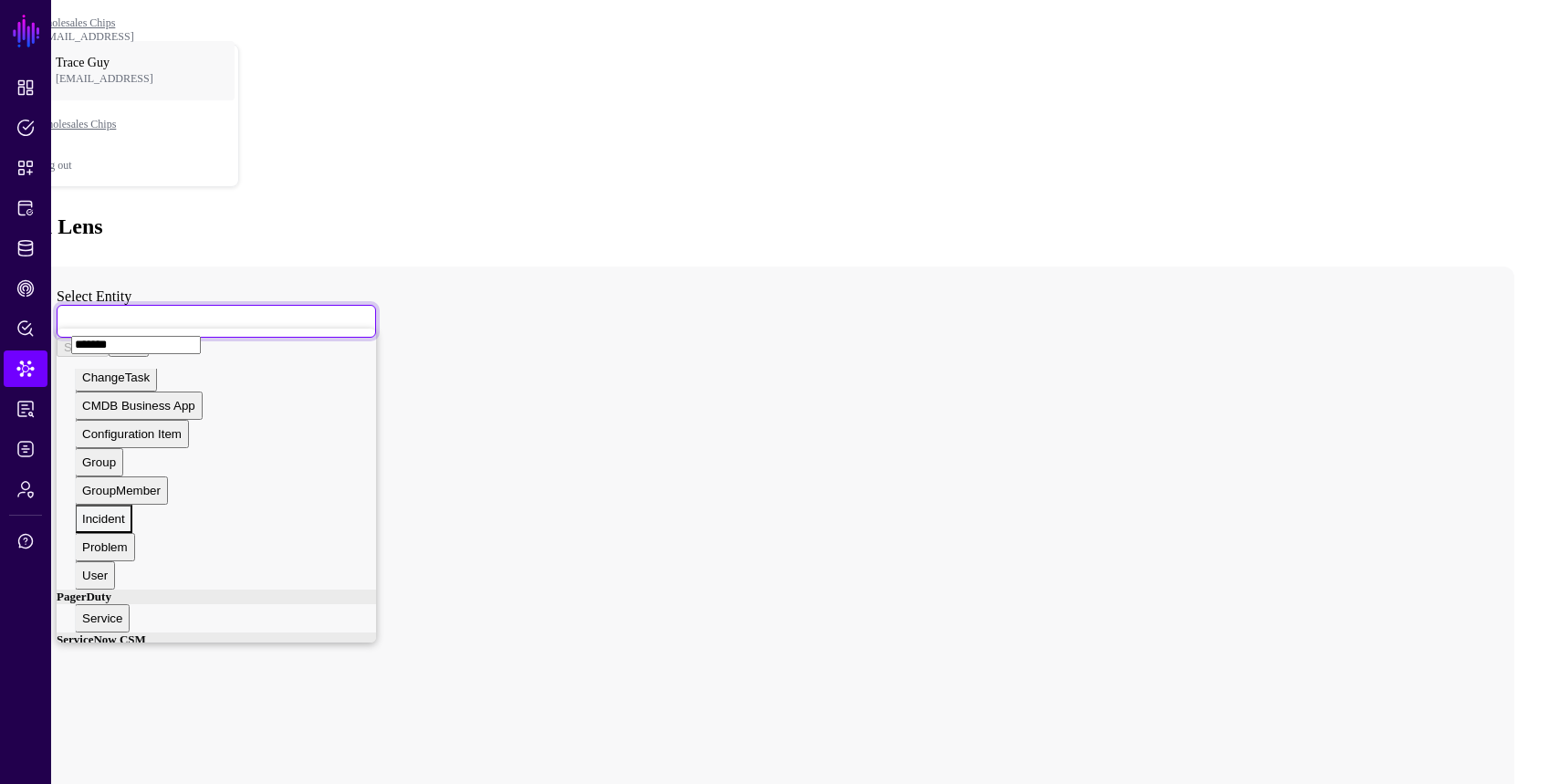
scroll to position [65, 0]
type input "*******"
click at [108, 551] on div "User" at bounding box center [95, 558] width 26 height 14
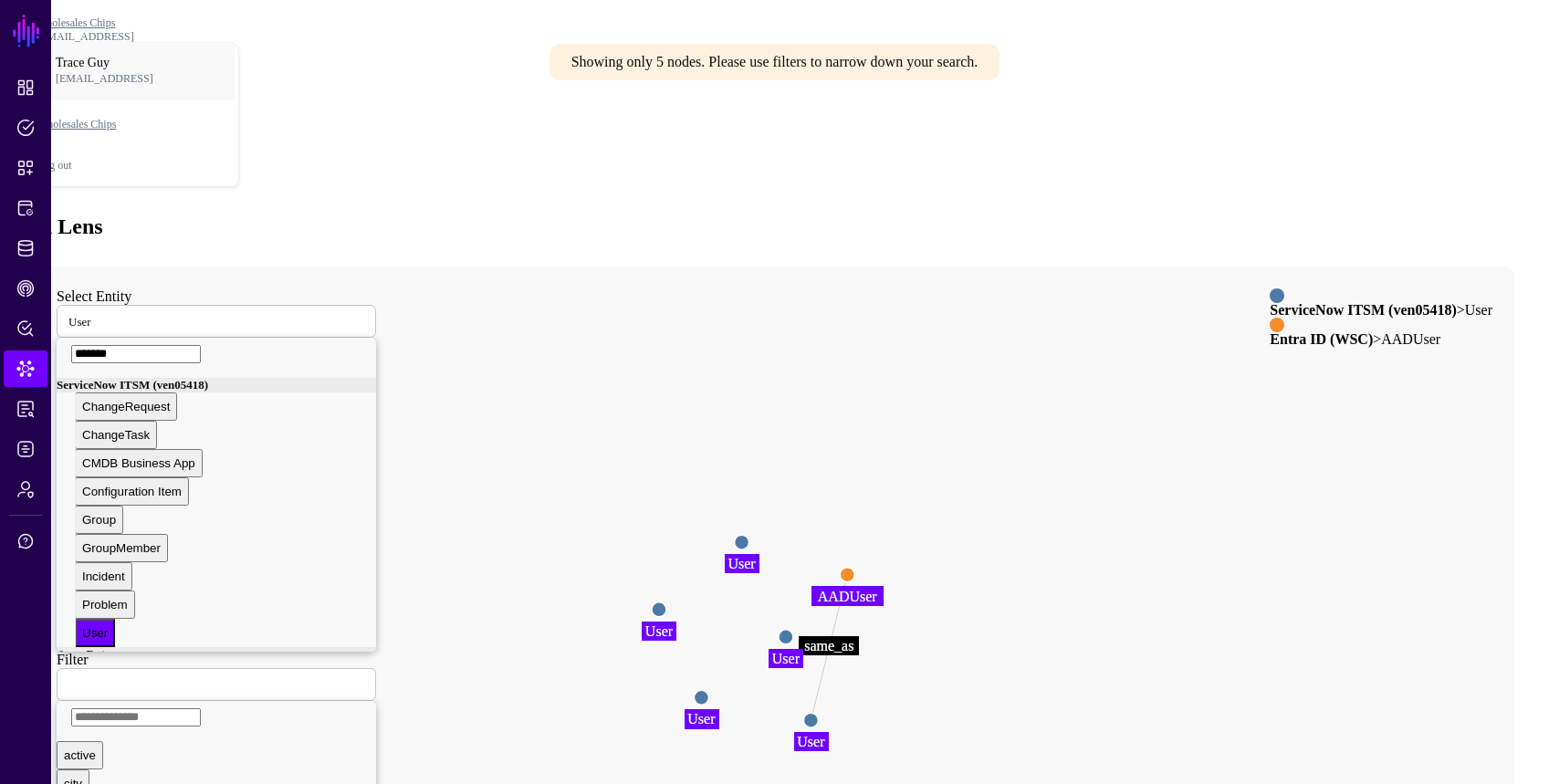
click at [79, 676] on span at bounding box center [79, 684] width 0 height 16
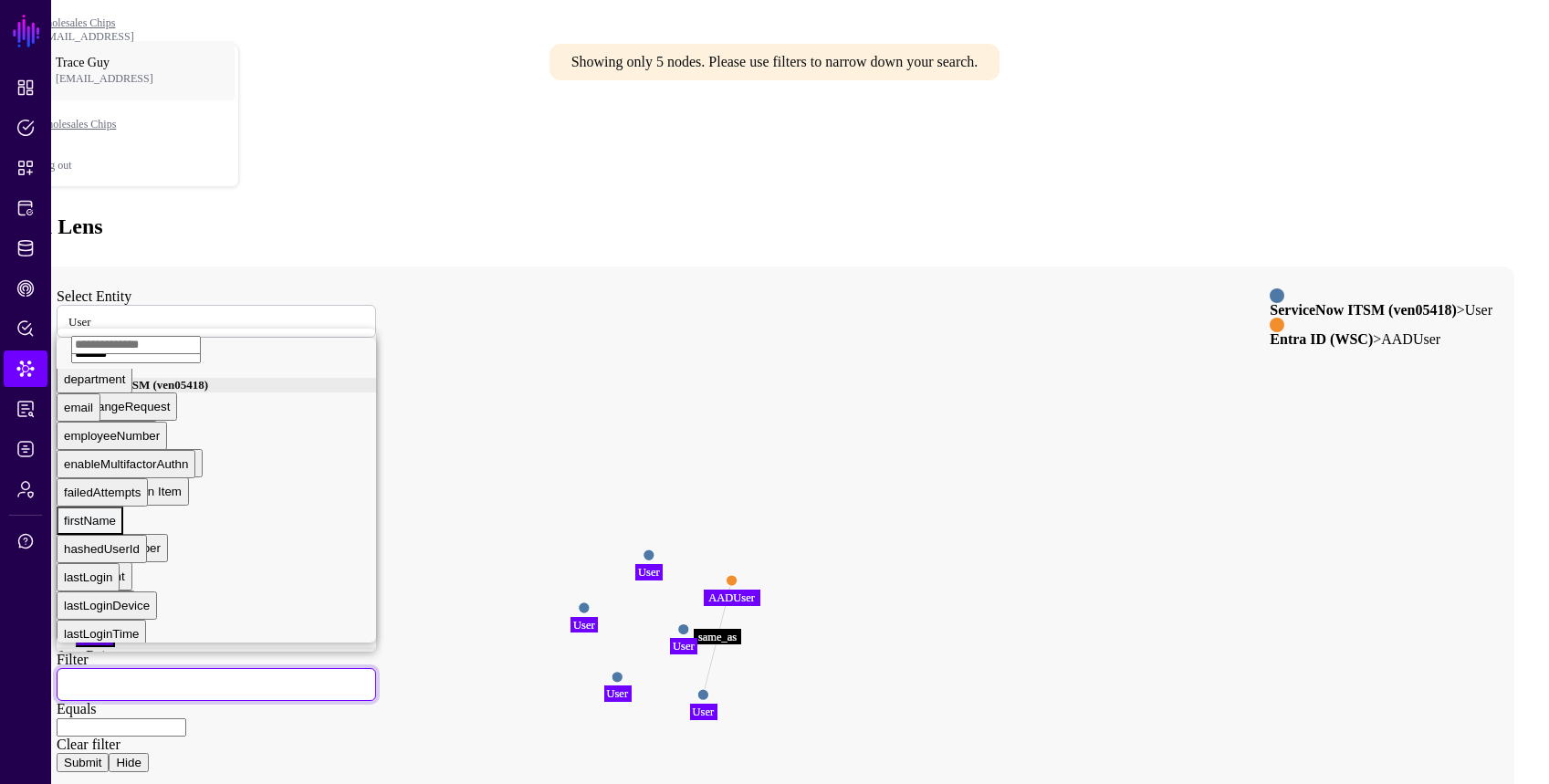
scroll to position [142, 0]
click at [93, 417] on div "email" at bounding box center [77, 410] width 29 height 14
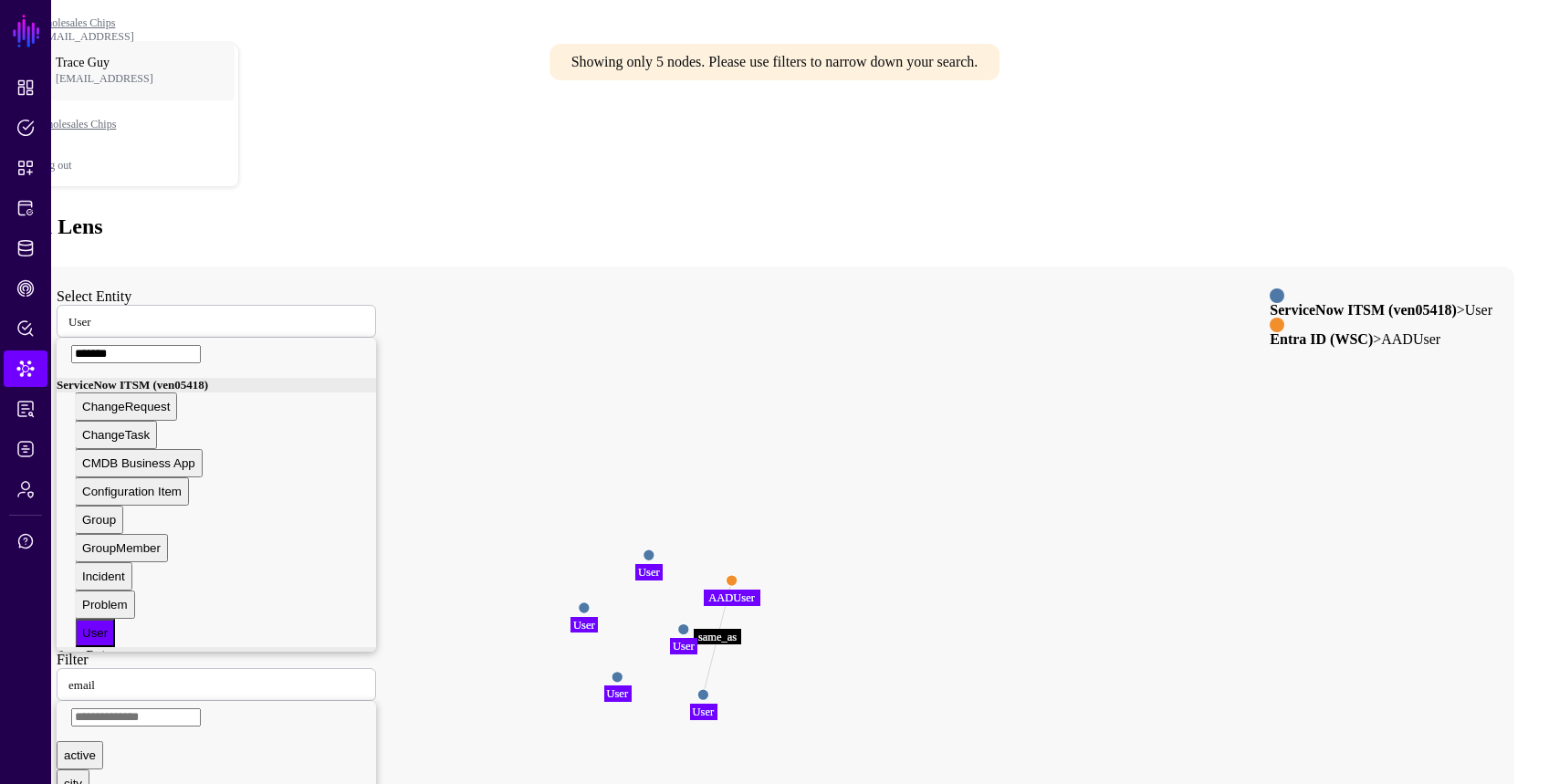
paste input "**********"
type input "**********"
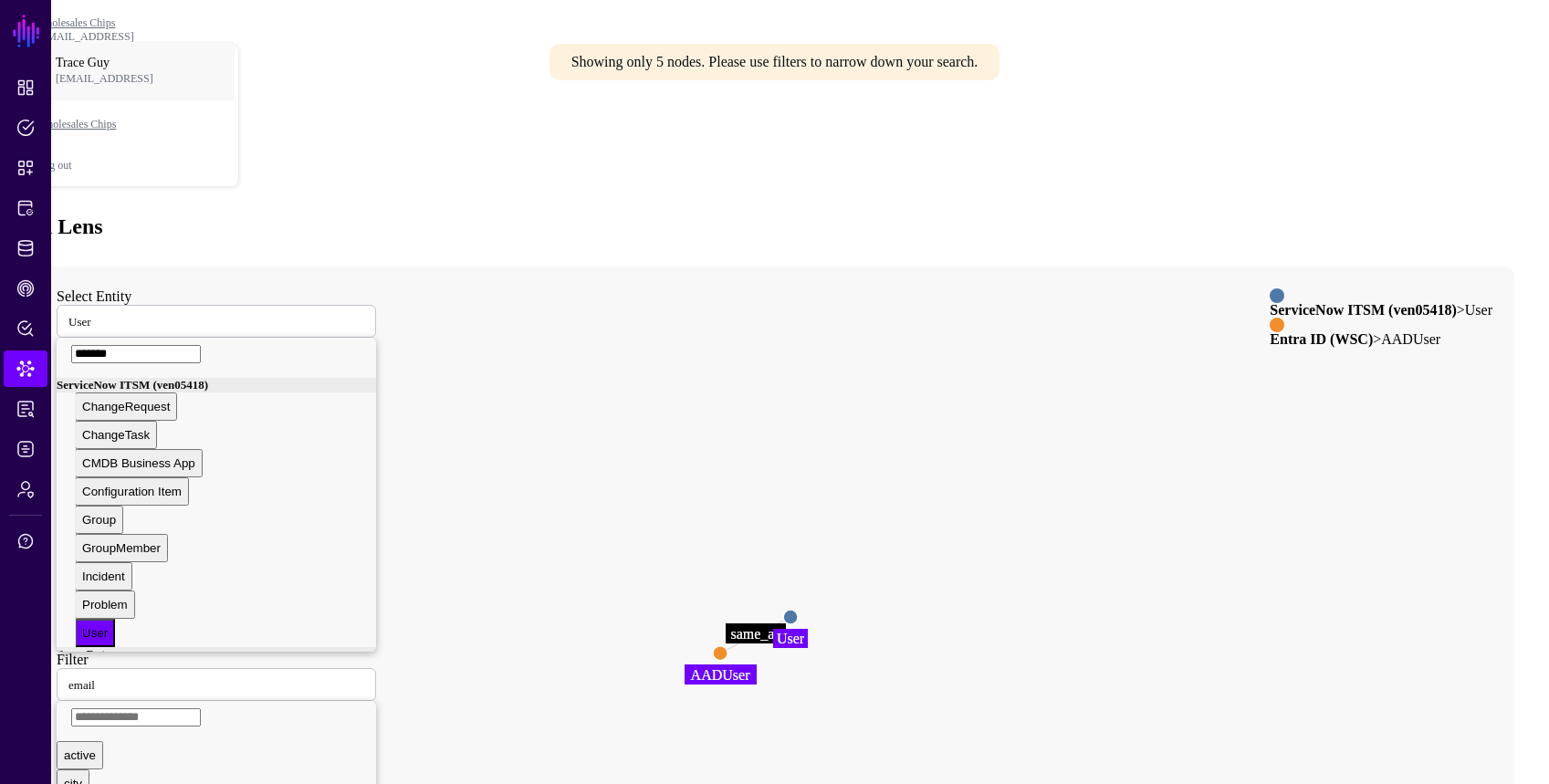
click at [798, 609] on circle at bounding box center [790, 616] width 15 height 15
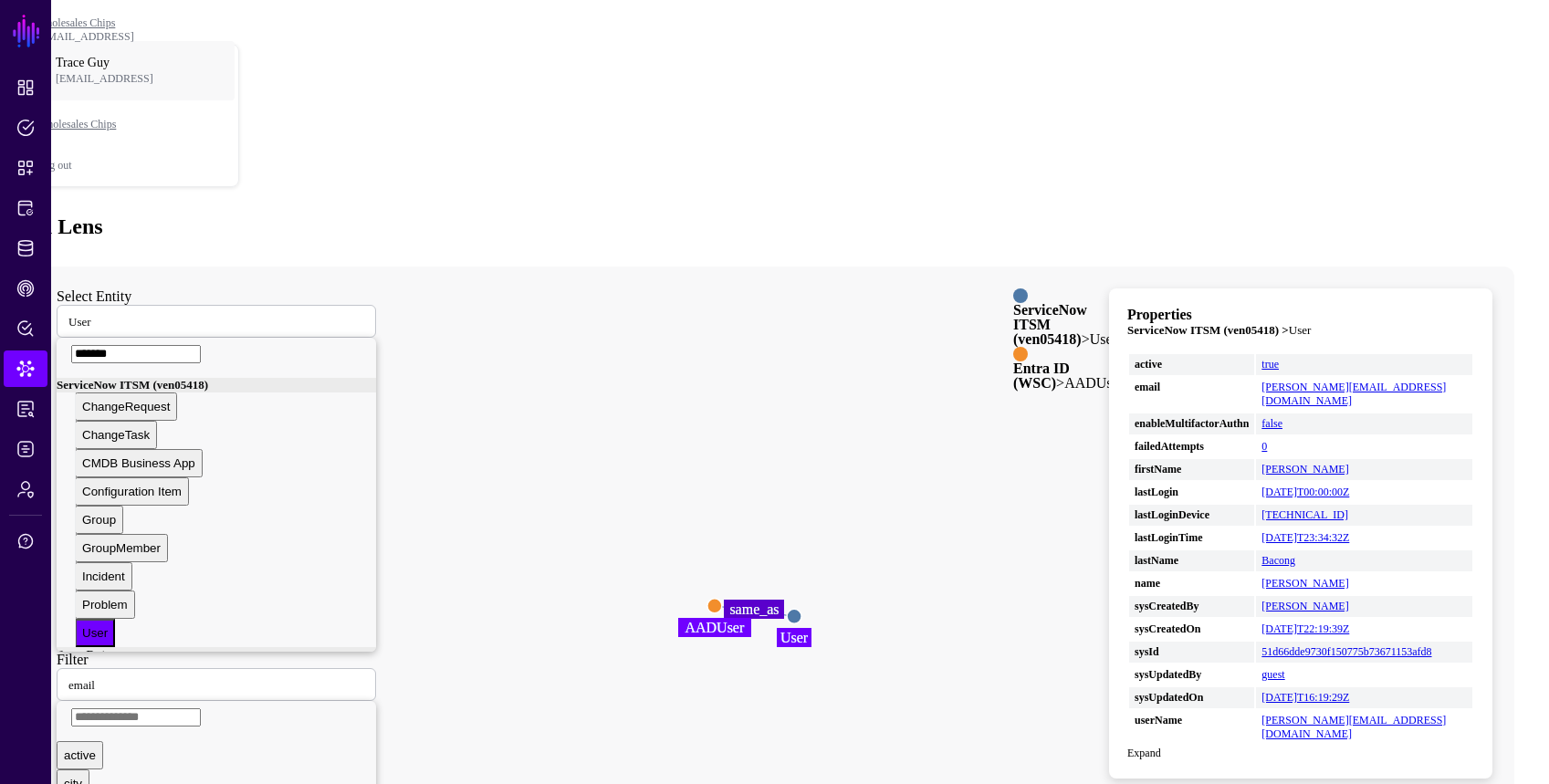
drag, startPoint x: 759, startPoint y: 541, endPoint x: 755, endPoint y: 493, distance: 48.2
click at [722, 598] on circle at bounding box center [715, 605] width 15 height 15
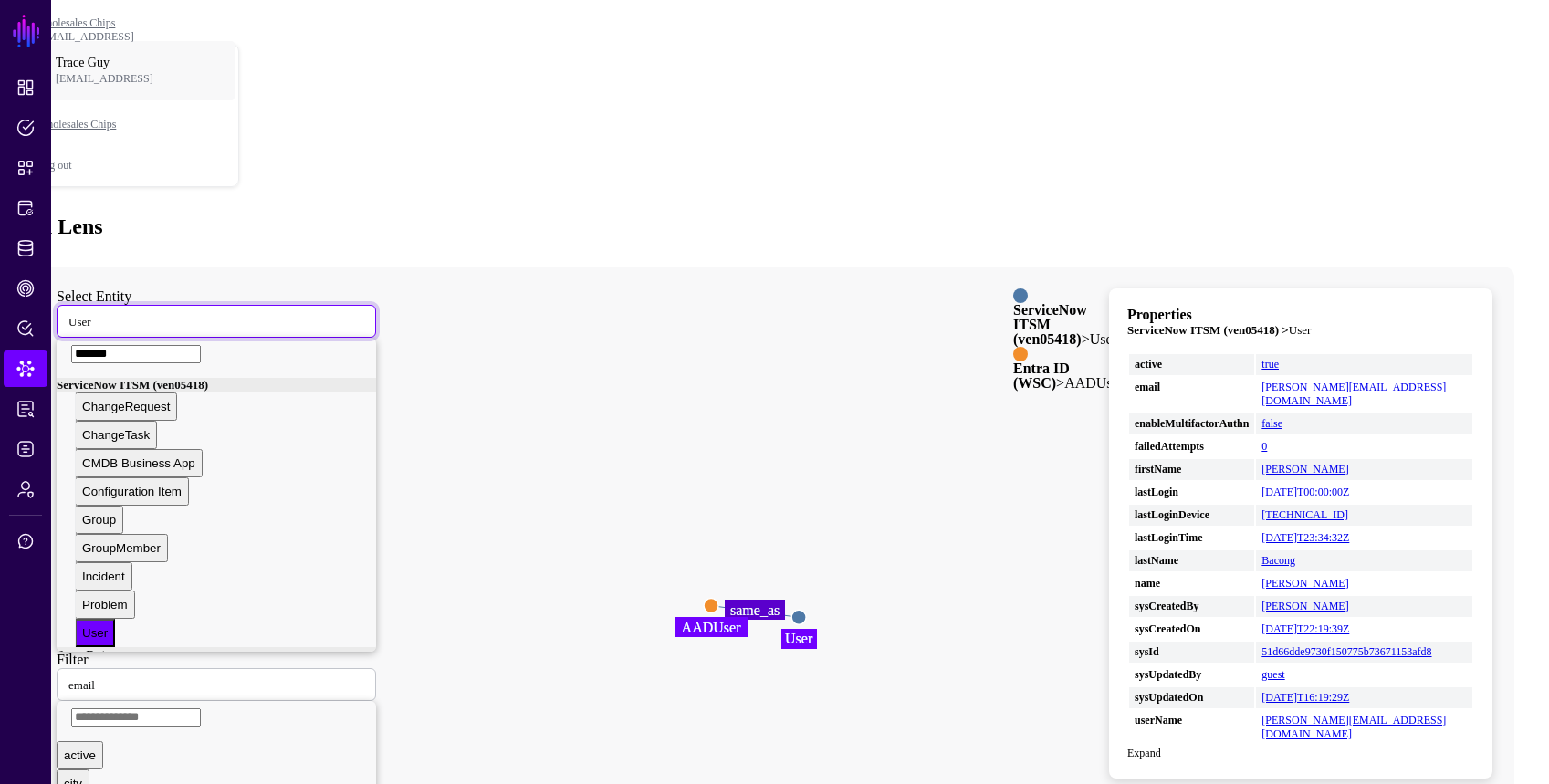
click at [102, 313] on span at bounding box center [102, 321] width 0 height 16
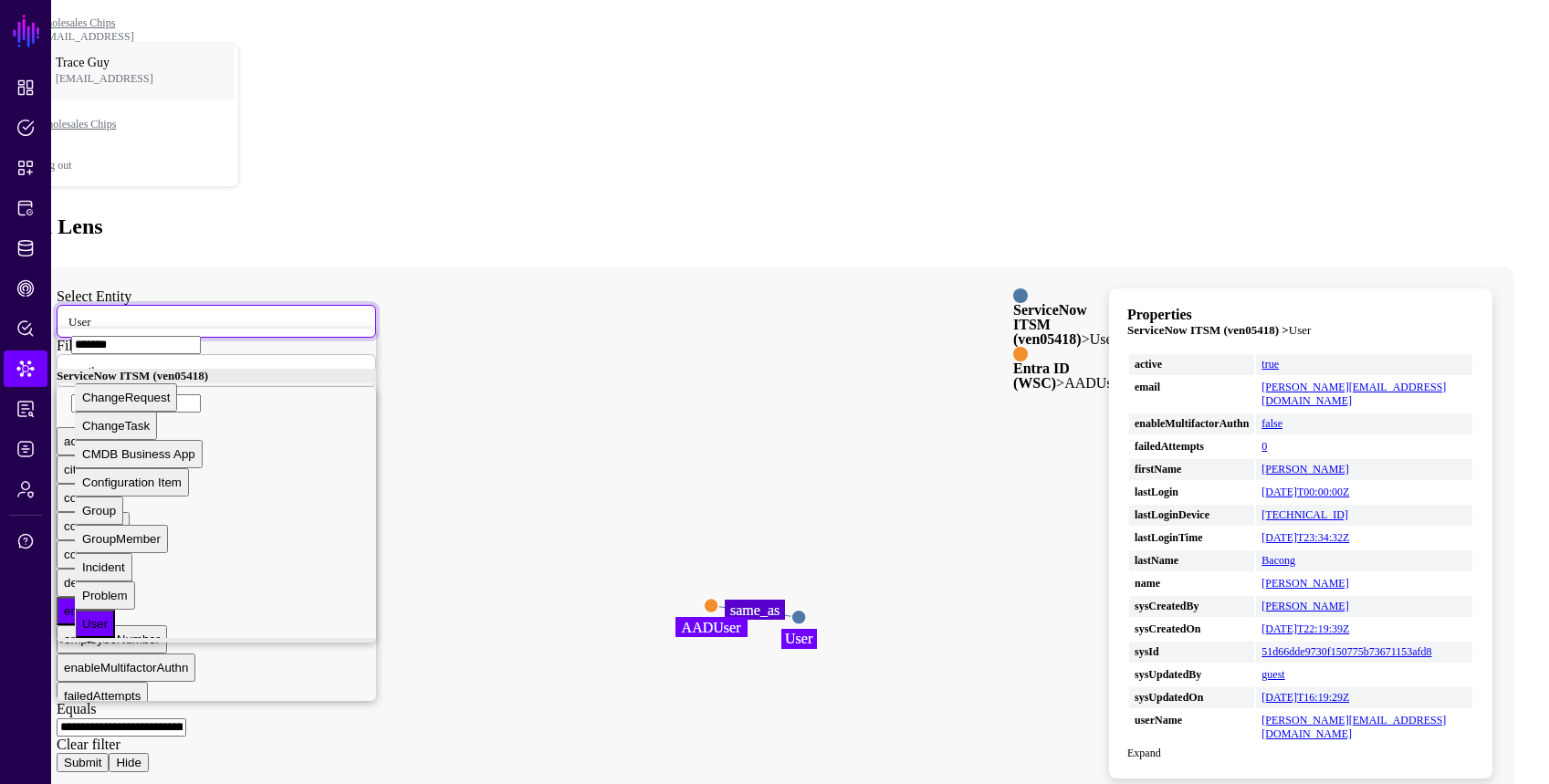
click at [370, 368] on div "ServiceNow ITSM (ven05418)" at bounding box center [216, 375] width 320 height 15
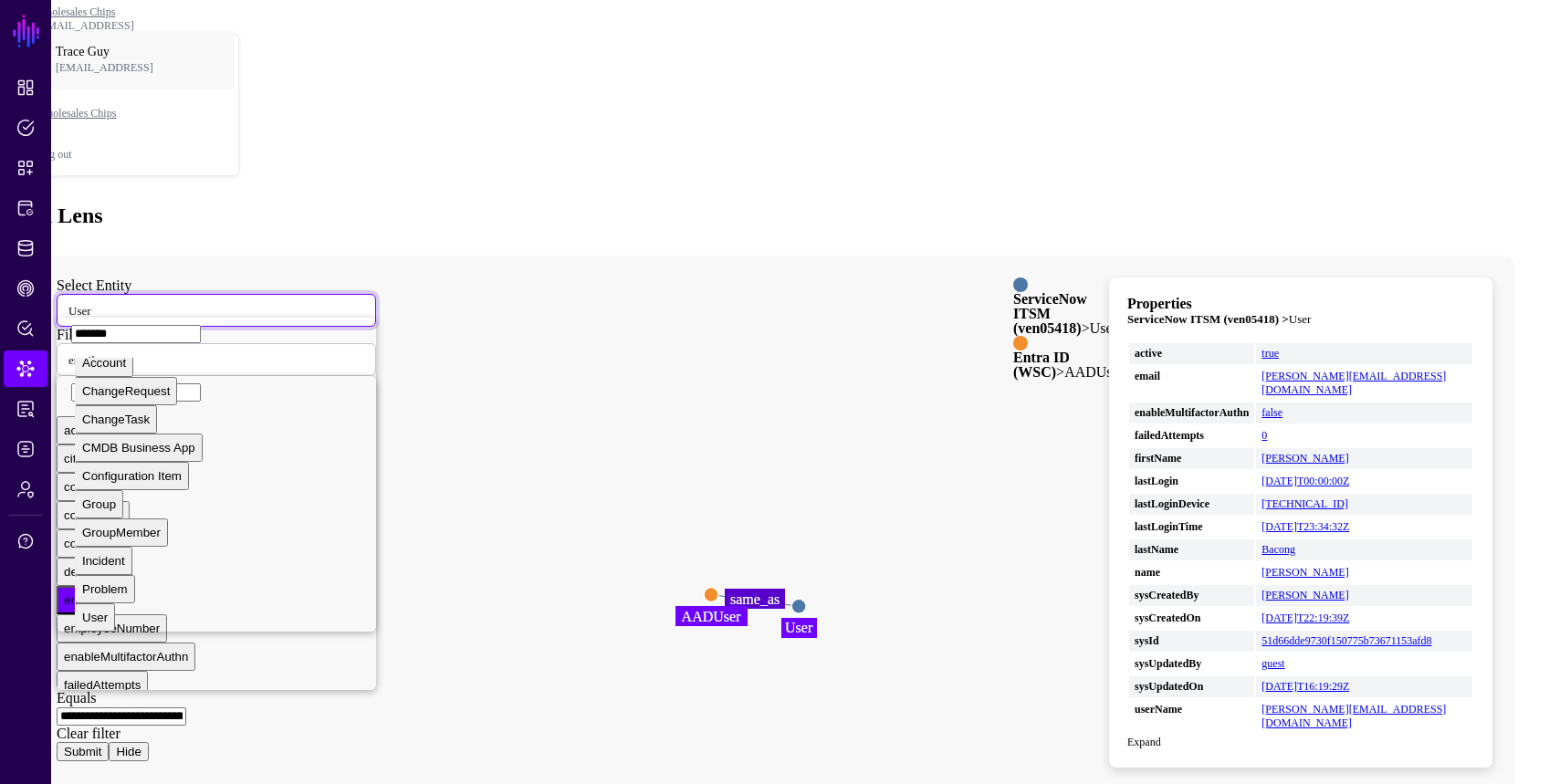
scroll to position [43, 0]
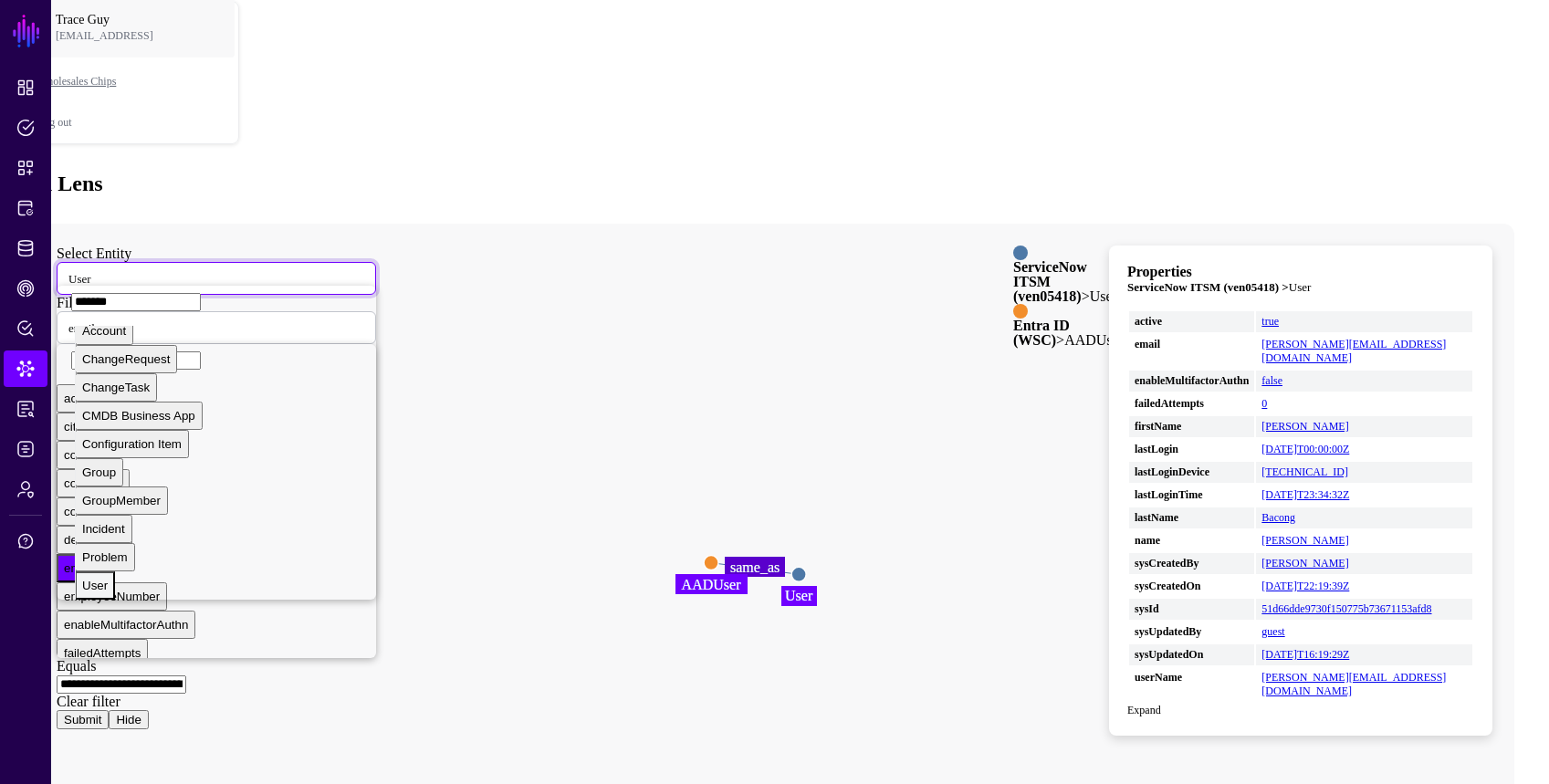
click at [108, 579] on div "User" at bounding box center [95, 586] width 26 height 14
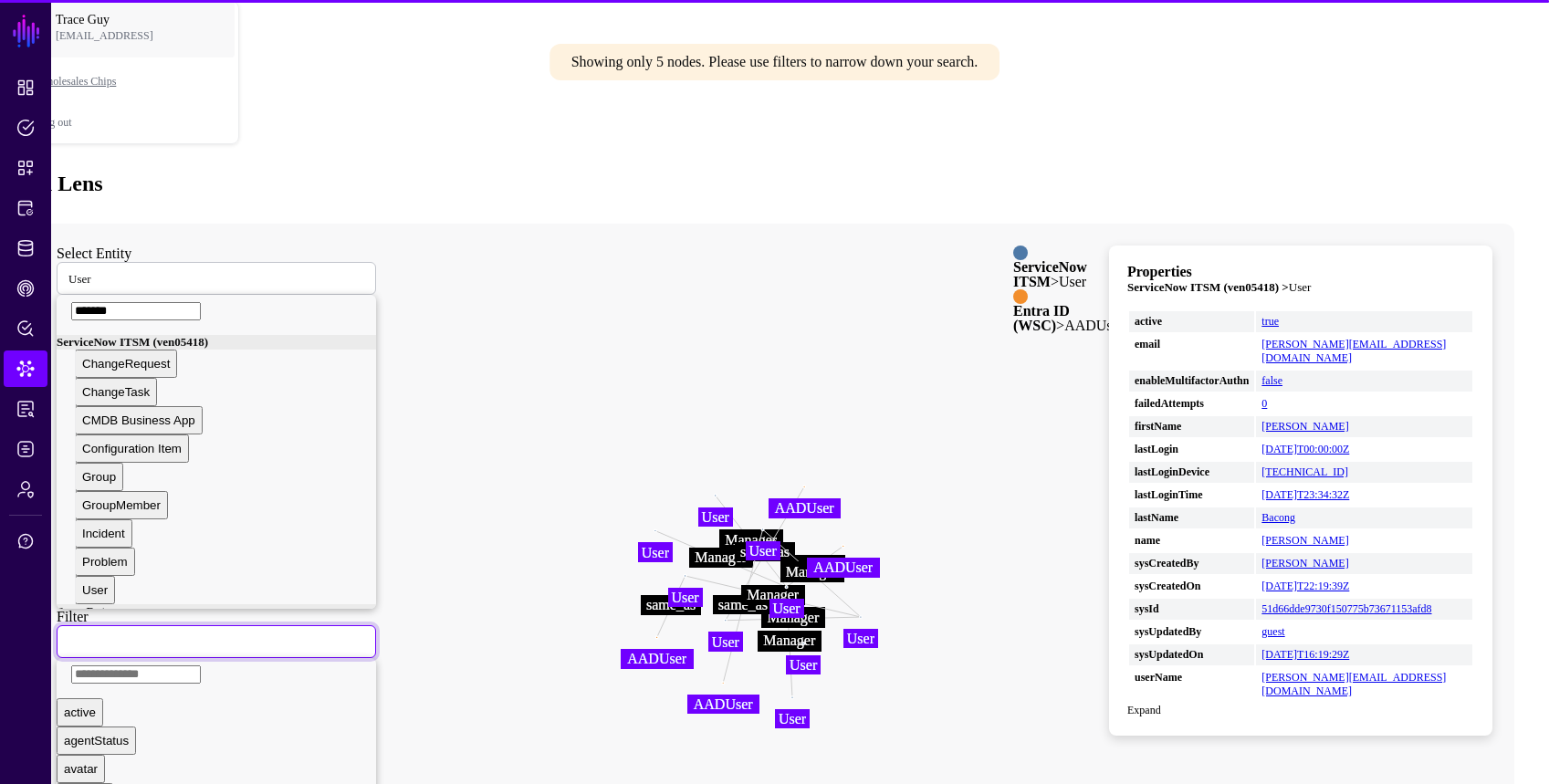
click at [79, 633] on span at bounding box center [79, 641] width 0 height 16
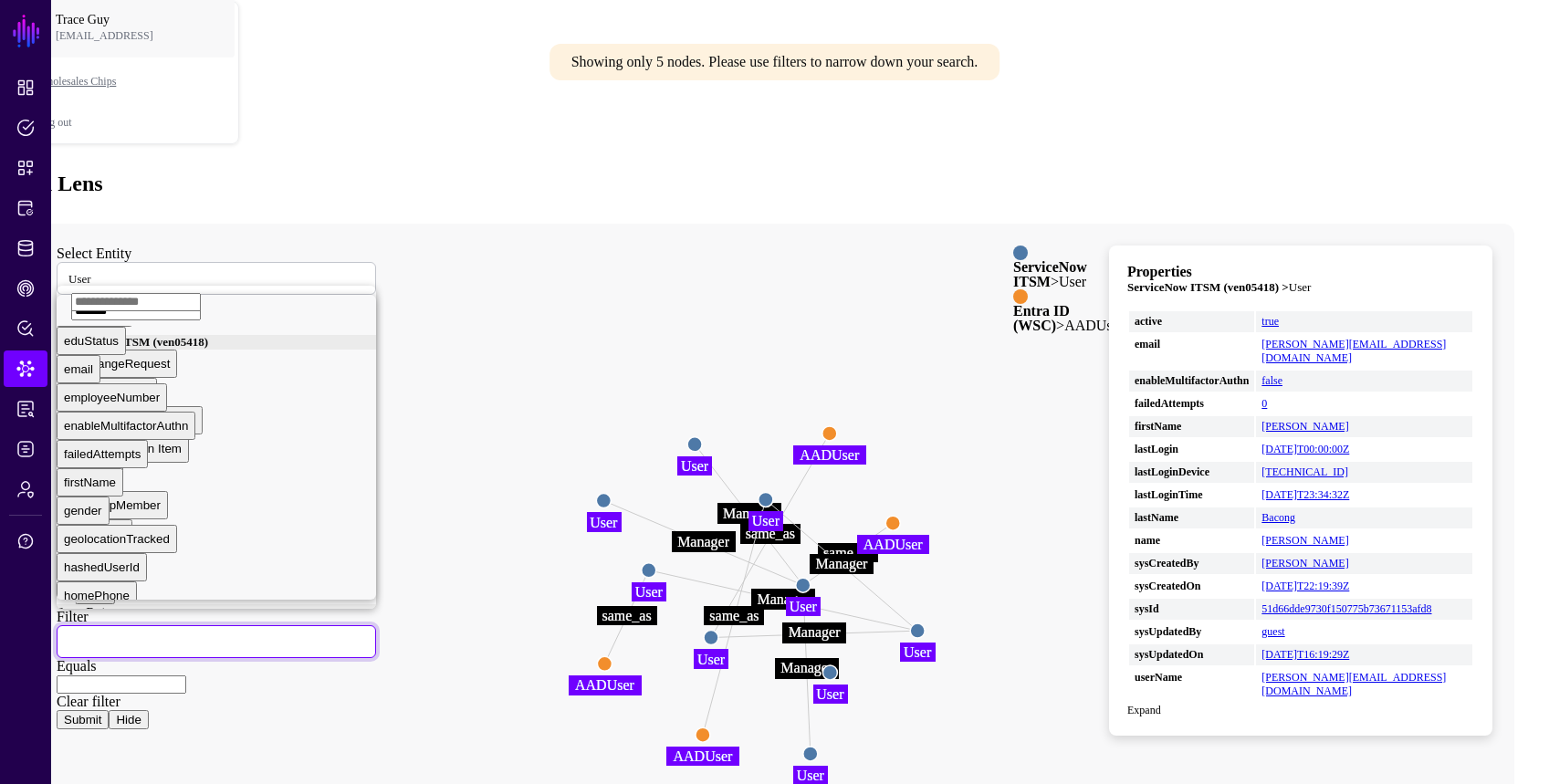
scroll to position [311, 0]
click at [93, 404] on div "email" at bounding box center [77, 398] width 29 height 14
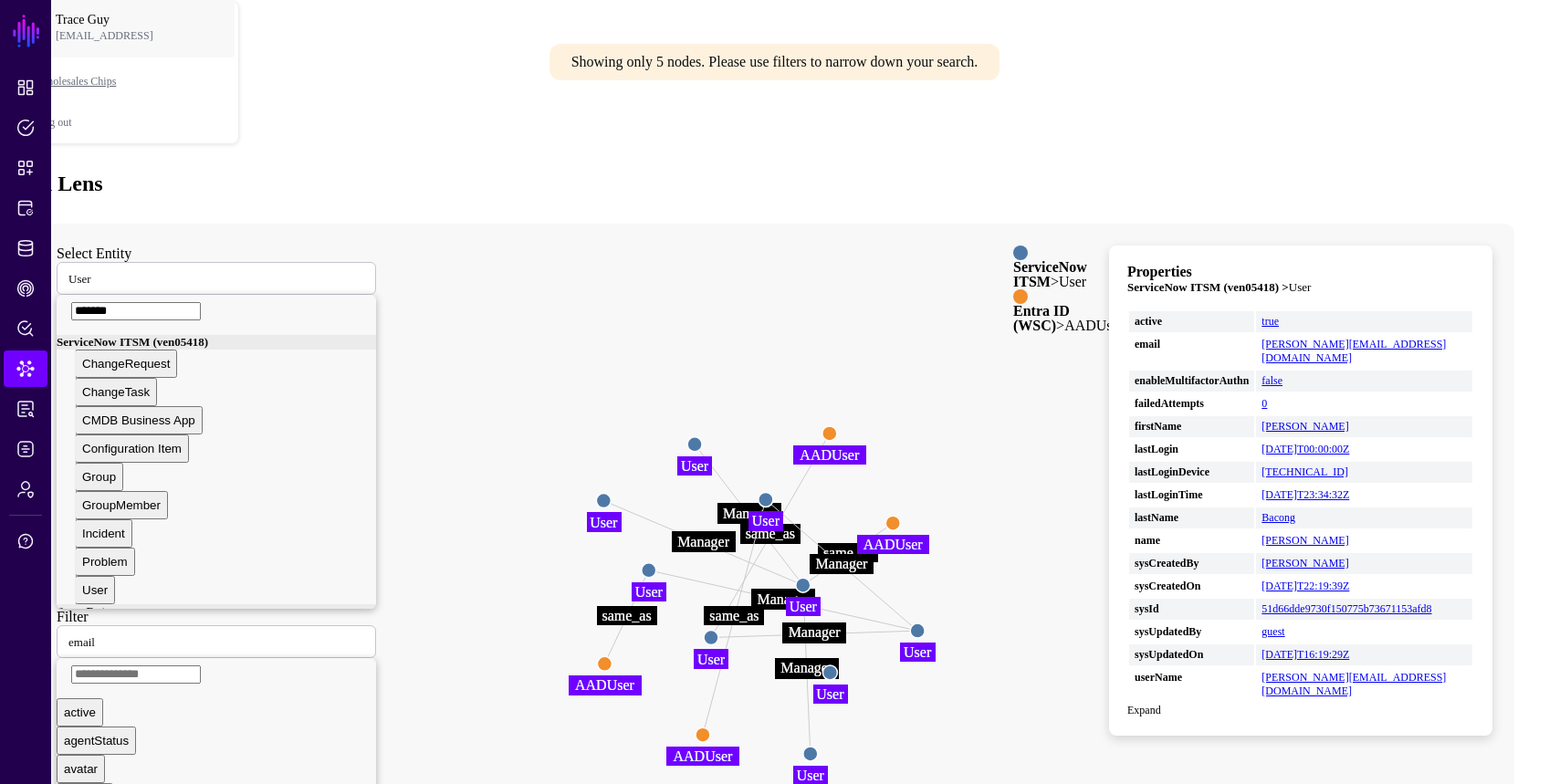
paste input "**********"
type input "**********"
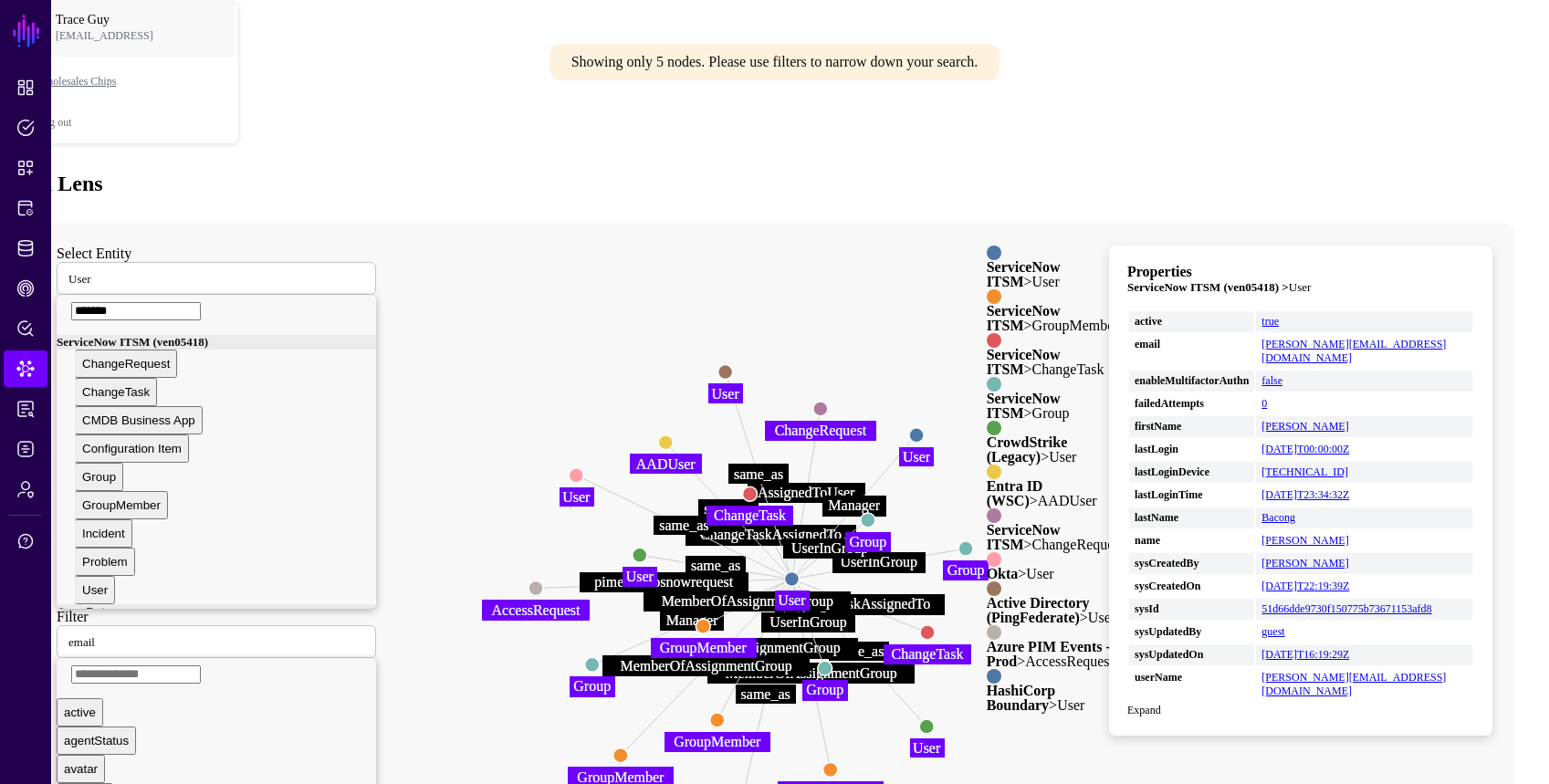
click at [987, 259] on strong "ServiceNow ITSM" at bounding box center [1024, 274] width 73 height 30
click at [987, 303] on strong "ServiceNow ITSM" at bounding box center [1024, 318] width 73 height 30
click at [987, 346] on strong "ServiceNow ITSM" at bounding box center [1024, 361] width 73 height 30
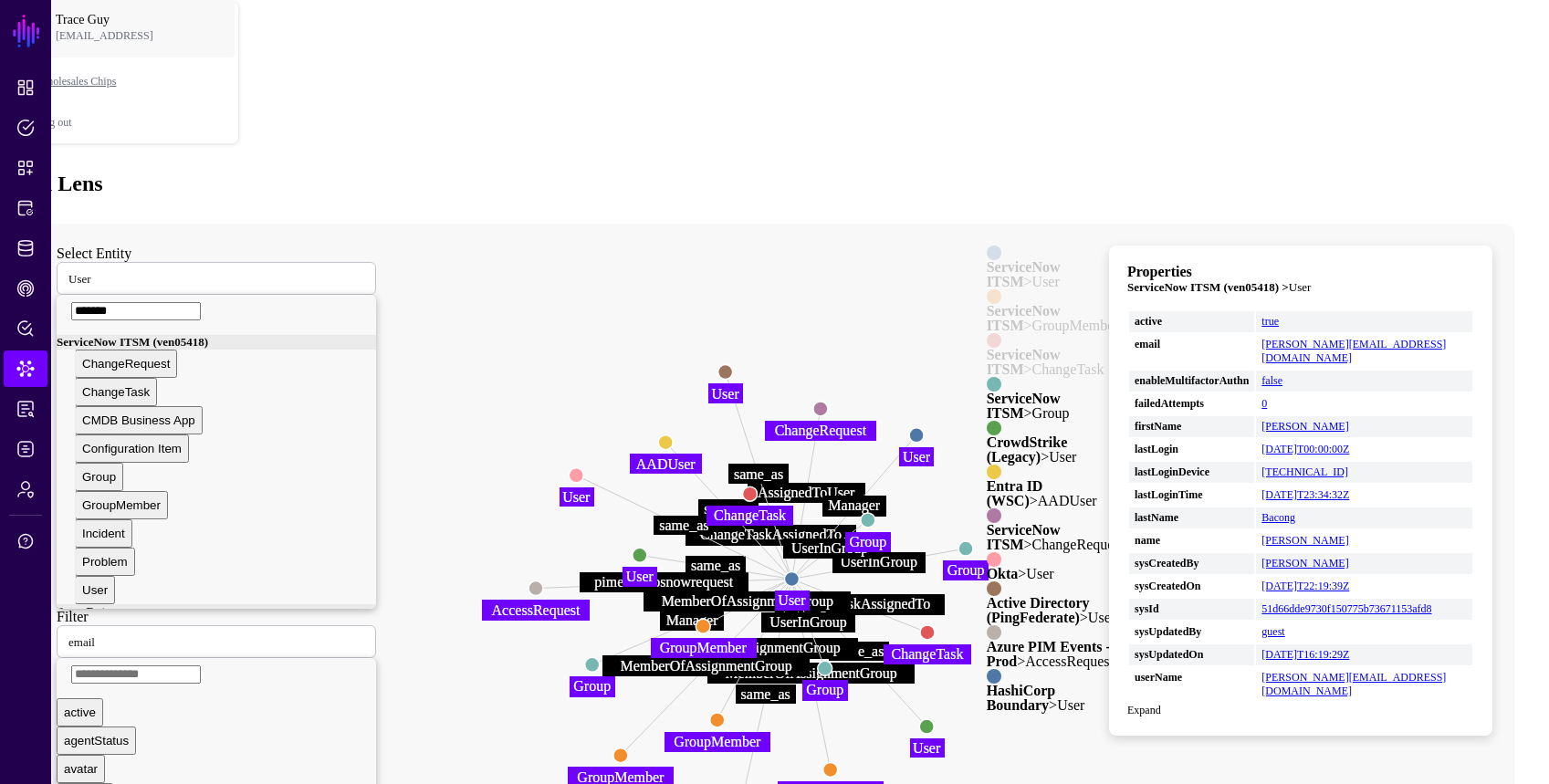
drag, startPoint x: 943, startPoint y: 197, endPoint x: 945, endPoint y: 206, distance: 9.2
click at [987, 391] on strong "ServiceNow ITSM" at bounding box center [1024, 406] width 73 height 30
click at [987, 245] on div "ServiceNow ITSM > User ServiceNow ITSM > GroupMember ServiceNow ITSM > ChangeTa…" at bounding box center [1056, 478] width 137 height 467
click at [987, 435] on strong "CrowdStrike (Legacy)" at bounding box center [1028, 450] width 81 height 30
click at [987, 522] on strong "ServiceNow ITSM" at bounding box center [1024, 537] width 73 height 30
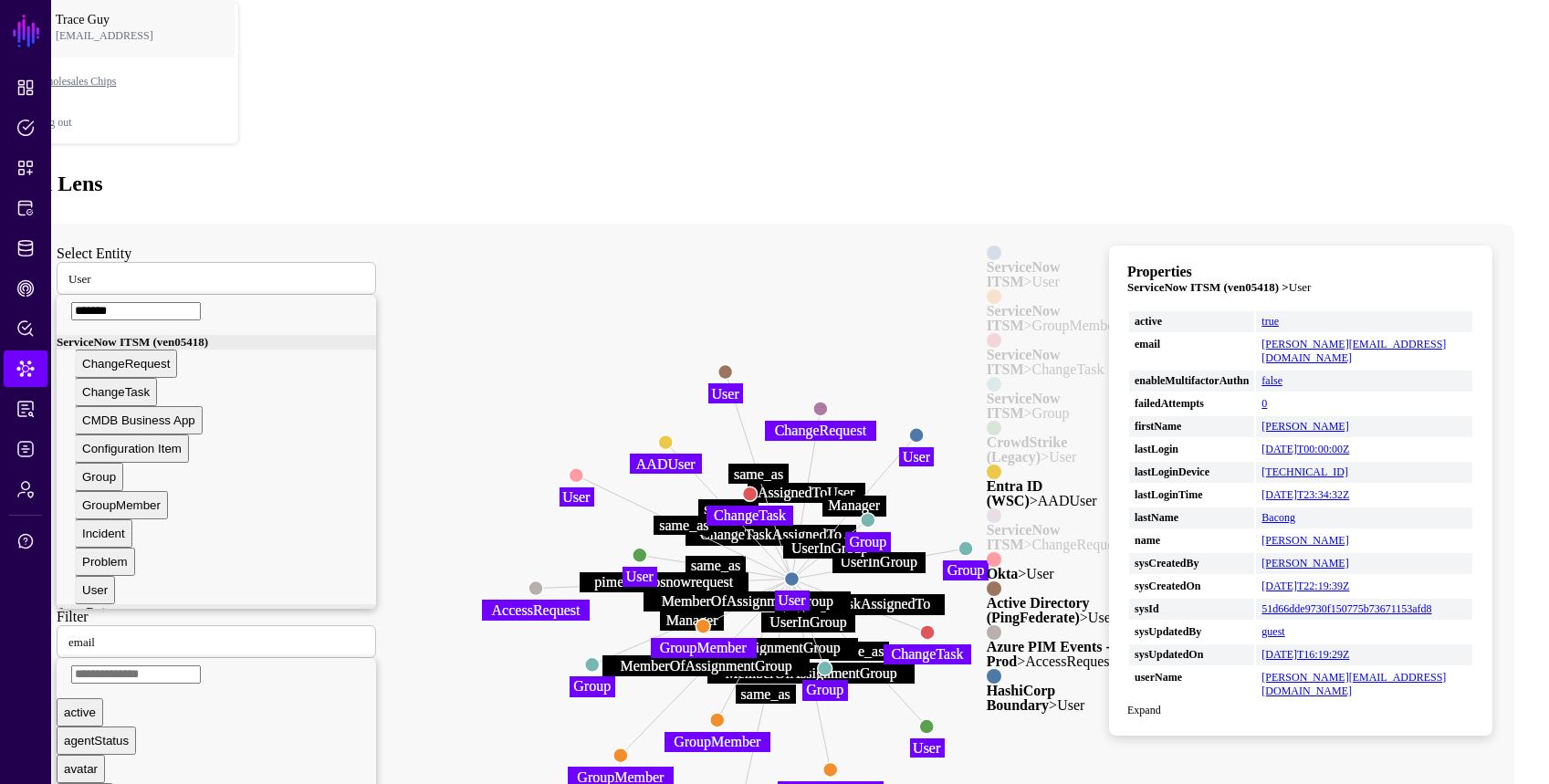
click at [987, 595] on strong "Active Directory (PingFederate)" at bounding box center [1039, 610] width 103 height 30
click at [987, 639] on strong "Azure PIM Events - Prod" at bounding box center [1049, 654] width 124 height 30
click at [987, 683] on strong "HashiCorp Boundary" at bounding box center [1022, 698] width 70 height 30
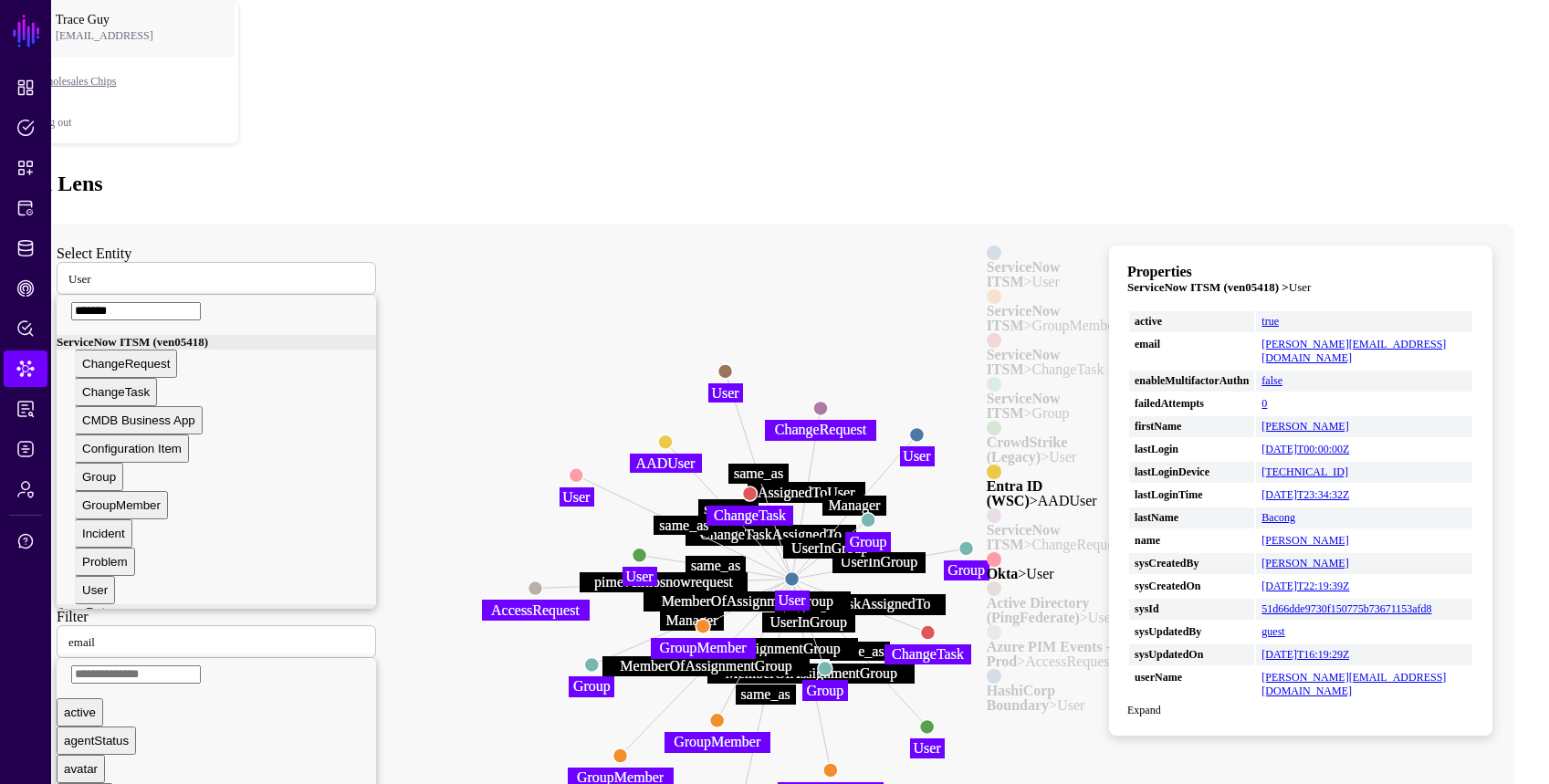
click at [584, 468] on circle at bounding box center [576, 475] width 15 height 15
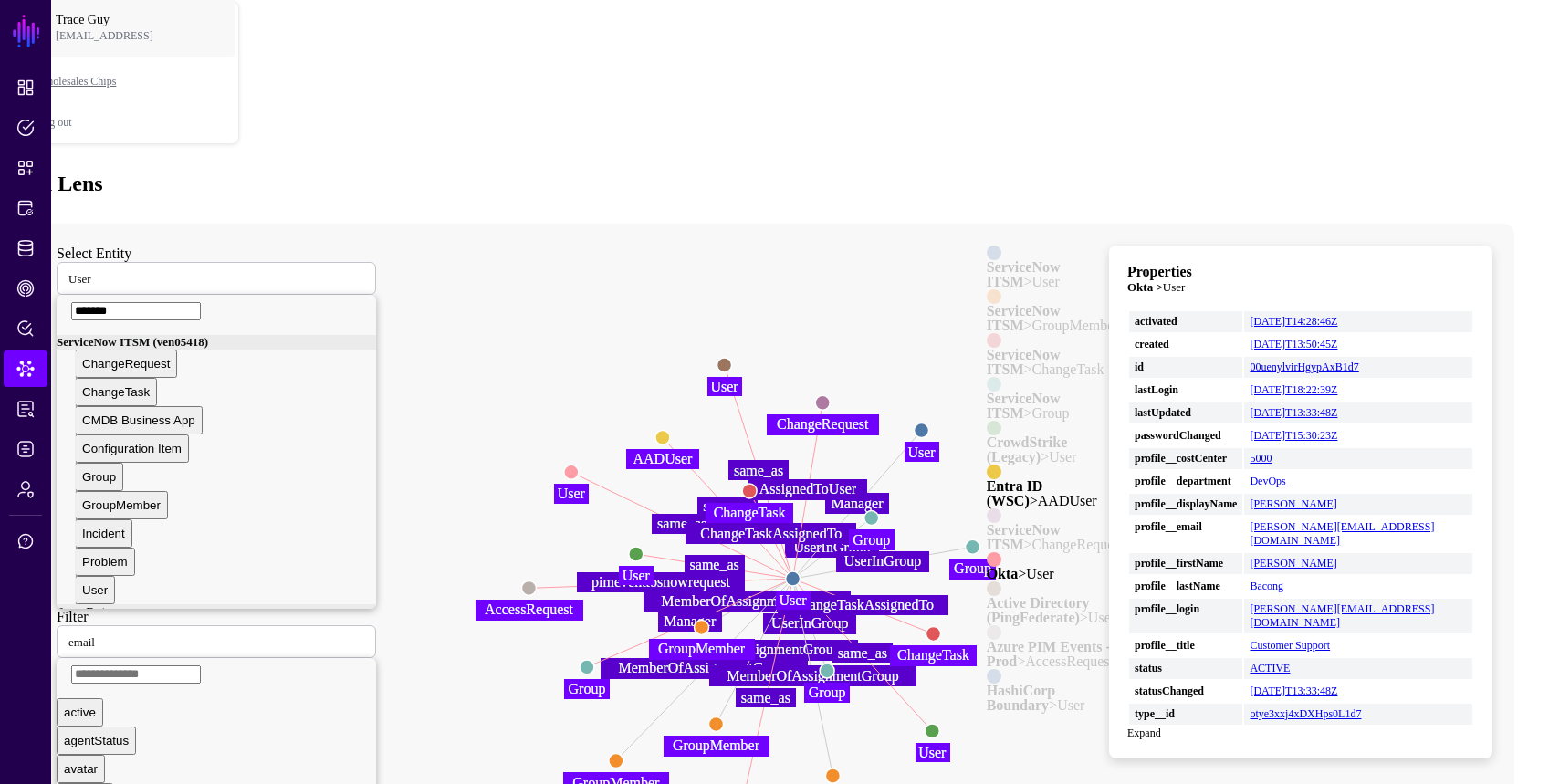
click at [987, 508] on span at bounding box center [994, 515] width 15 height 15
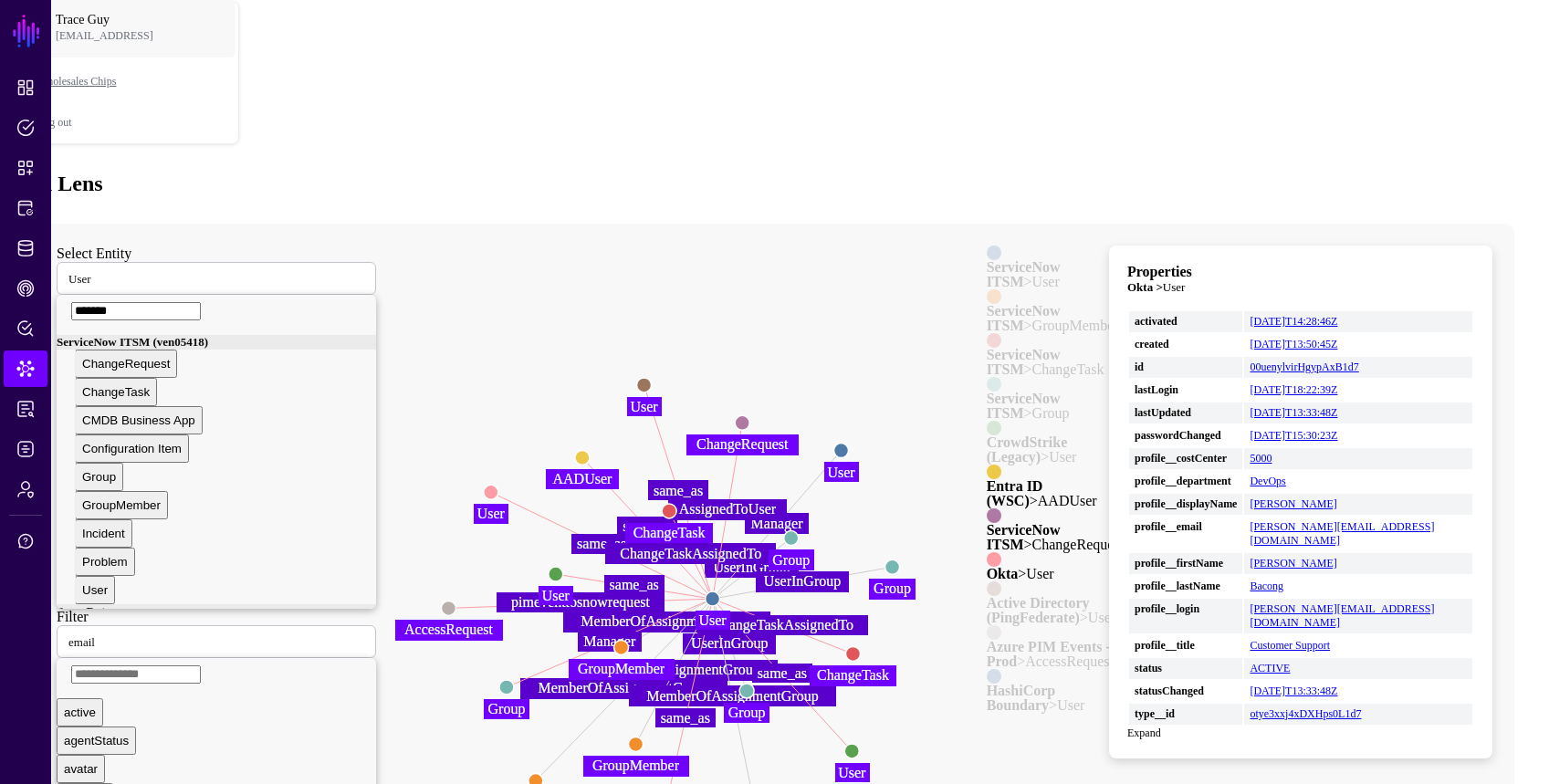
drag, startPoint x: 777, startPoint y: 357, endPoint x: 714, endPoint y: 369, distance: 64.1
click at [698, 378] on icon "UserInGroup UserInGroup UserInGroup MemberOfAssignmentGroup MemberOfAssignmentG…" at bounding box center [757, 588] width 1444 height 730
click at [987, 333] on span at bounding box center [994, 340] width 15 height 15
click at [987, 245] on div "ServiceNow ITSM > User ServiceNow ITSM > GroupMember ServiceNow ITSM > ChangeTa…" at bounding box center [1056, 478] width 137 height 467
click at [987, 245] on span at bounding box center [994, 252] width 15 height 15
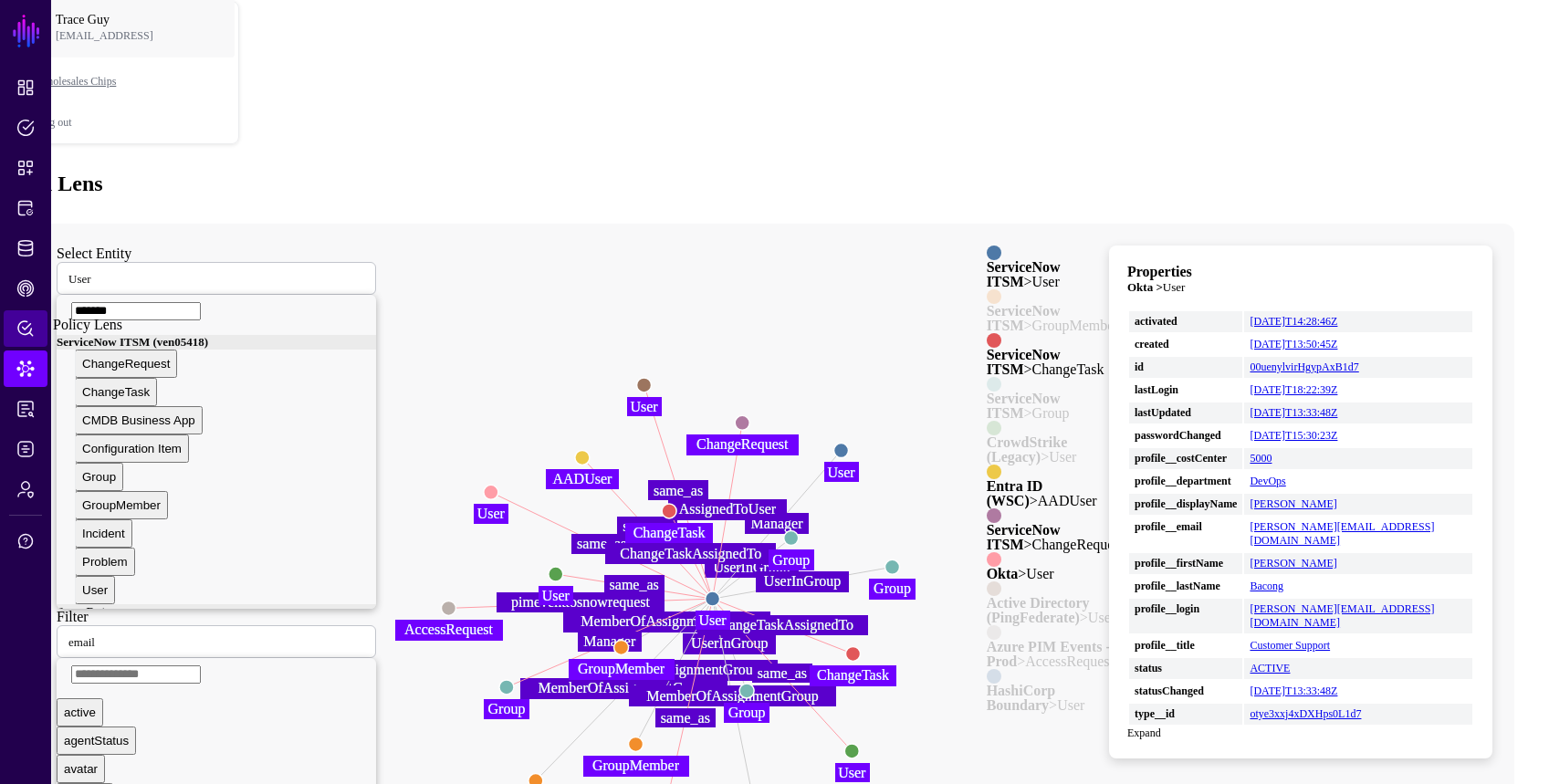
click at [17, 325] on span "Policy Lens" at bounding box center [26, 328] width 18 height 18
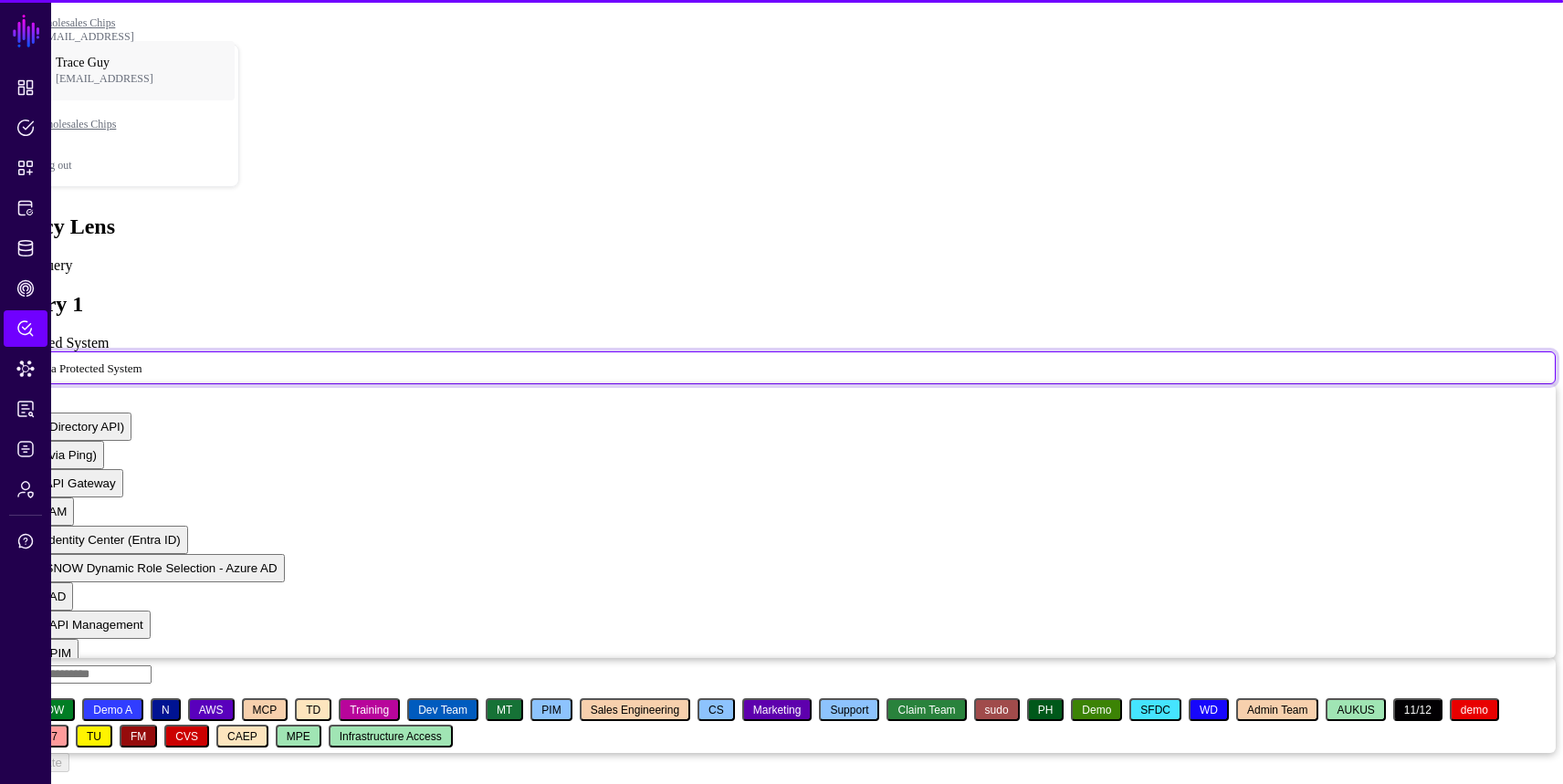
click at [153, 359] on span "Select a Protected System" at bounding box center [85, 367] width 134 height 16
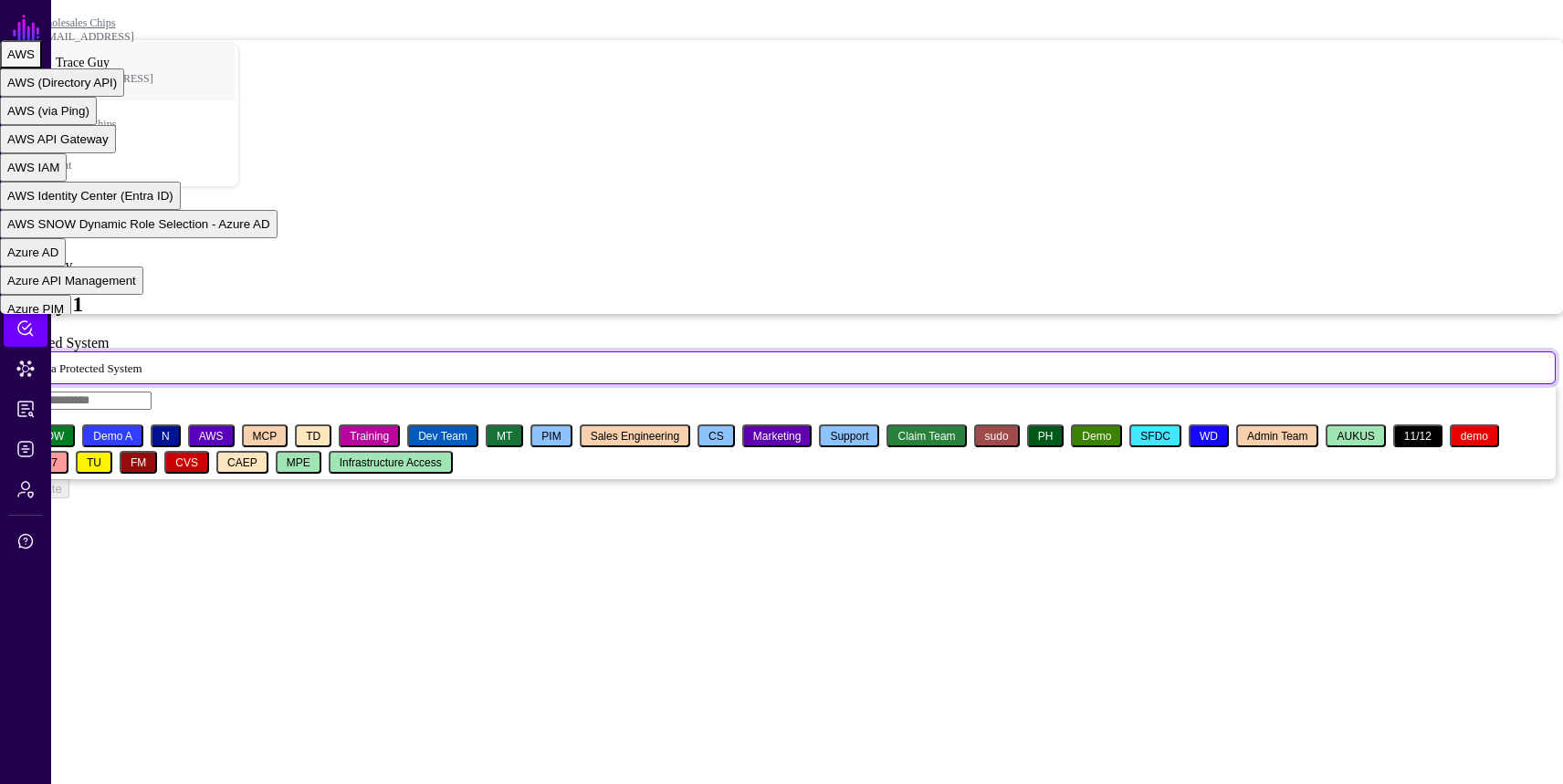
click at [35, 62] on div "AWS" at bounding box center [21, 55] width 28 height 14
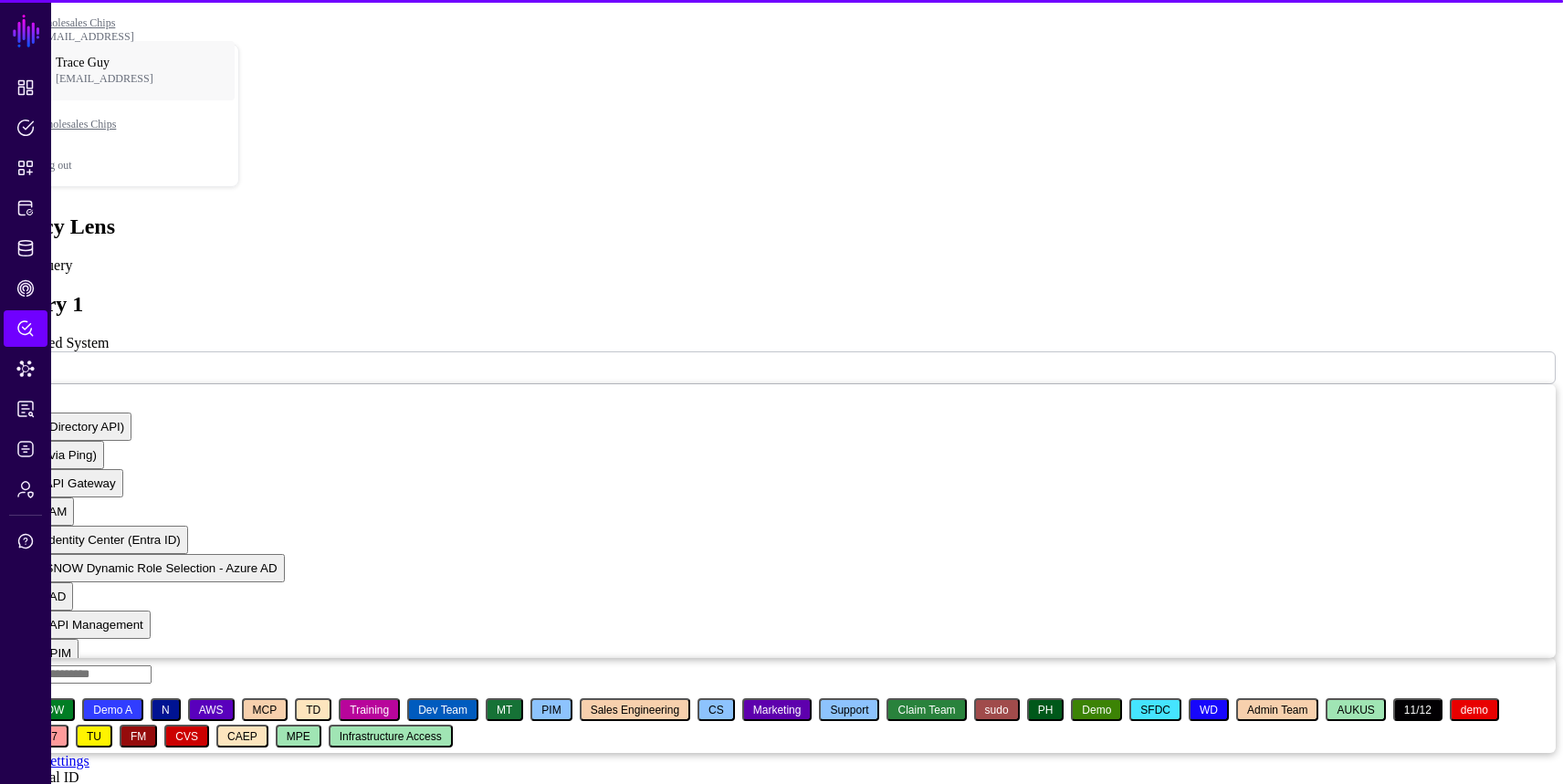
click at [137, 783] on input "Principal ID" at bounding box center [71, 796] width 130 height 18
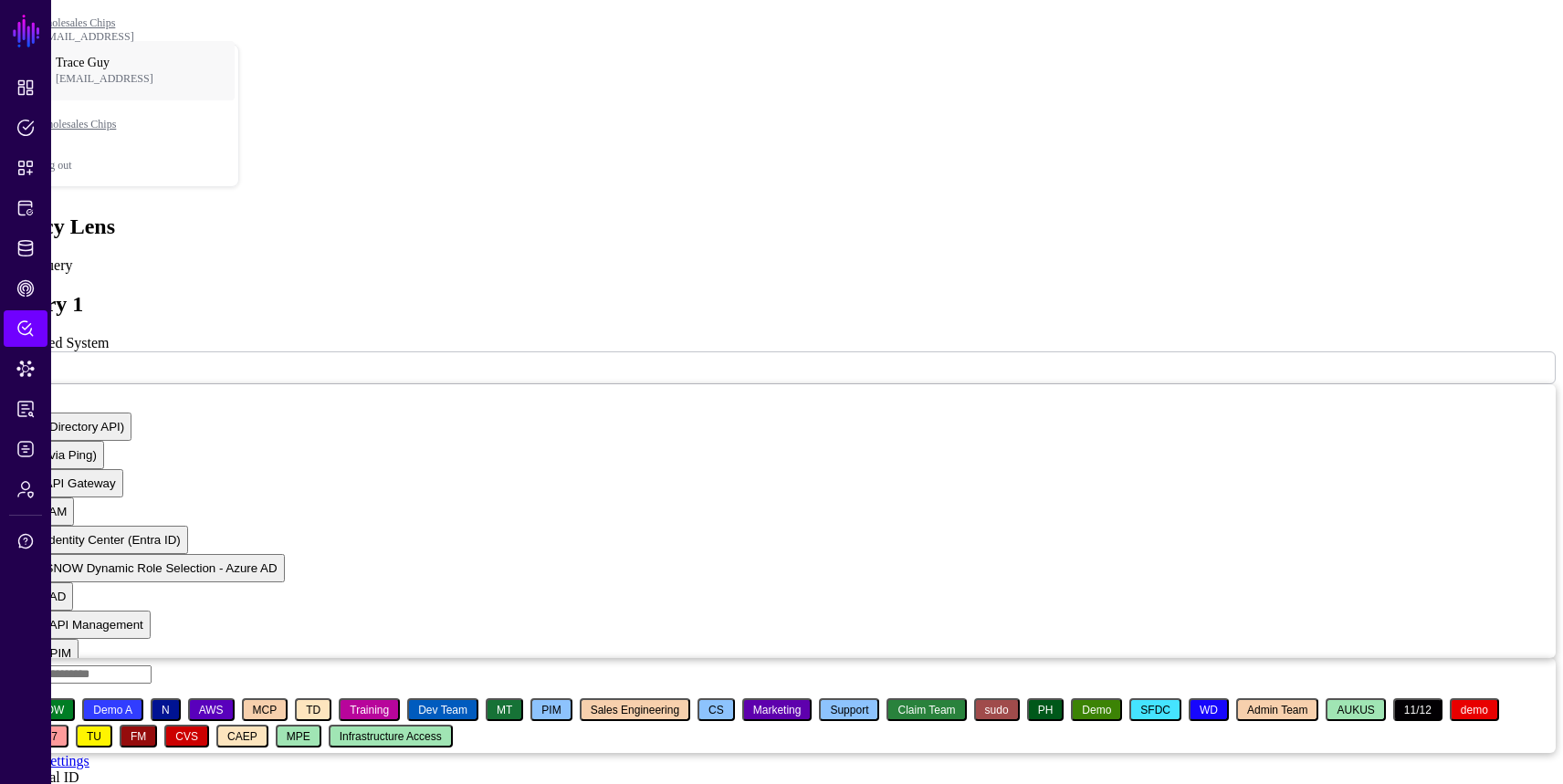
paste input "**********"
type input "**********"
paste input "**********"
type input "**********"
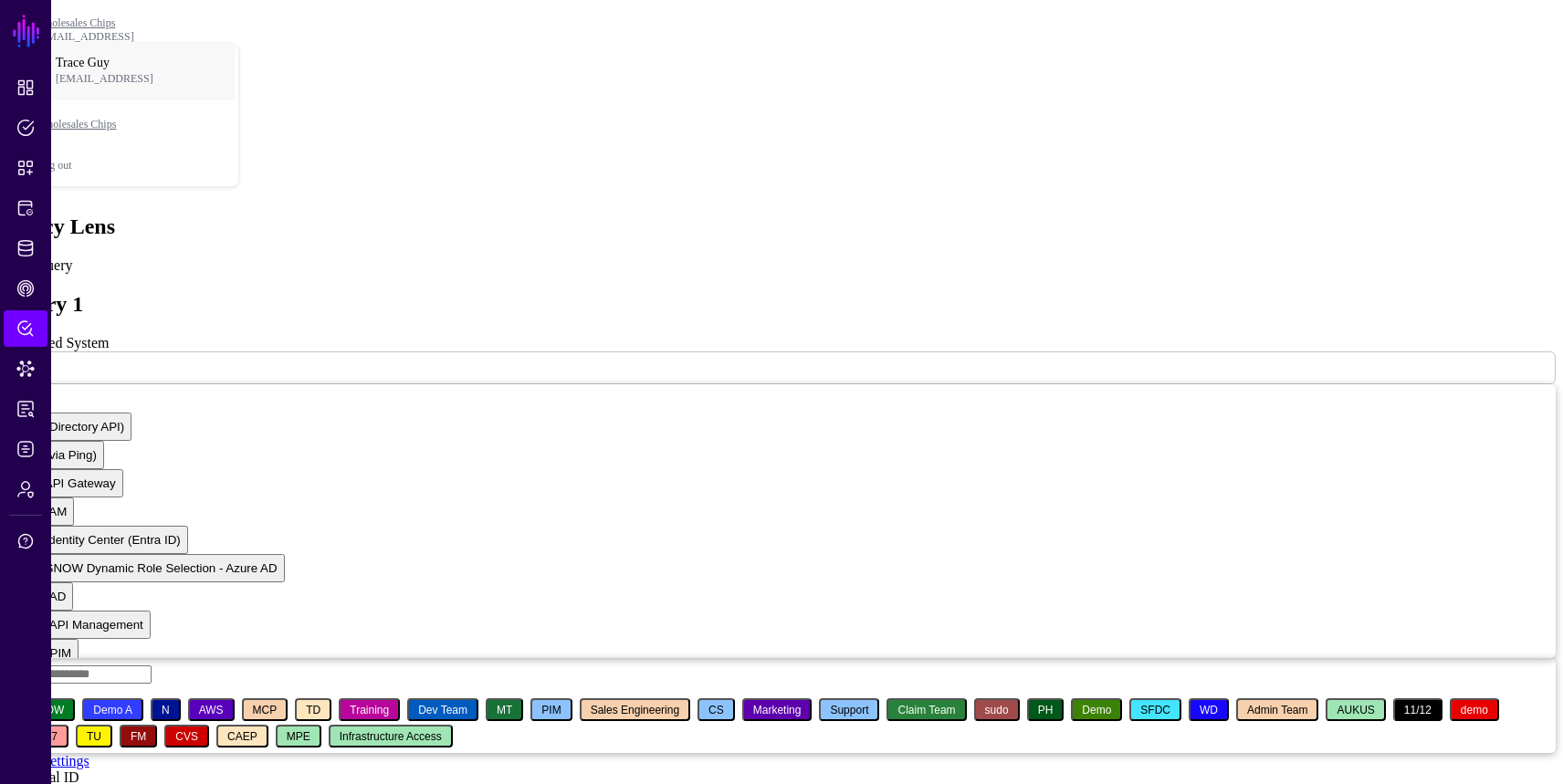
paste input "**********"
type input "**********"
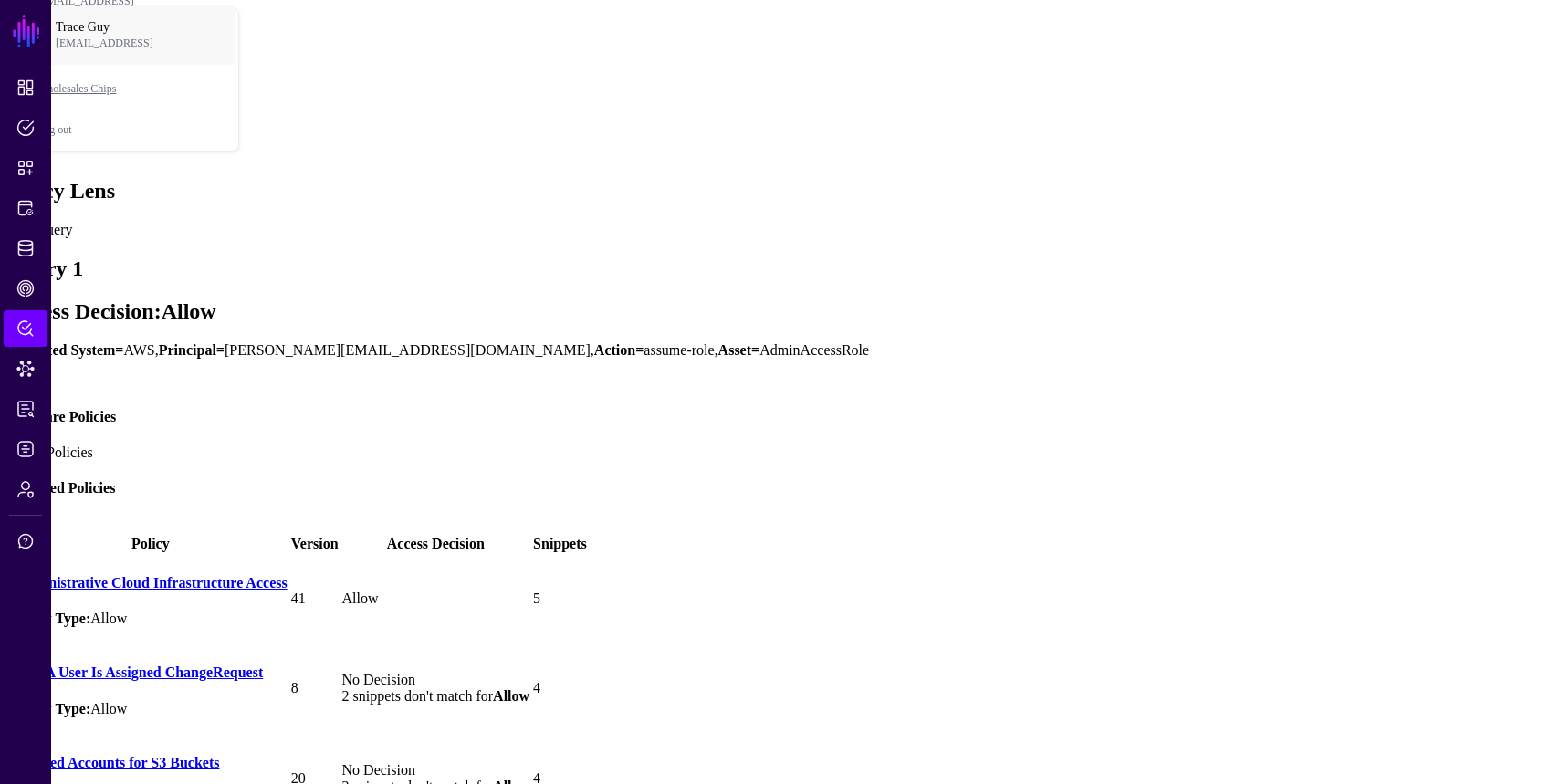
scroll to position [41, 0]
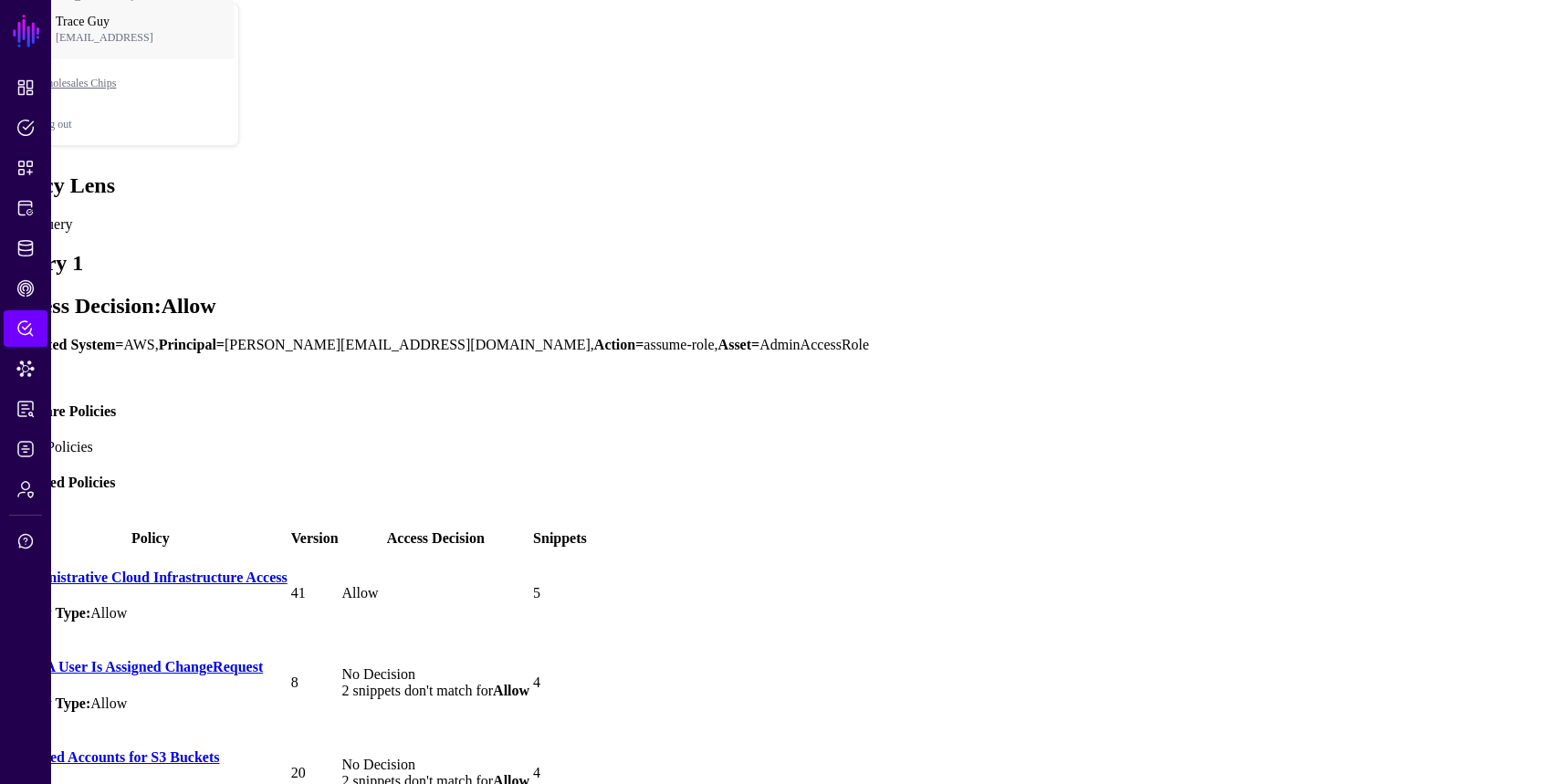
click at [10, 593] on span at bounding box center [10, 593] width 0 height 0
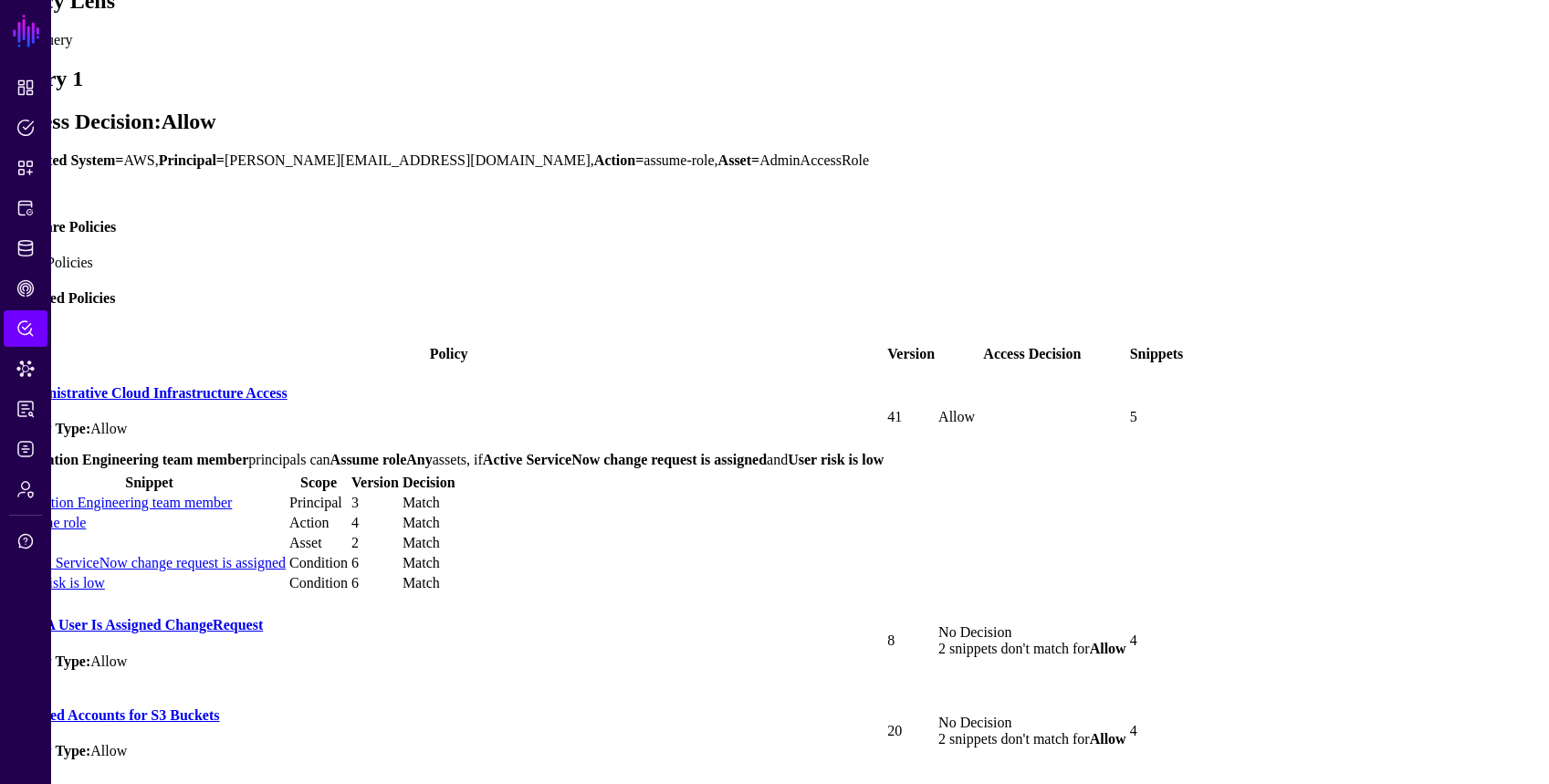
scroll to position [232, 0]
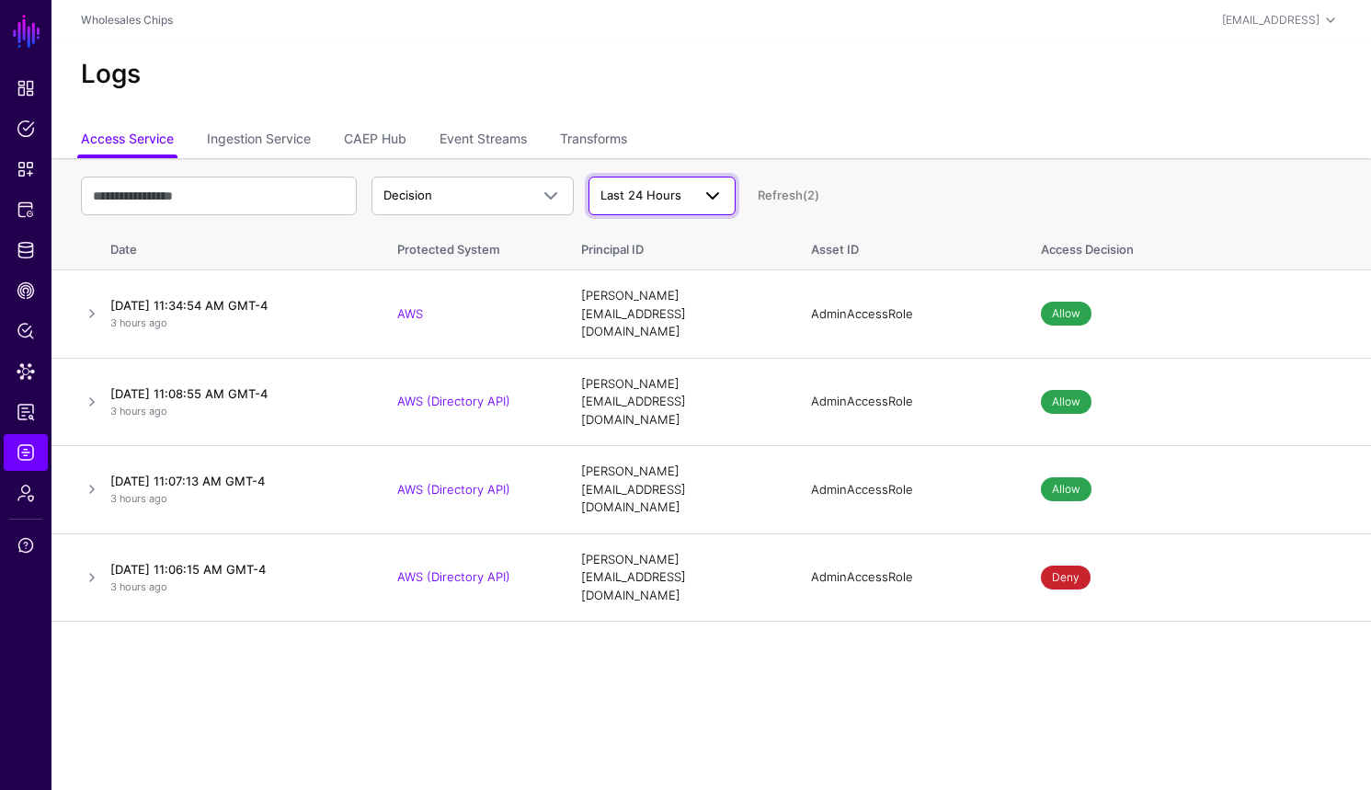
click at [714, 193] on span at bounding box center [713, 196] width 22 height 22
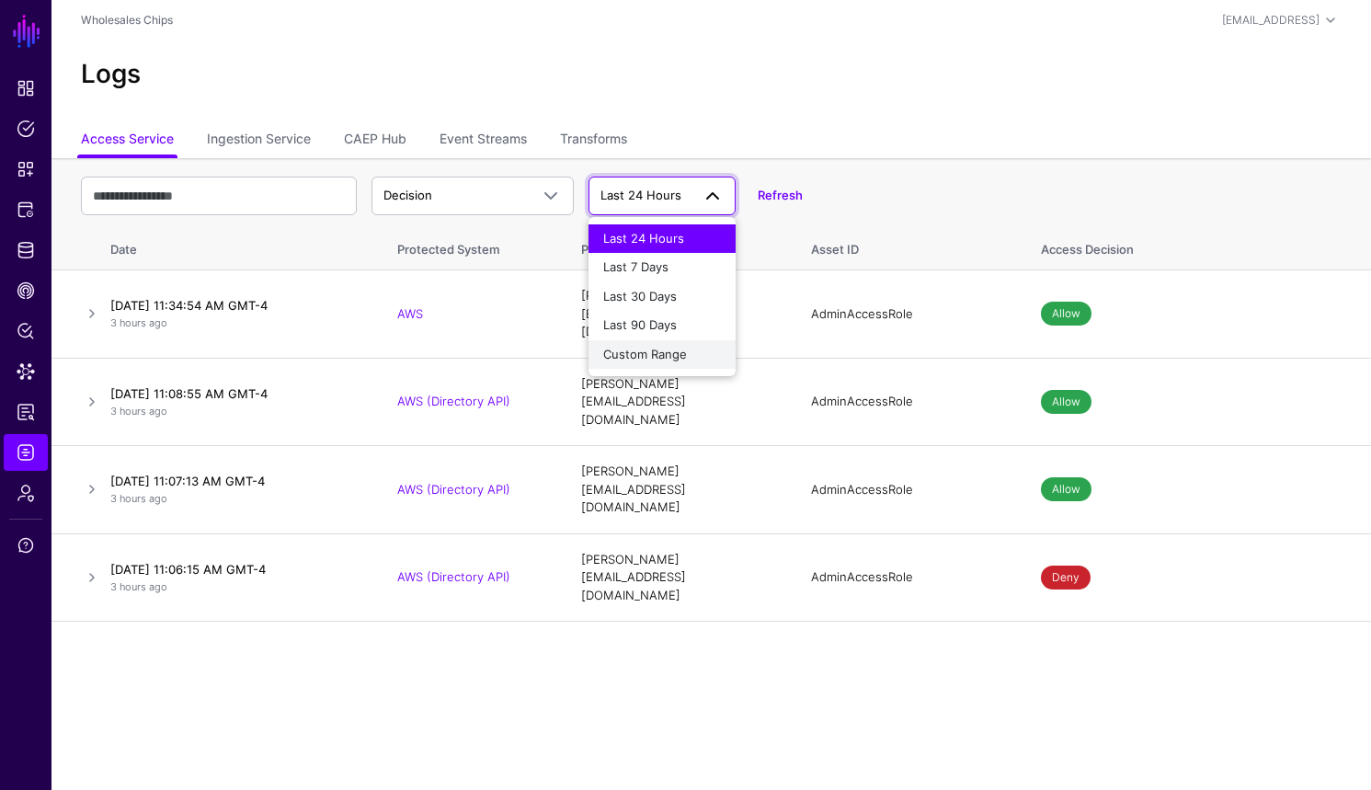
click at [705, 366] on button "Custom Range" at bounding box center [662, 354] width 147 height 29
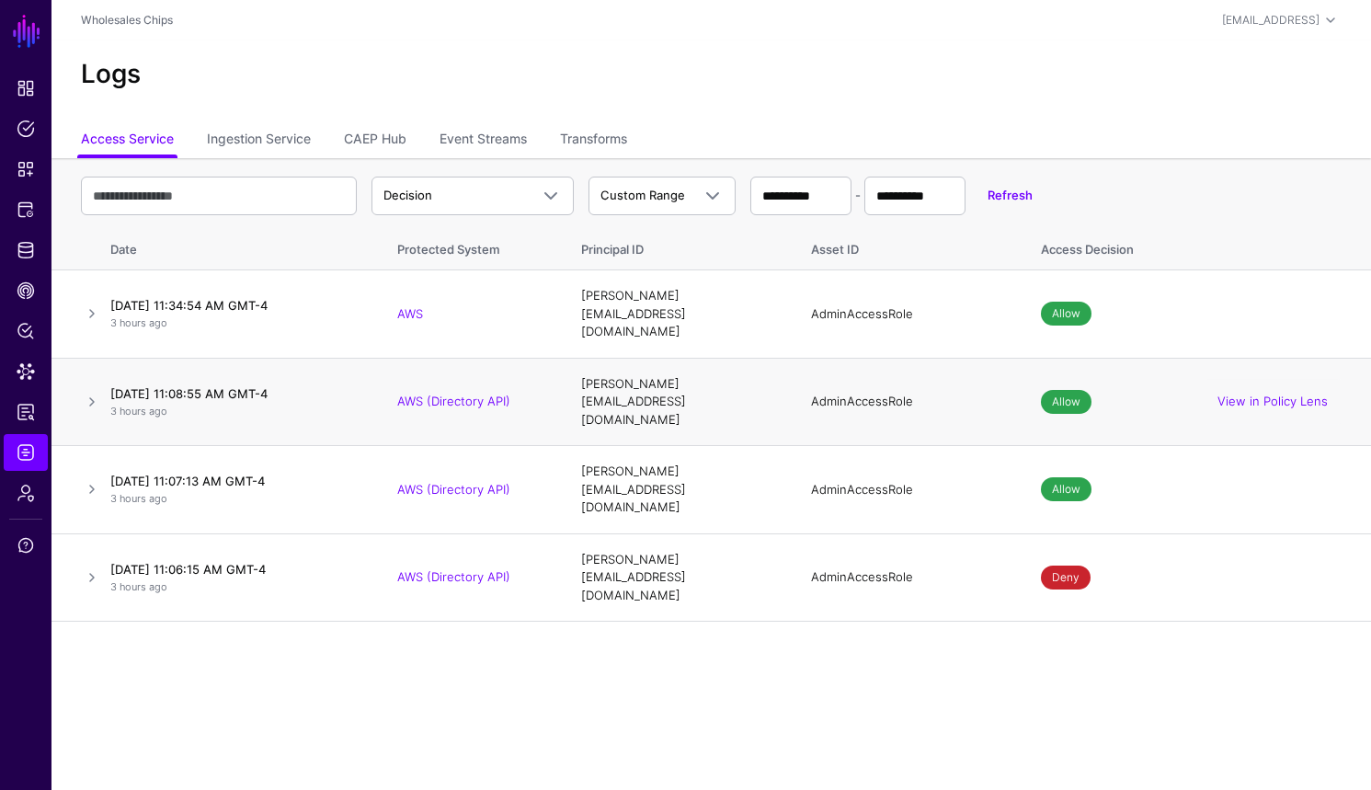
select select "*"
select select "****"
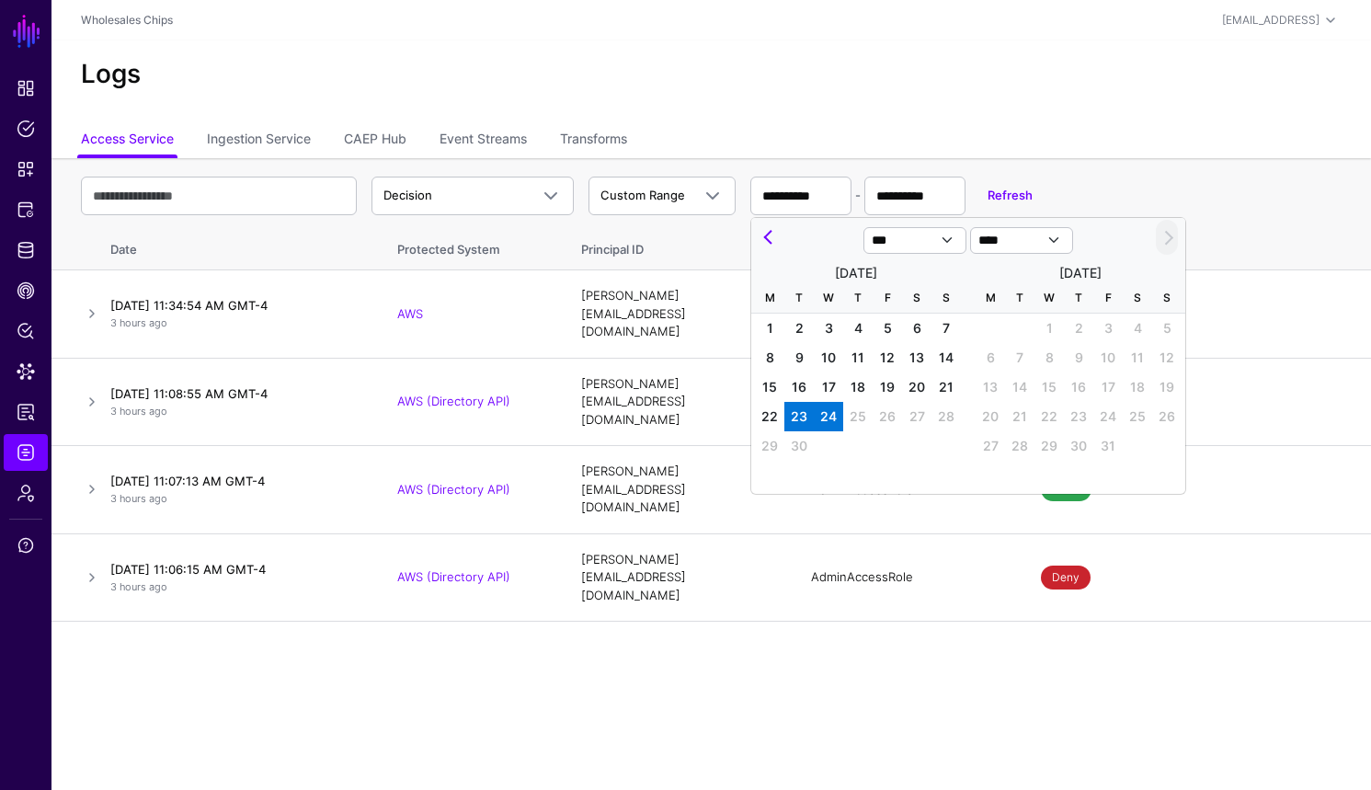
click at [1011, 155] on ul "Access Service Ingestion Service CAEP Hub Event Streams Transforms" at bounding box center [711, 140] width 1261 height 35
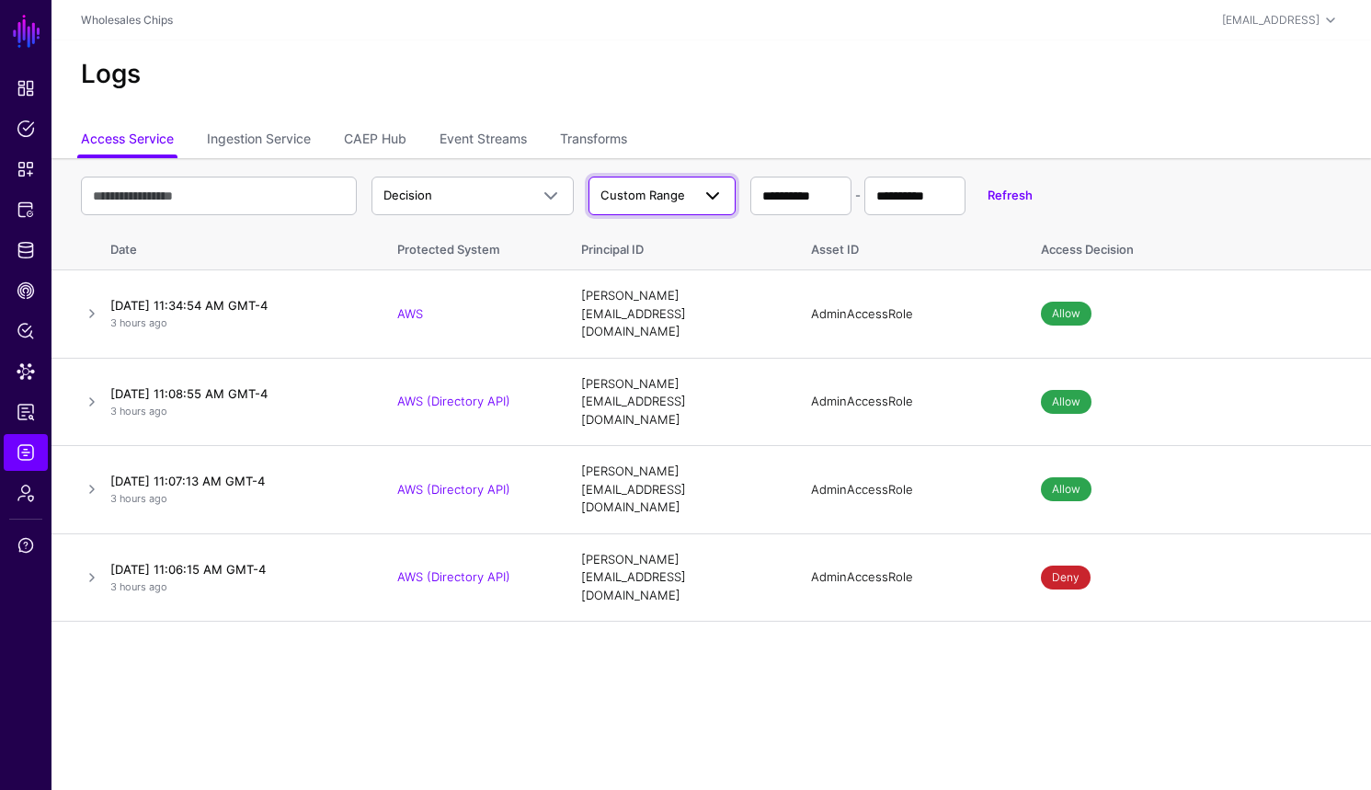
click at [714, 198] on span at bounding box center [713, 196] width 22 height 22
click at [702, 249] on button "Last 24 Hours" at bounding box center [662, 238] width 147 height 29
click at [598, 143] on link "Transforms" at bounding box center [593, 140] width 67 height 35
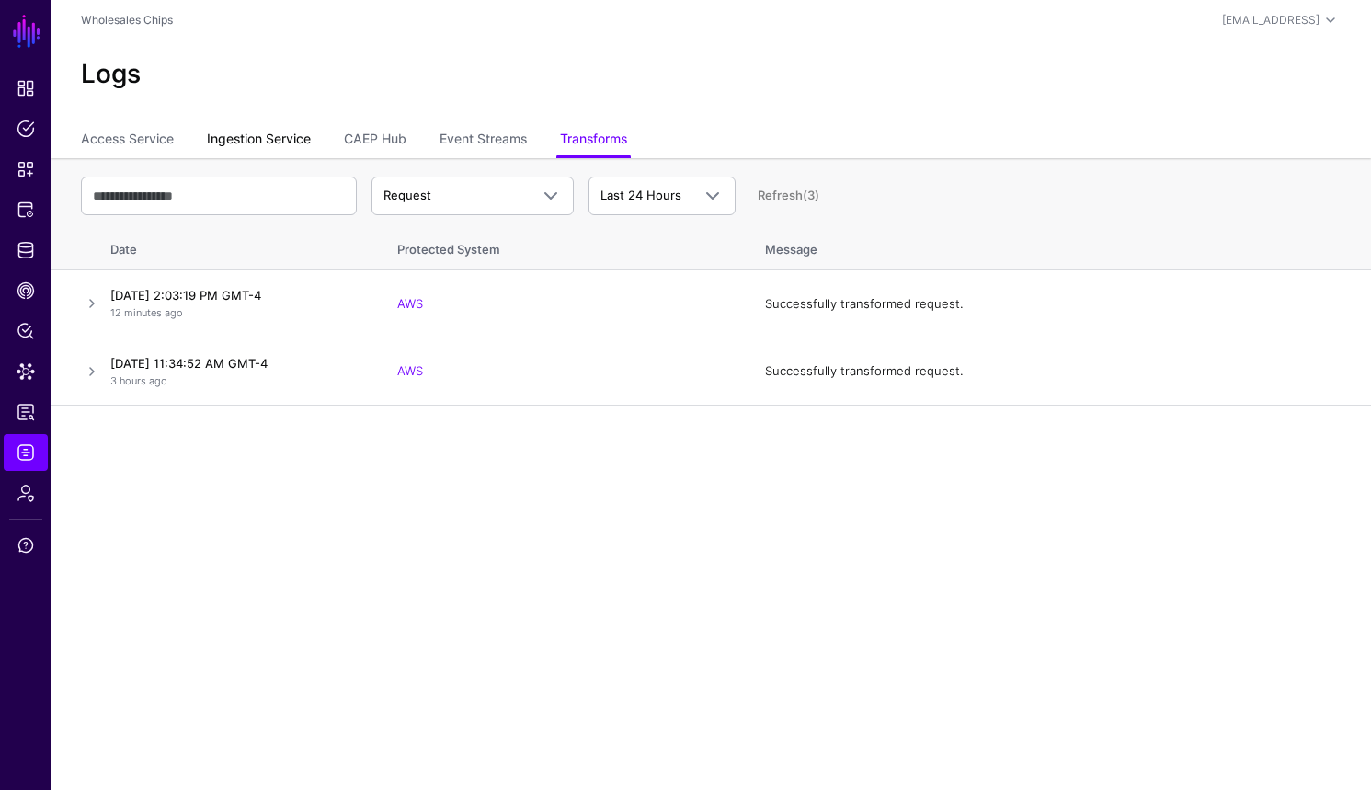
click at [285, 143] on link "Ingestion Service" at bounding box center [259, 140] width 104 height 35
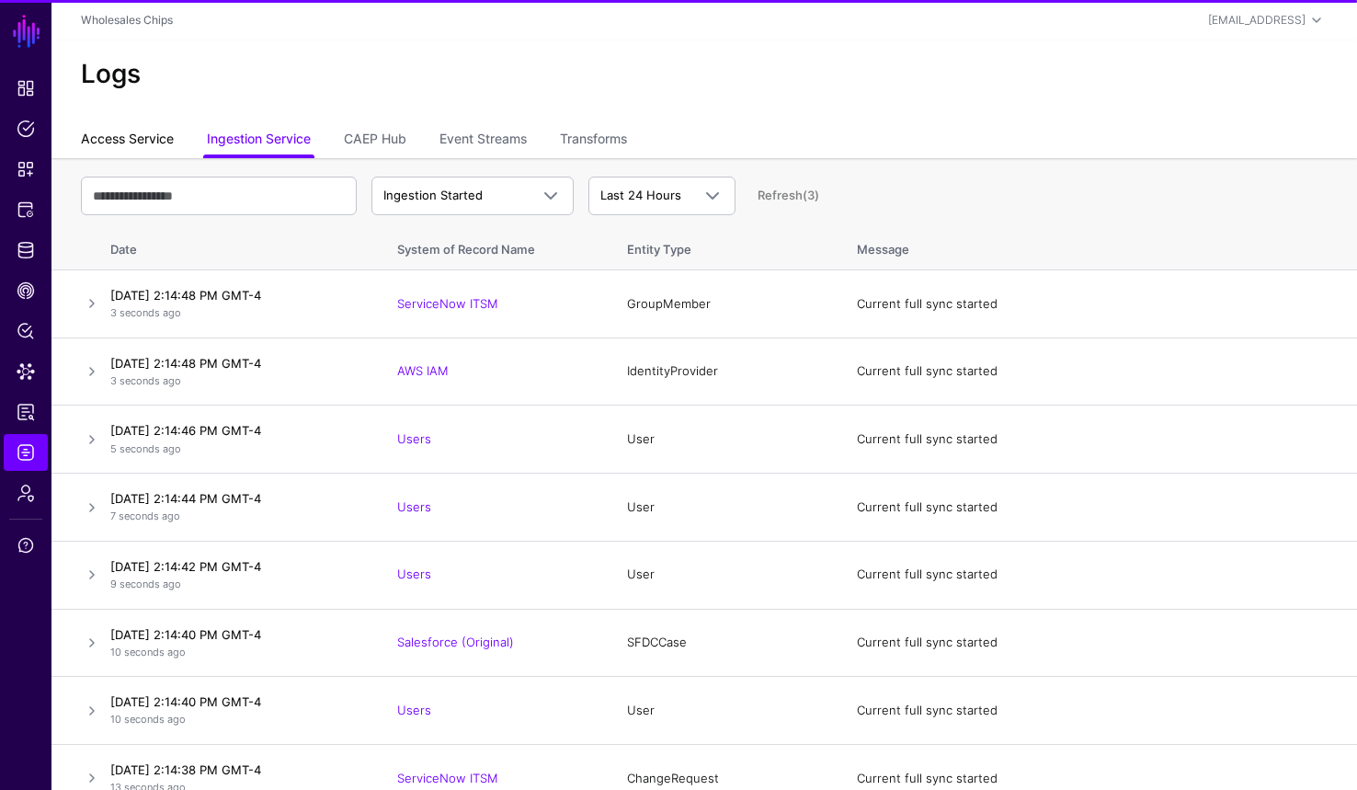
click at [122, 132] on link "Access Service" at bounding box center [127, 140] width 93 height 35
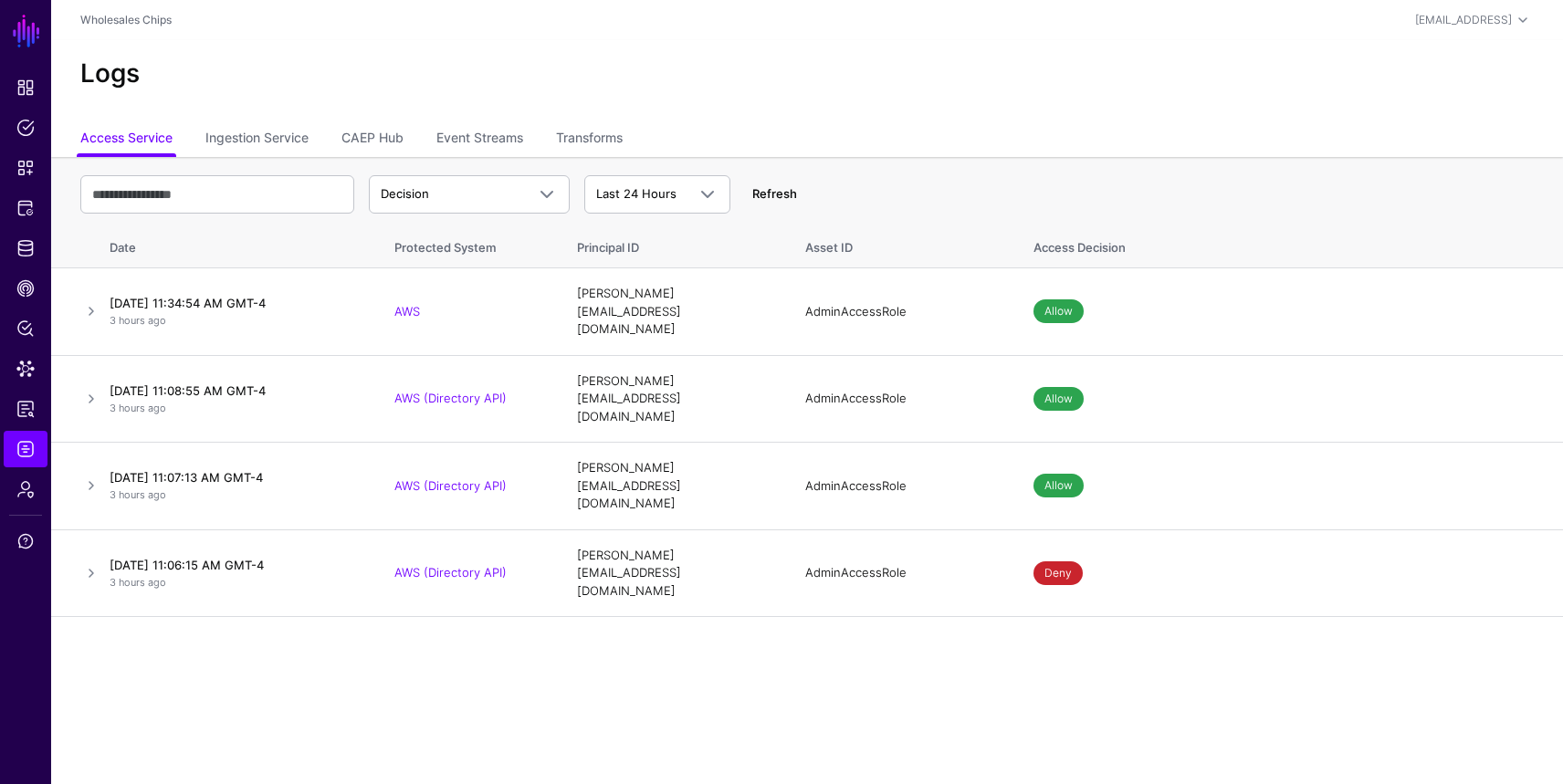
click at [774, 200] on link "Refresh" at bounding box center [775, 194] width 45 height 15
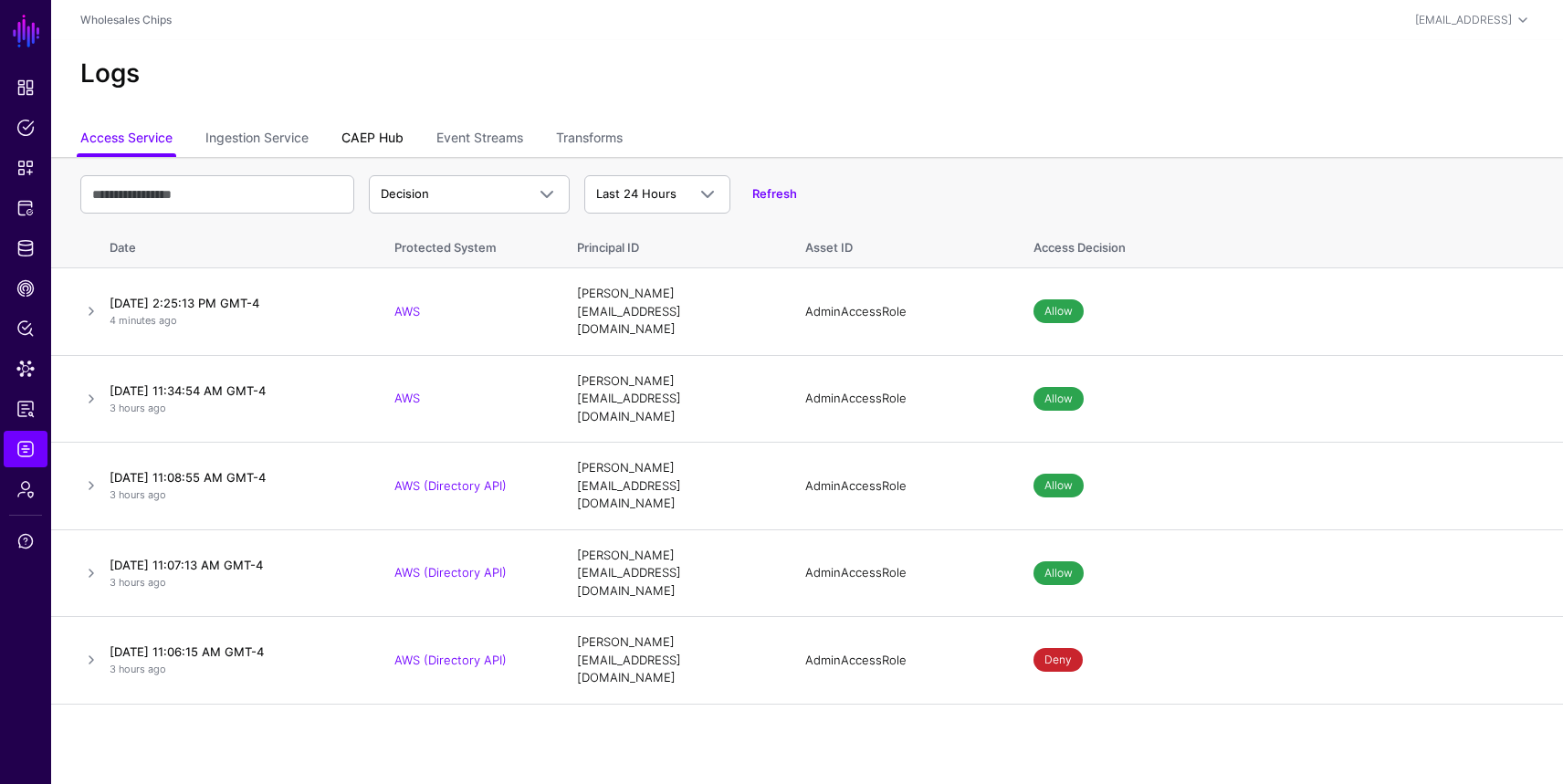
click at [406, 136] on ul "Access Service Ingestion Service CAEP Hub Event Streams Transforms" at bounding box center [807, 139] width 1454 height 35
click at [381, 143] on link "CAEP Hub" at bounding box center [372, 139] width 63 height 35
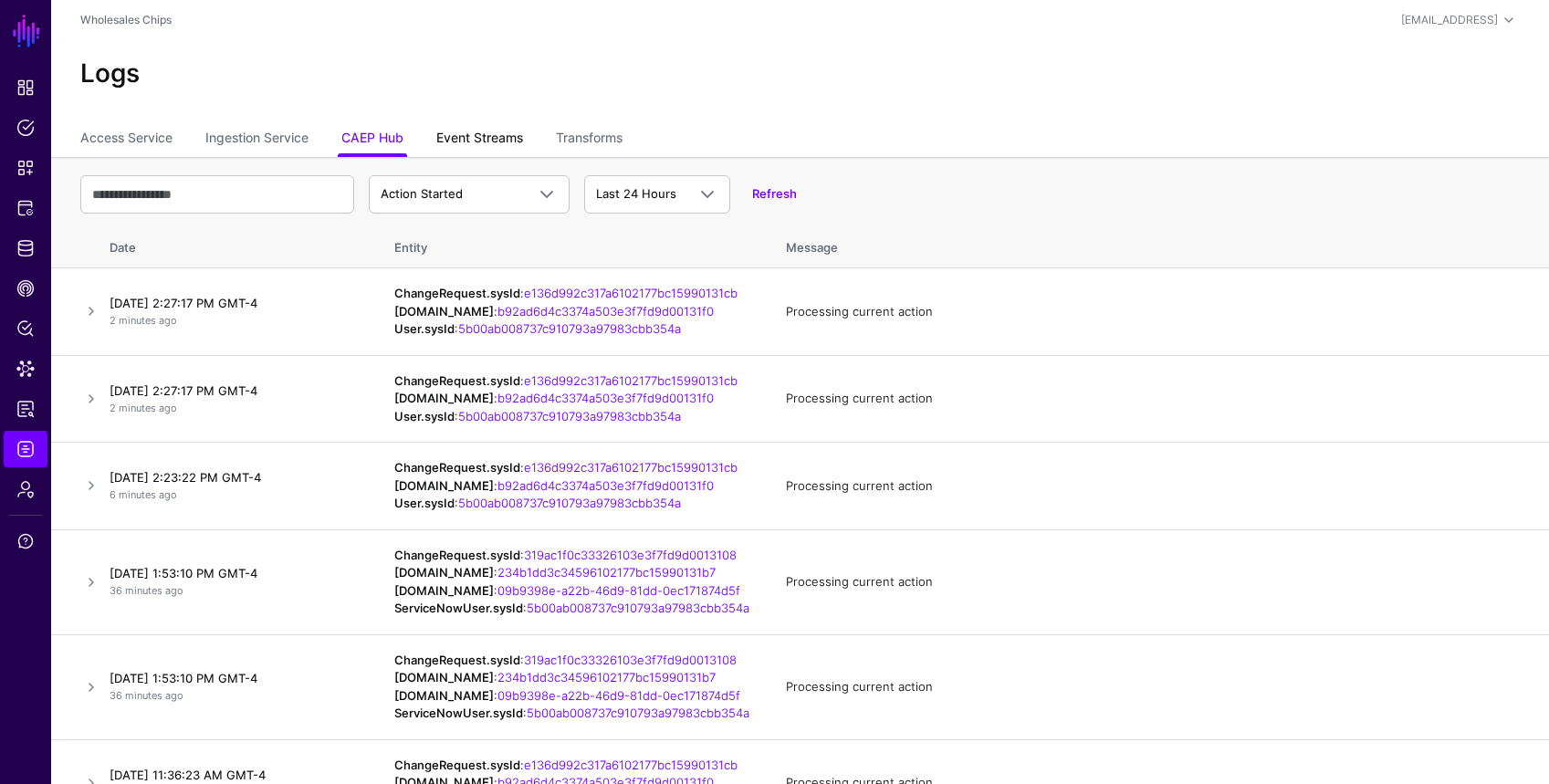
click at [495, 145] on link "Event Streams" at bounding box center [480, 139] width 86 height 35
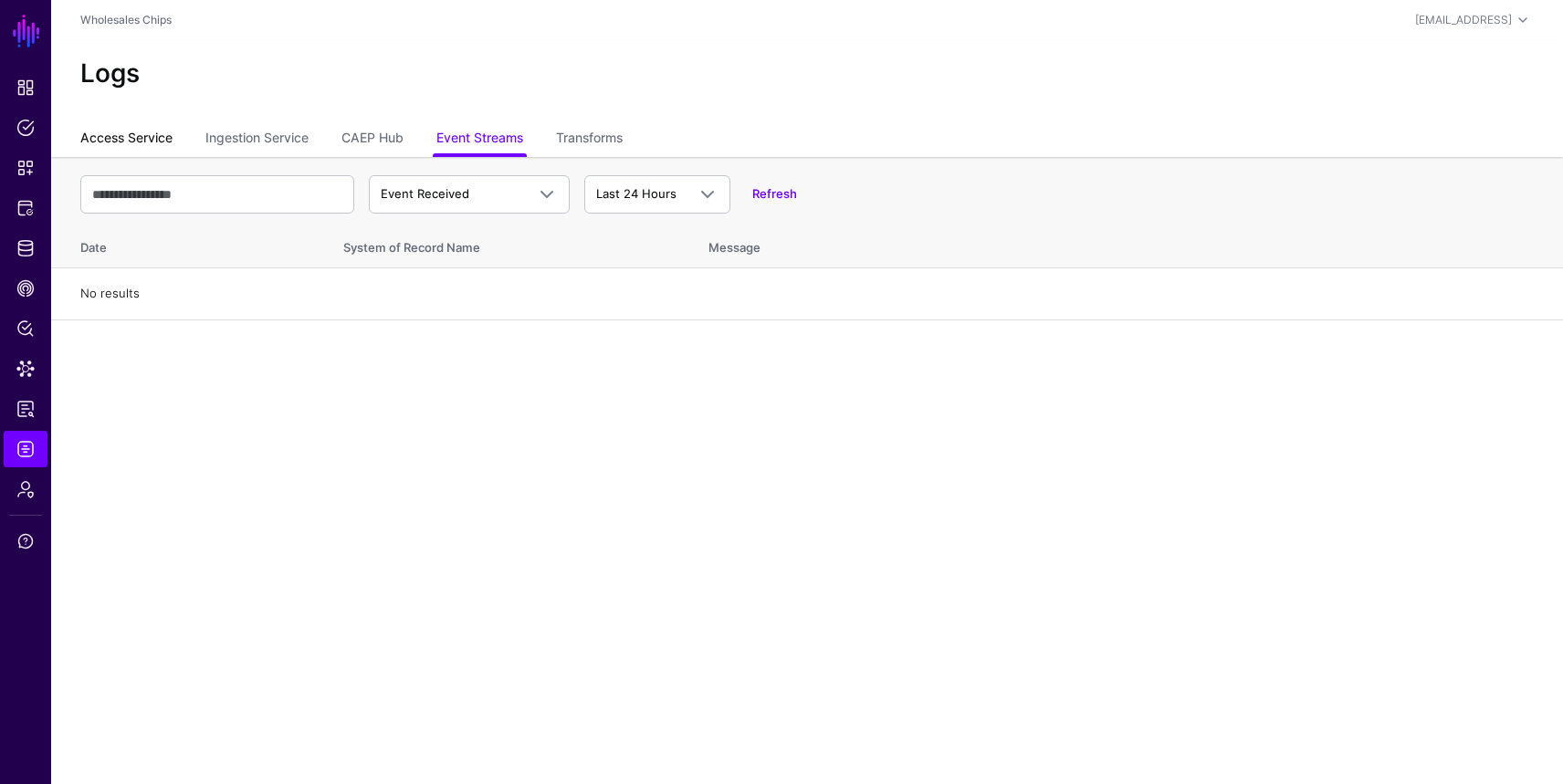
click at [166, 145] on link "Access Service" at bounding box center [126, 139] width 92 height 35
